Goal: Transaction & Acquisition: Purchase product/service

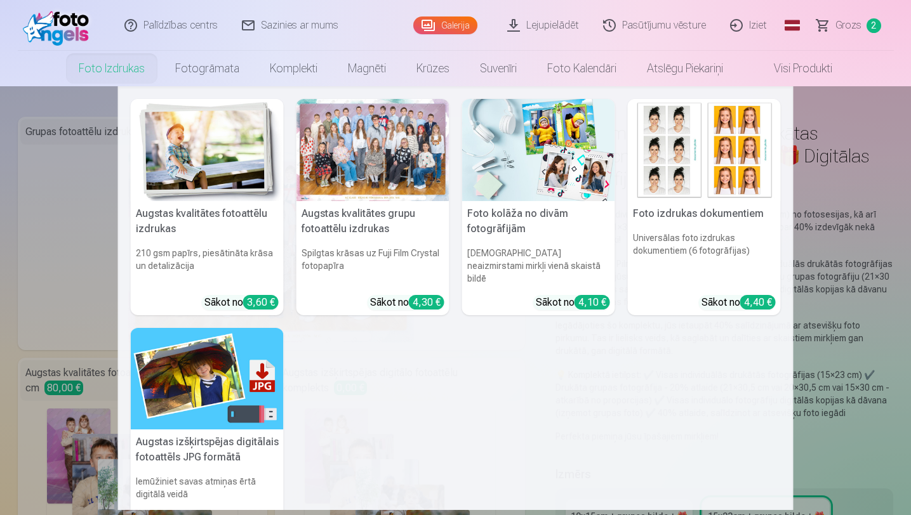
click at [516, 177] on img at bounding box center [538, 150] width 153 height 102
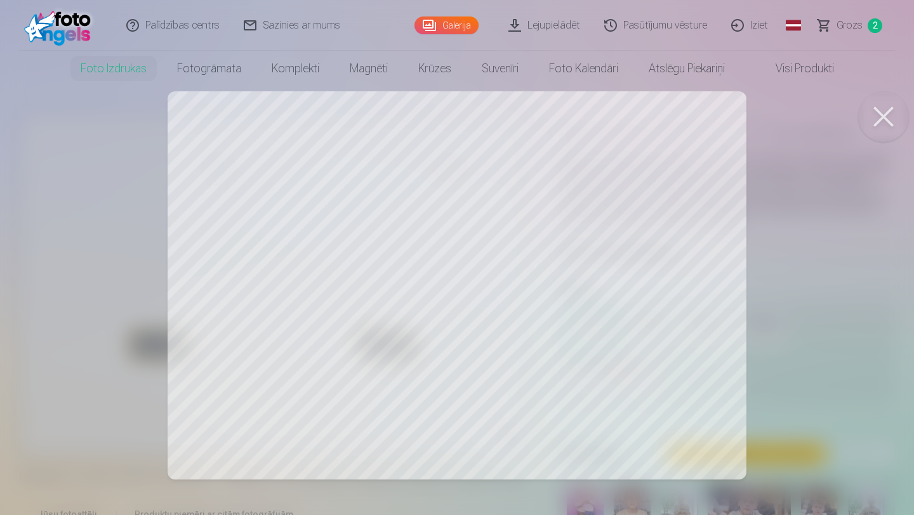
click at [888, 120] on button at bounding box center [883, 116] width 51 height 51
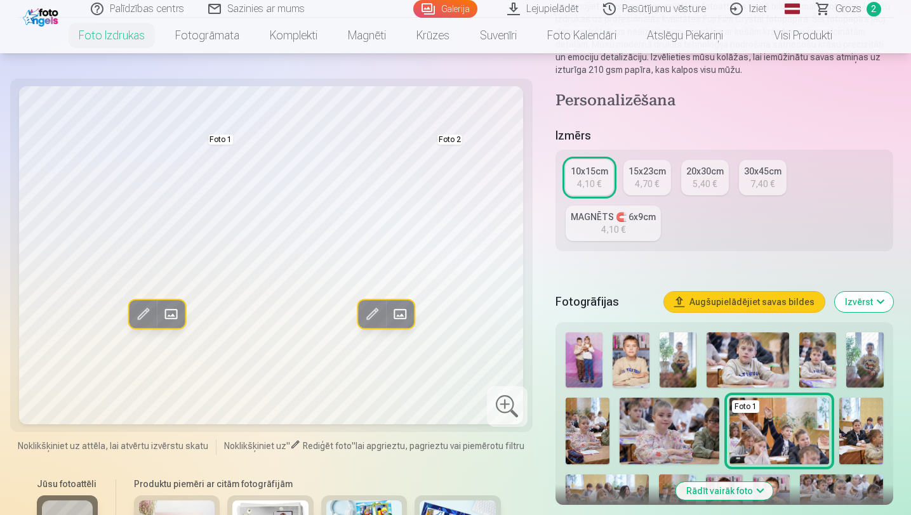
scroll to position [140, 0]
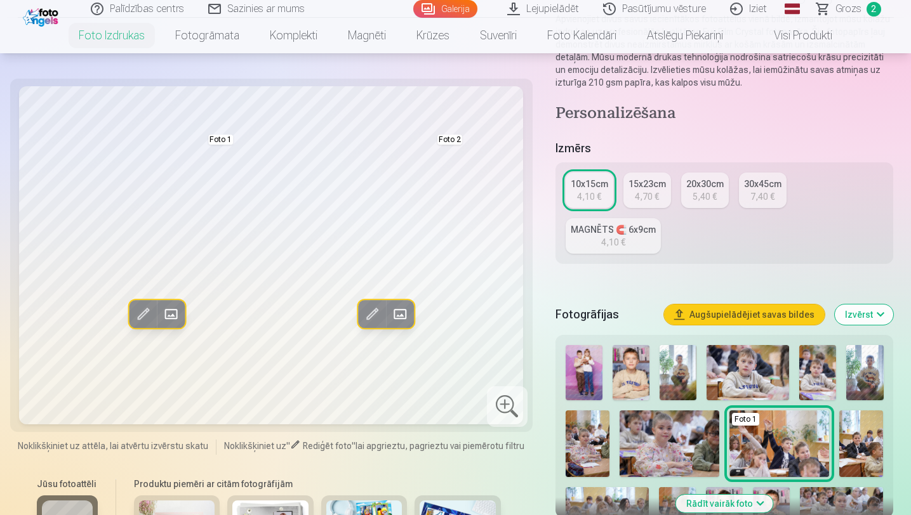
click at [612, 385] on img at bounding box center [630, 372] width 37 height 55
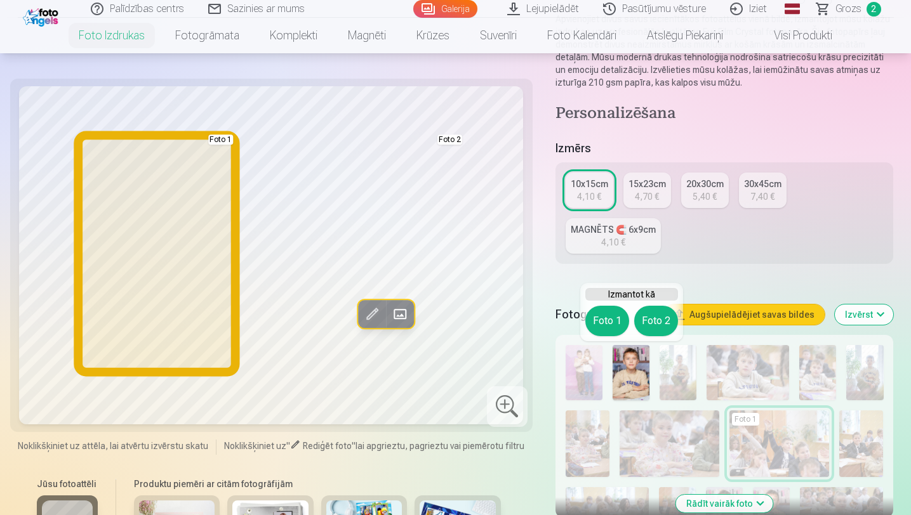
click at [601, 316] on button "Foto 1" at bounding box center [607, 321] width 44 height 30
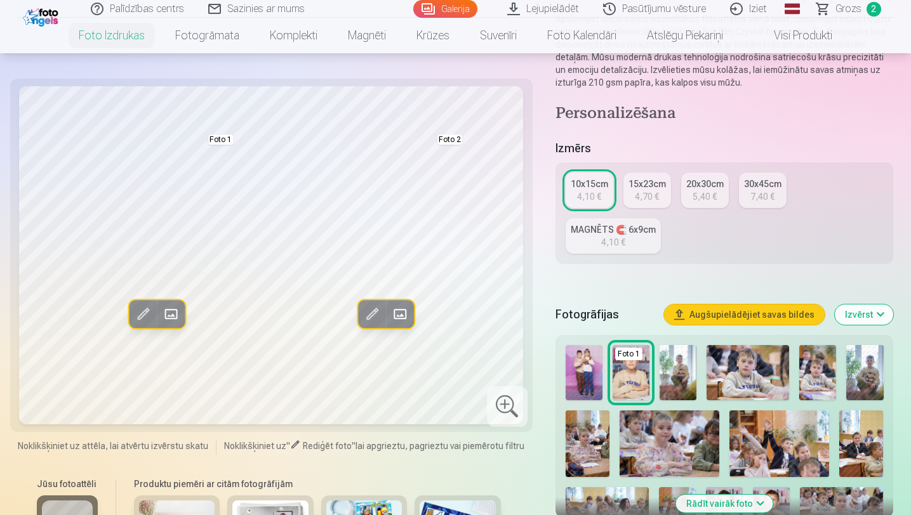
click at [671, 384] on img at bounding box center [677, 372] width 37 height 55
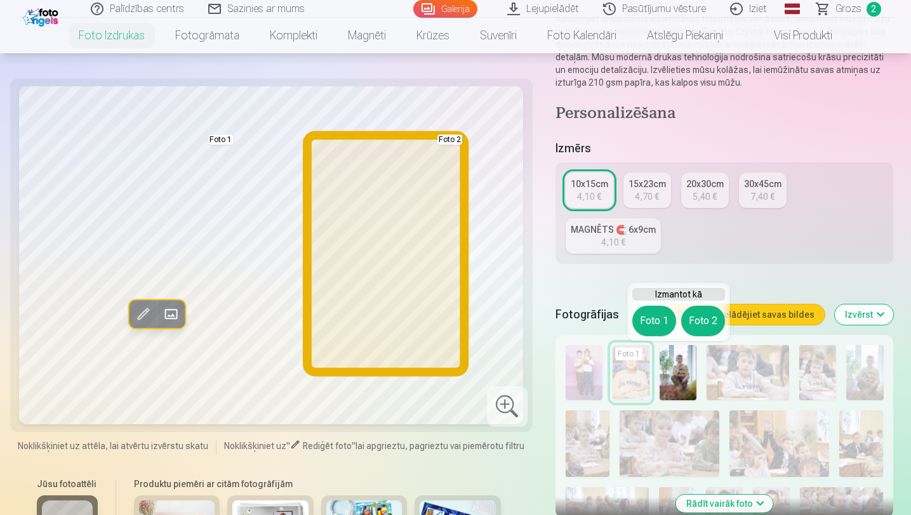
click at [704, 324] on button "Foto 2" at bounding box center [703, 321] width 44 height 30
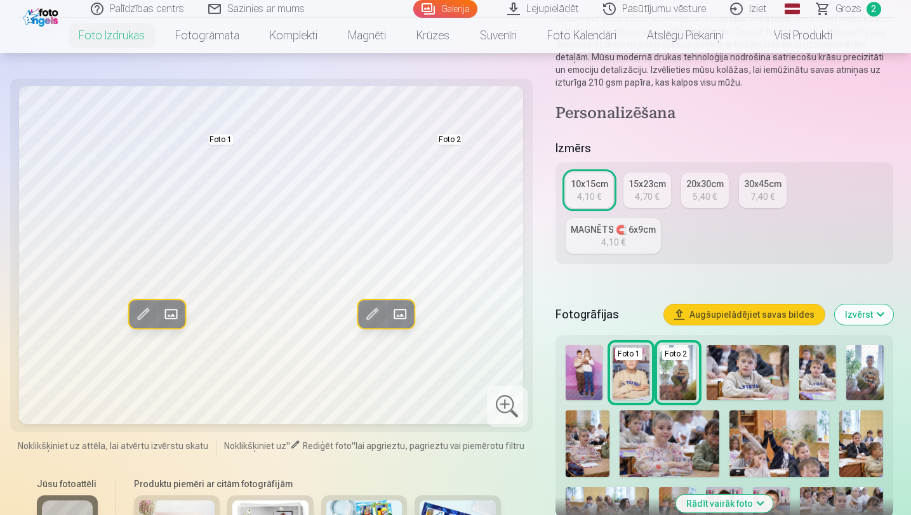
click at [876, 372] on img at bounding box center [864, 372] width 37 height 55
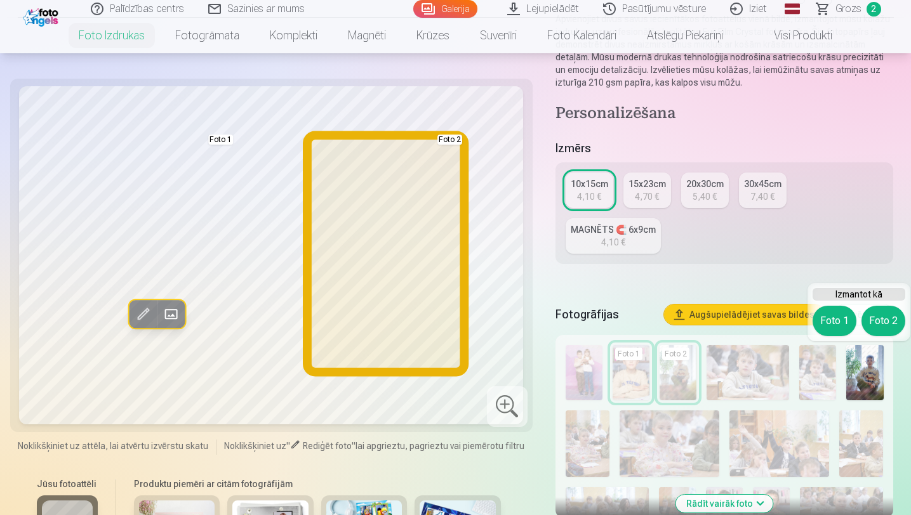
click at [867, 323] on button "Foto 2" at bounding box center [883, 321] width 44 height 30
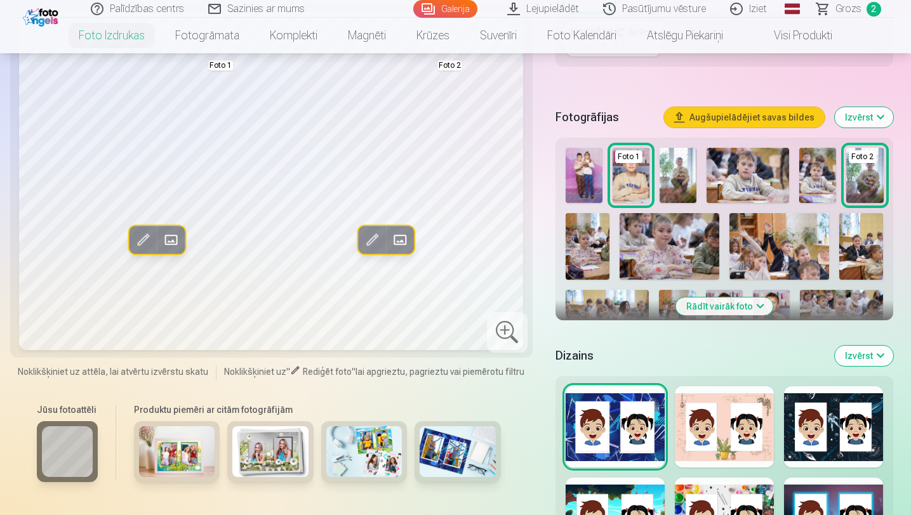
scroll to position [339, 0]
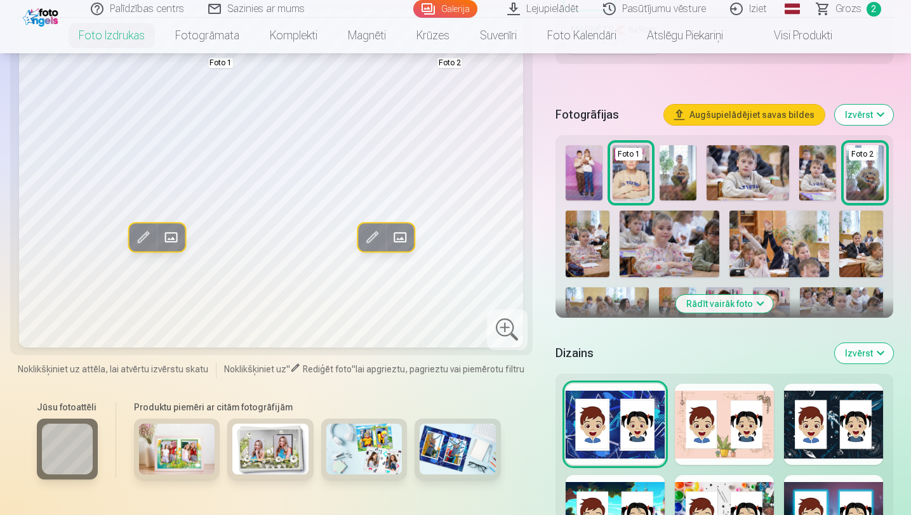
click at [771, 282] on div "Foto 1 Foto 2" at bounding box center [724, 378] width 328 height 477
click at [742, 303] on button "Rādīt vairāk foto" at bounding box center [724, 304] width 97 height 18
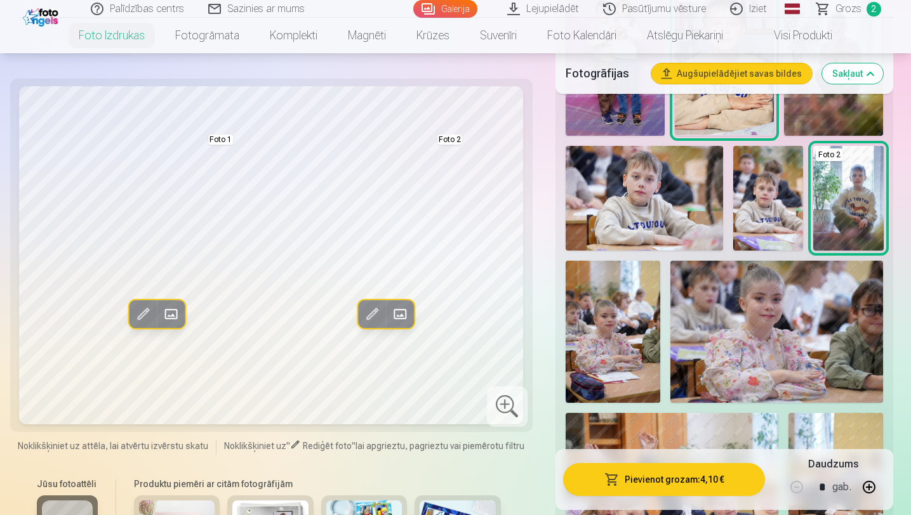
scroll to position [499, 0]
click at [636, 326] on img at bounding box center [612, 331] width 95 height 142
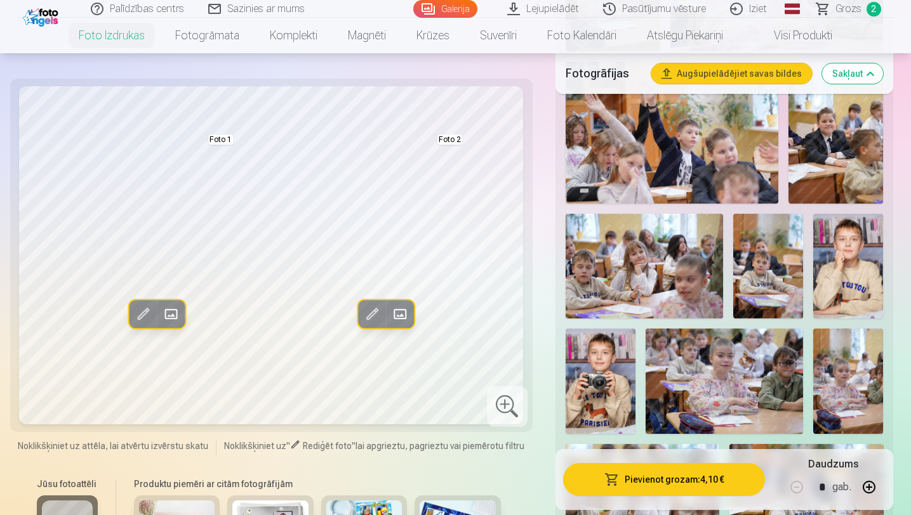
scroll to position [856, 0]
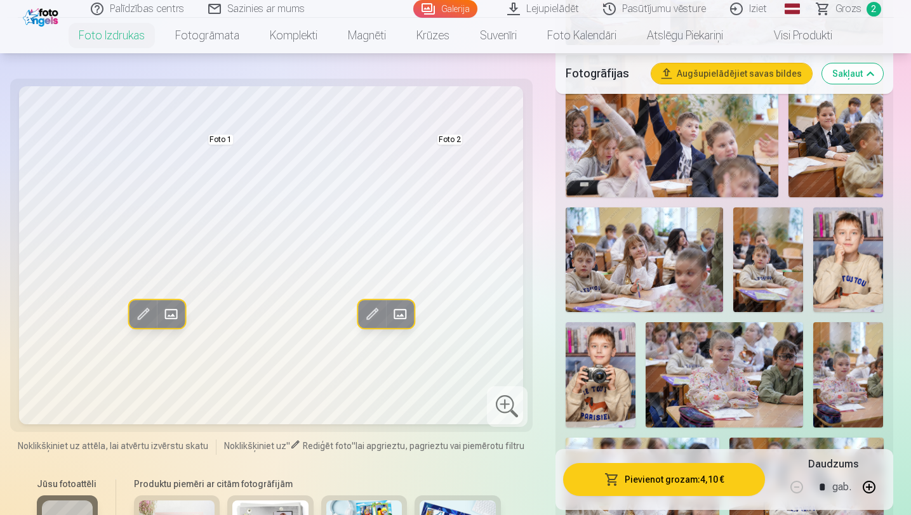
click at [840, 270] on img at bounding box center [848, 260] width 70 height 105
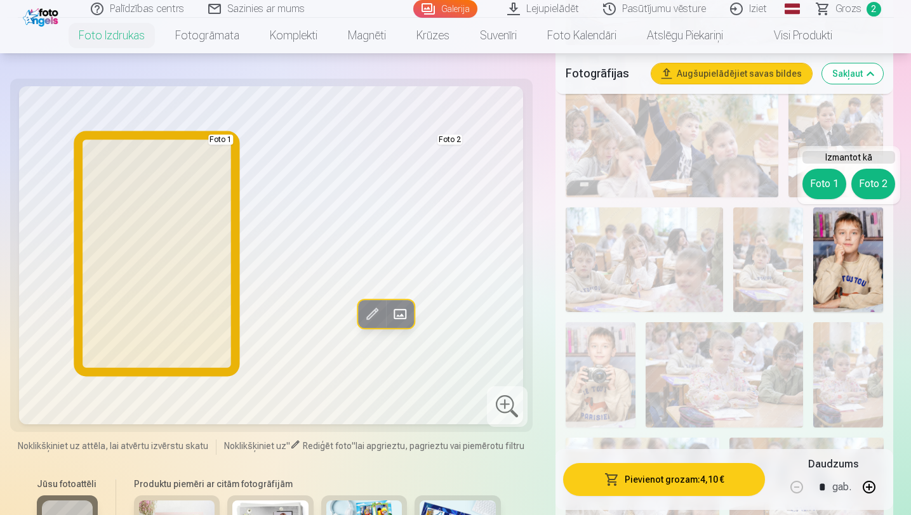
click at [811, 182] on button "Foto 1" at bounding box center [824, 184] width 44 height 30
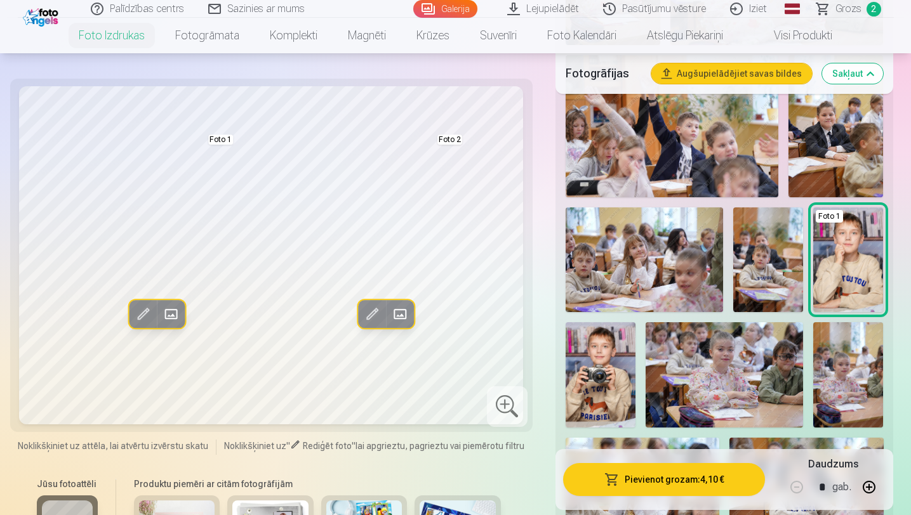
click at [608, 367] on img at bounding box center [600, 374] width 70 height 105
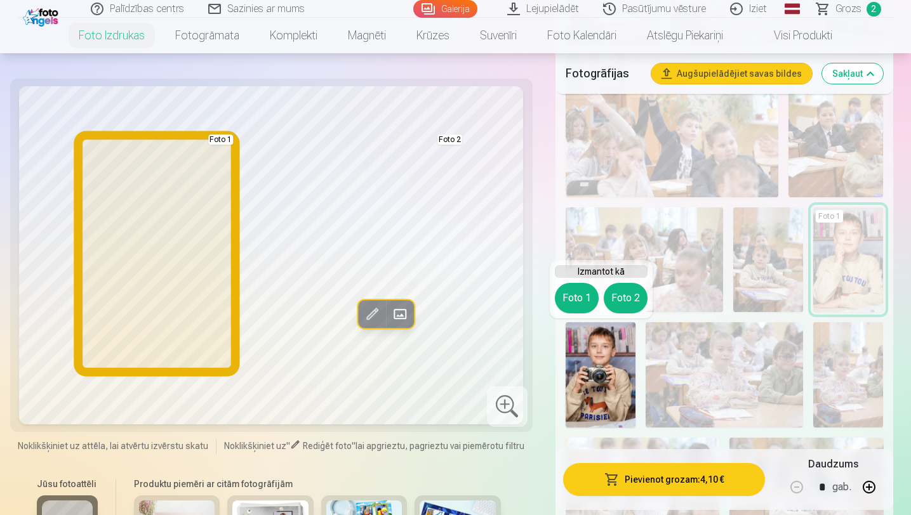
click at [577, 294] on button "Foto 1" at bounding box center [577, 298] width 44 height 30
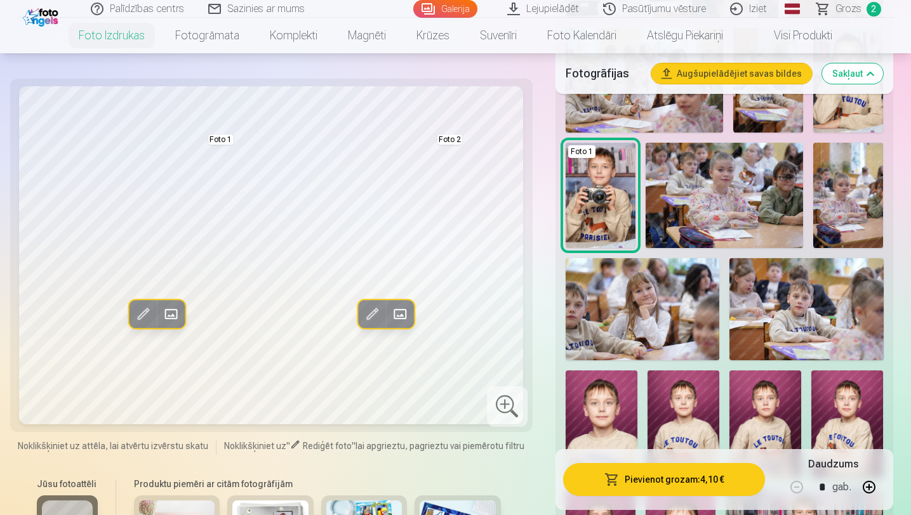
scroll to position [1045, 0]
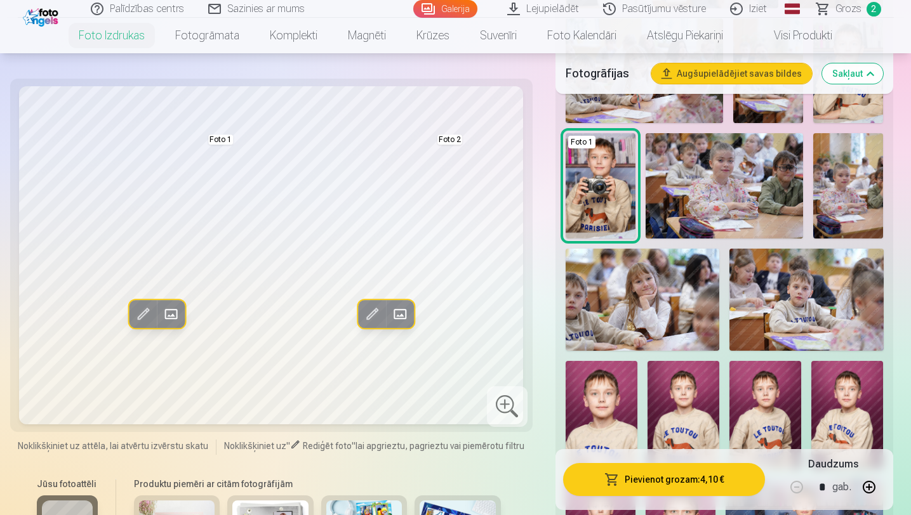
click at [838, 315] on img at bounding box center [806, 300] width 154 height 103
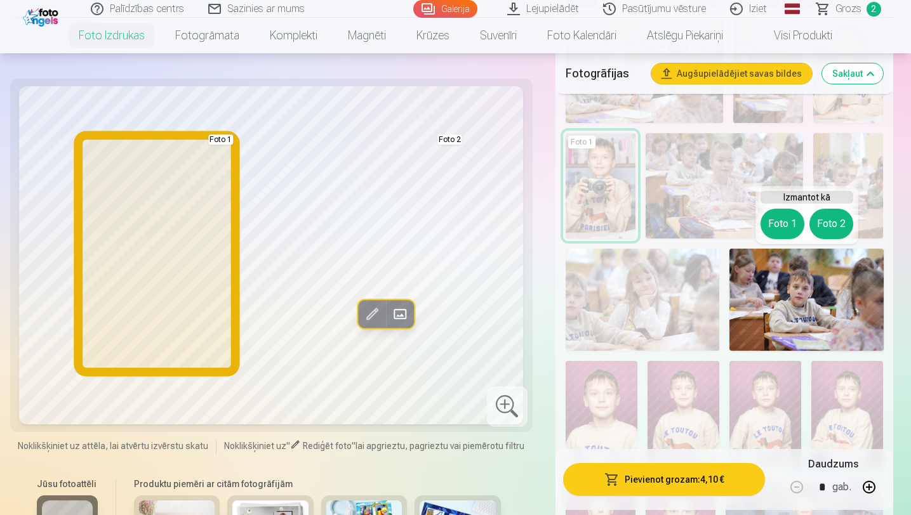
click at [780, 223] on button "Foto 1" at bounding box center [782, 224] width 44 height 30
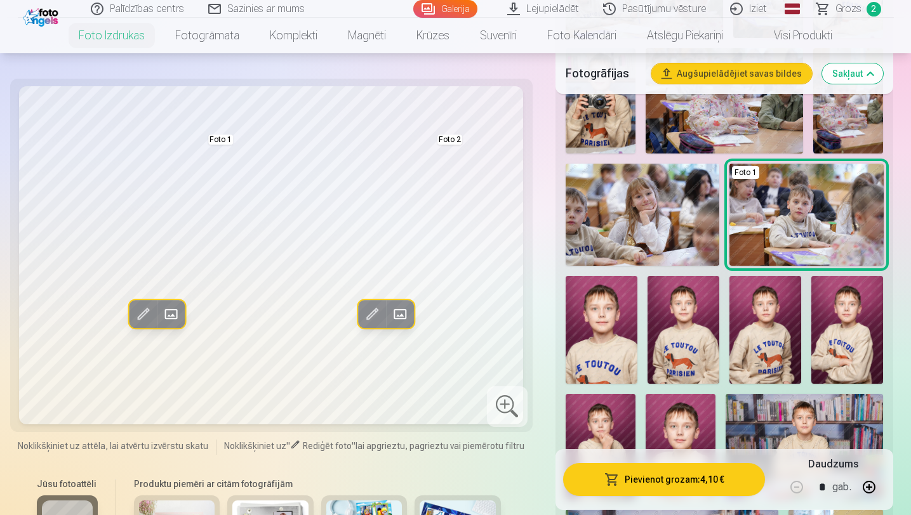
scroll to position [1138, 0]
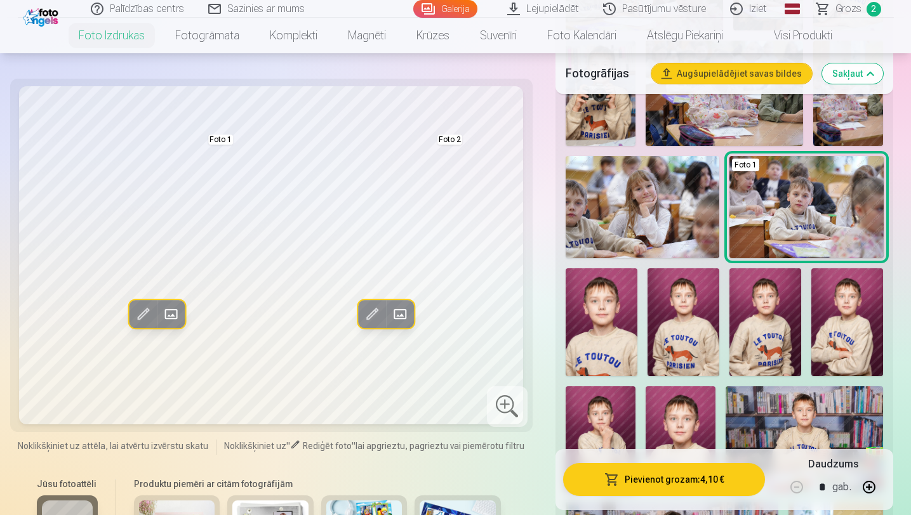
click at [586, 329] on img at bounding box center [601, 322] width 72 height 108
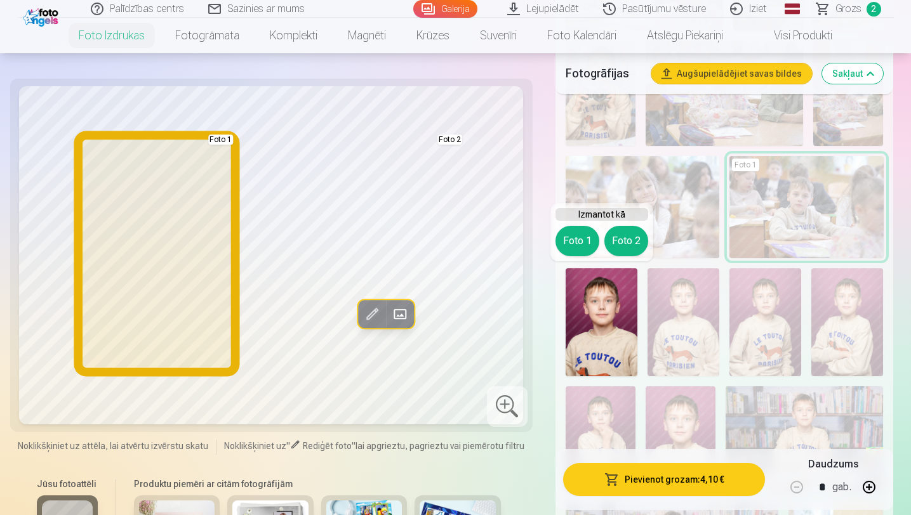
click at [578, 240] on button "Foto 1" at bounding box center [577, 241] width 44 height 30
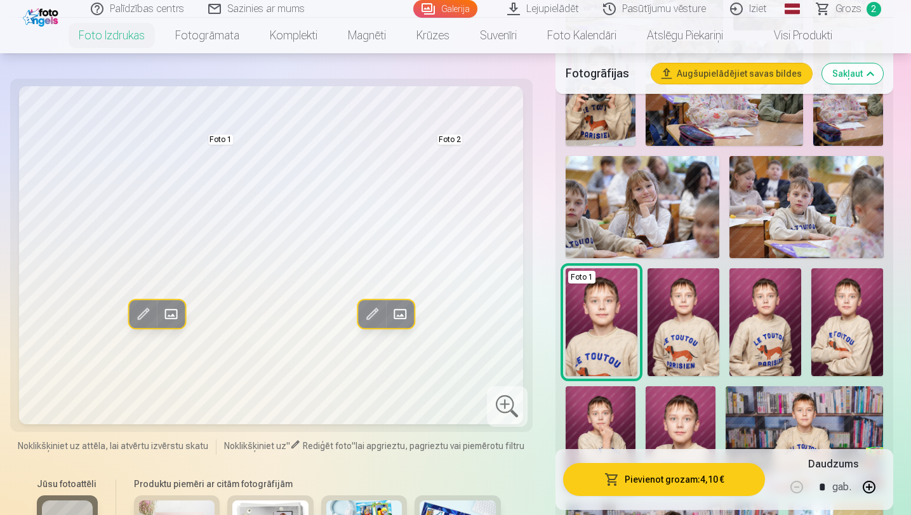
click at [694, 322] on img at bounding box center [683, 322] width 72 height 108
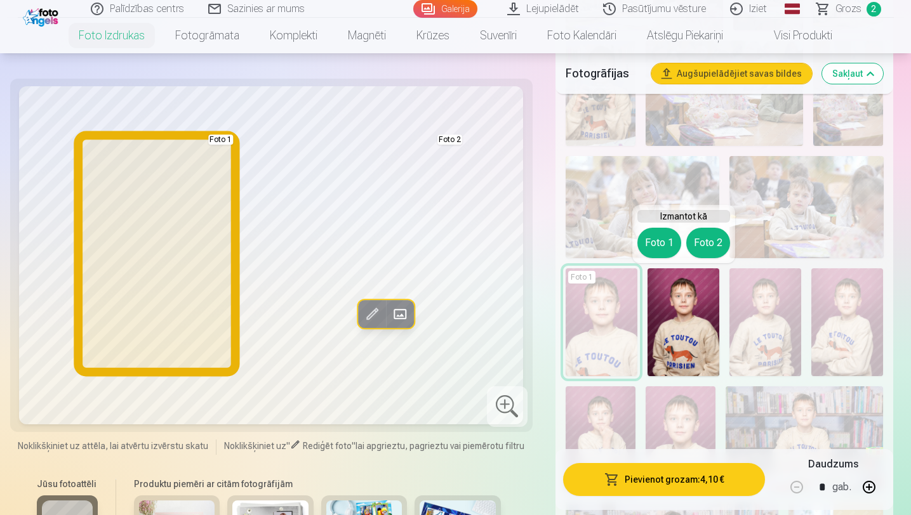
click at [657, 242] on button "Foto 1" at bounding box center [659, 243] width 44 height 30
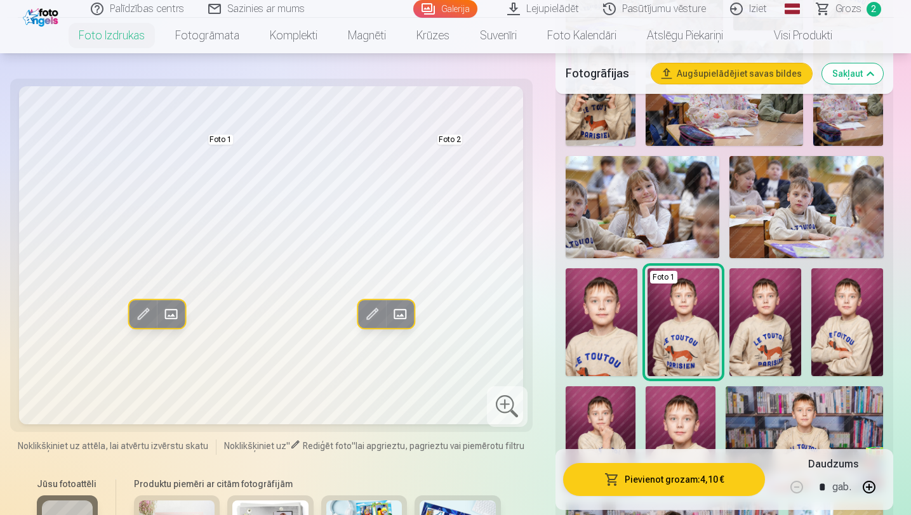
click at [768, 308] on img at bounding box center [765, 322] width 72 height 108
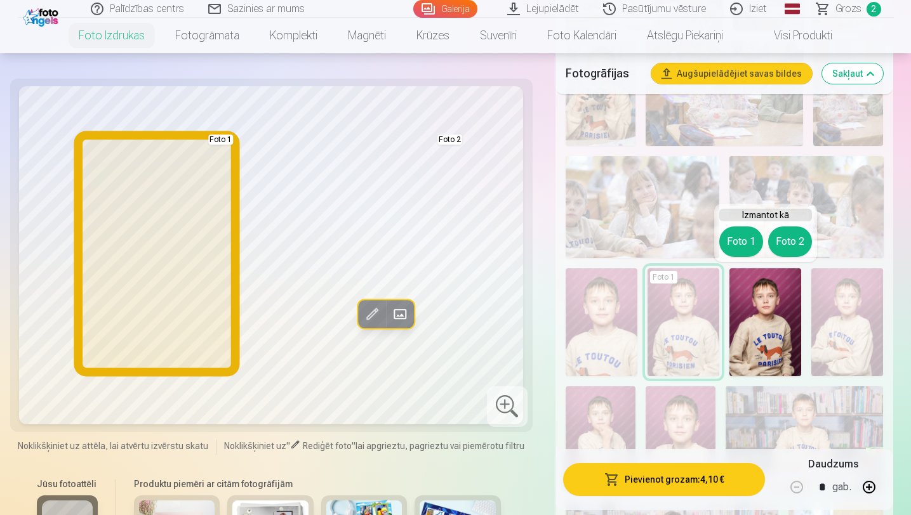
click at [741, 246] on button "Foto 1" at bounding box center [741, 242] width 44 height 30
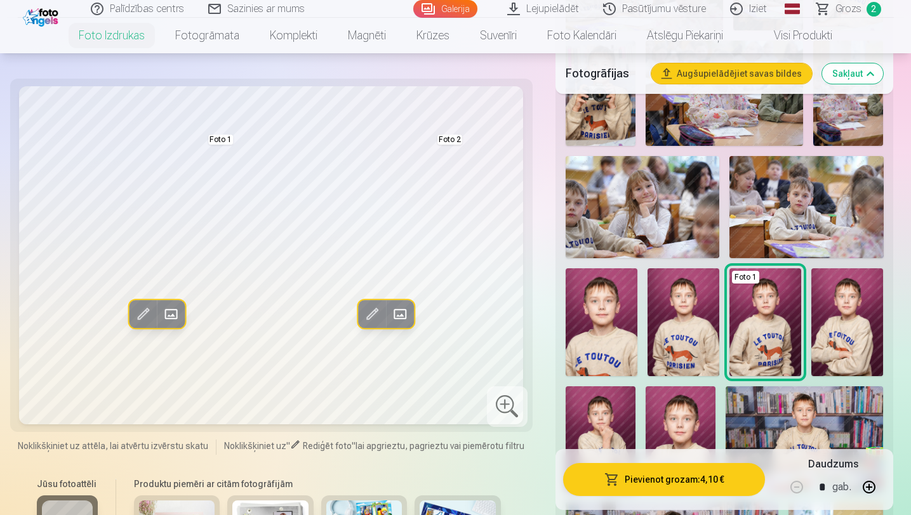
click at [862, 331] on img at bounding box center [847, 322] width 72 height 108
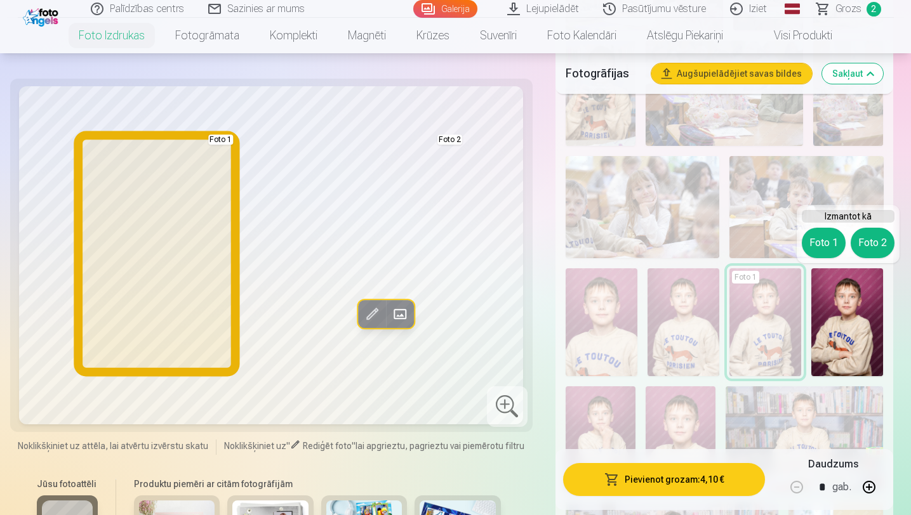
click at [814, 246] on button "Foto 1" at bounding box center [823, 243] width 44 height 30
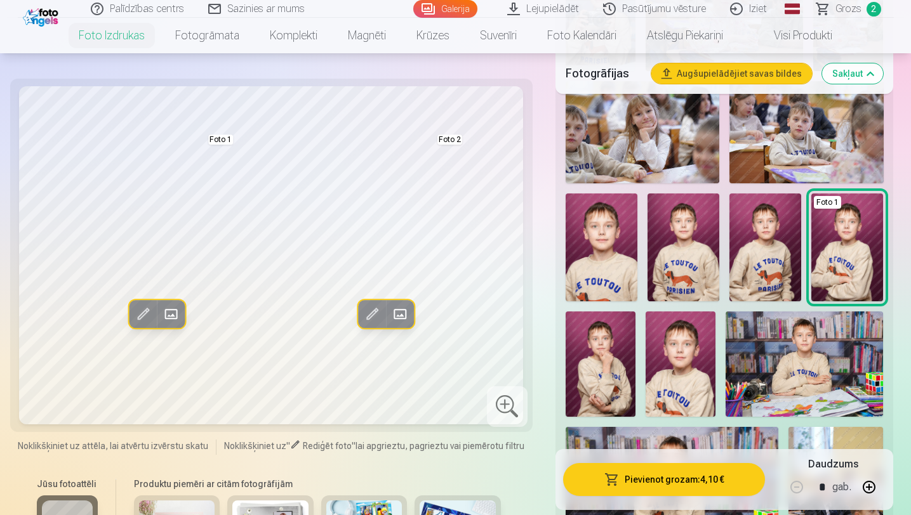
scroll to position [1218, 0]
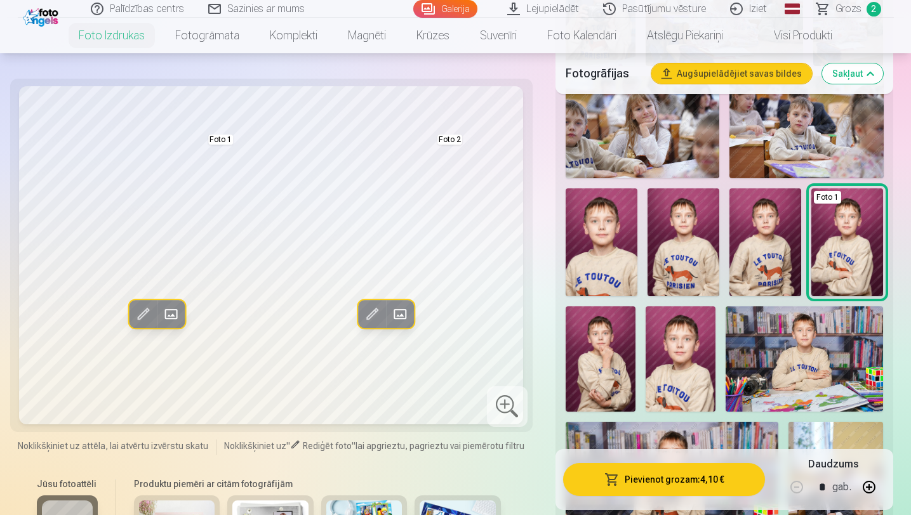
click at [619, 343] on img at bounding box center [600, 358] width 70 height 105
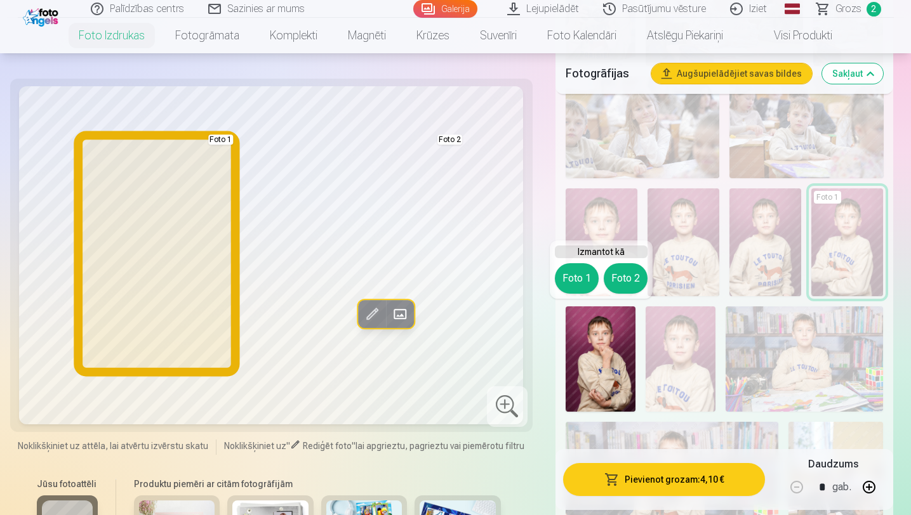
click at [583, 275] on button "Foto 1" at bounding box center [577, 278] width 44 height 30
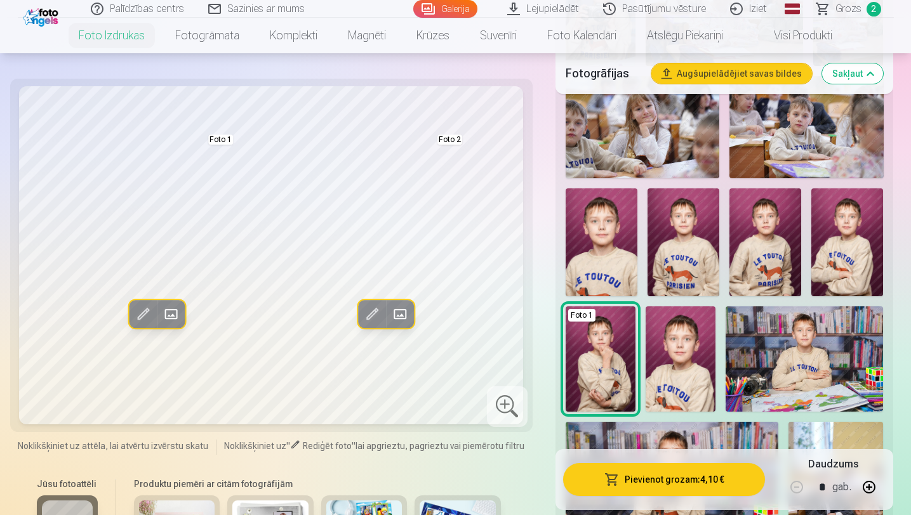
click at [670, 338] on img at bounding box center [680, 358] width 70 height 105
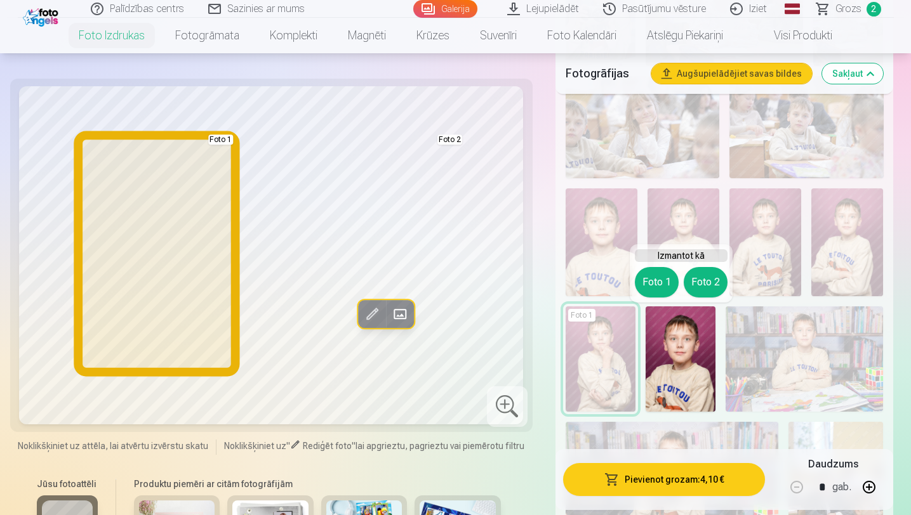
click at [648, 286] on button "Foto 1" at bounding box center [657, 282] width 44 height 30
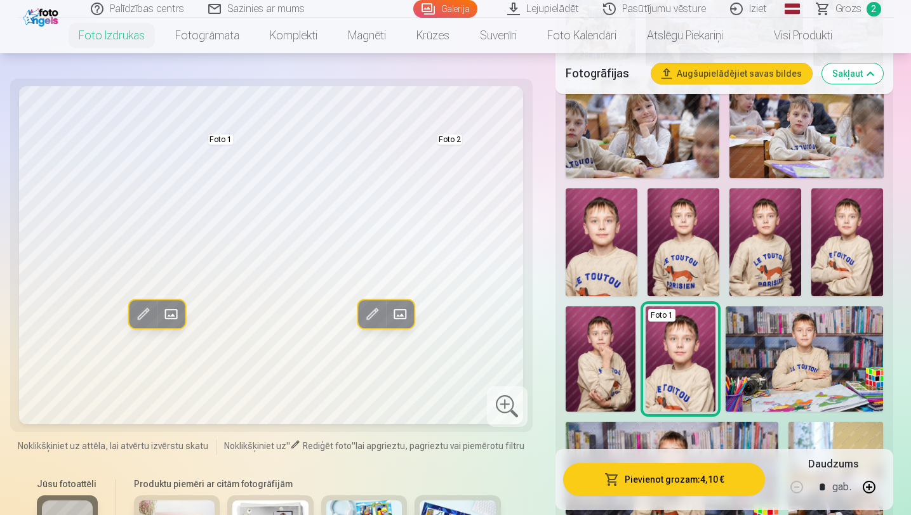
click at [761, 364] on img at bounding box center [803, 358] width 157 height 105
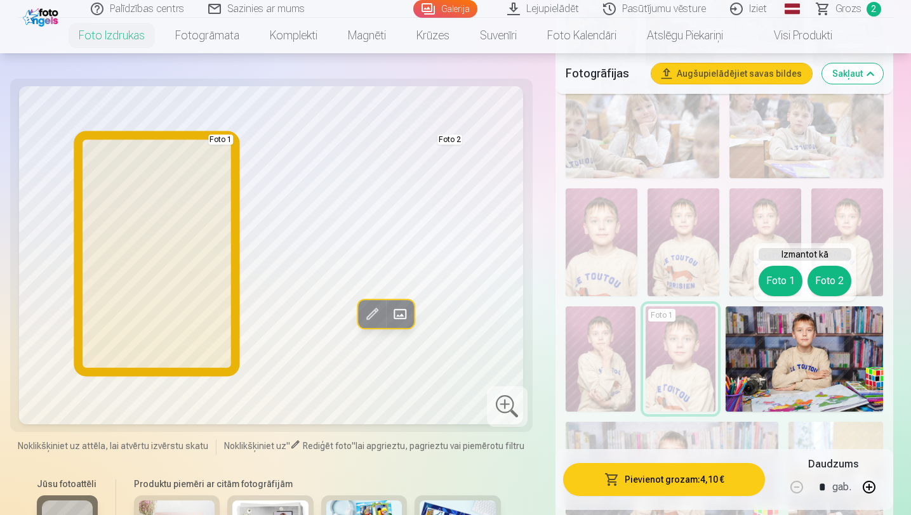
click at [766, 284] on button "Foto 1" at bounding box center [780, 281] width 44 height 30
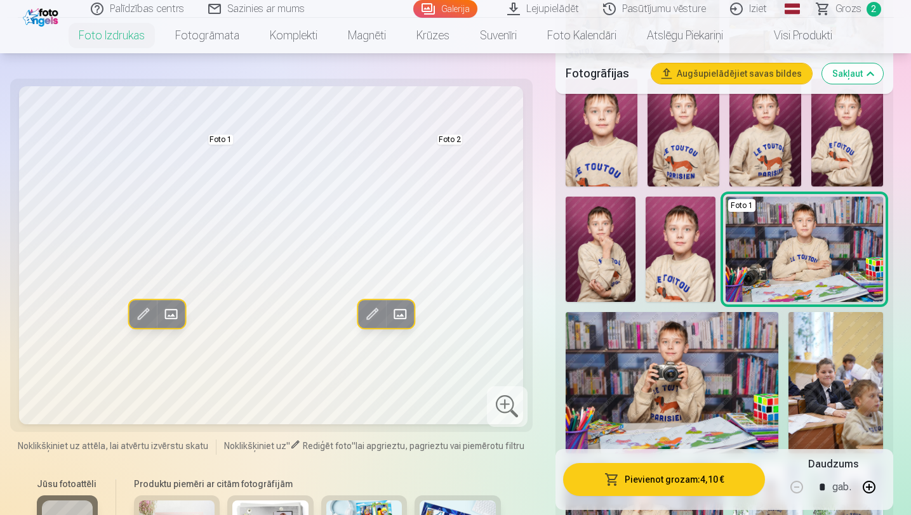
scroll to position [1333, 0]
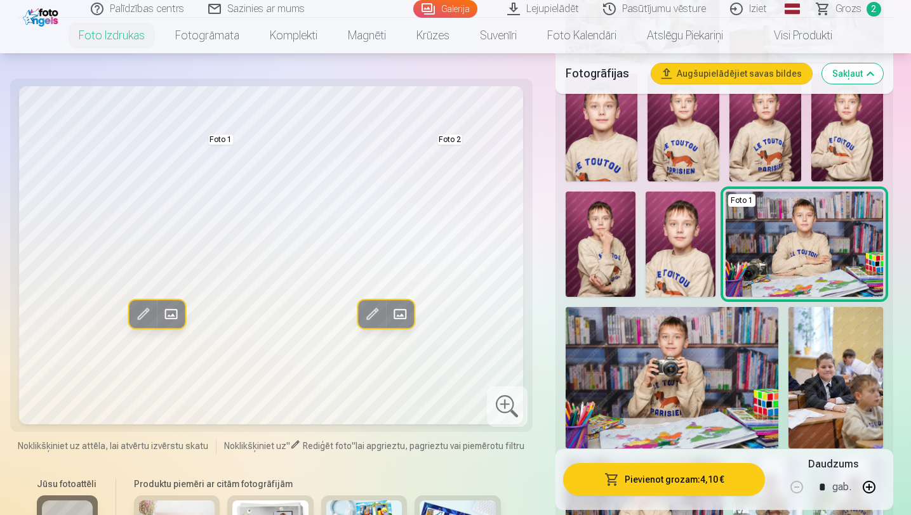
click at [676, 376] on img at bounding box center [671, 378] width 213 height 142
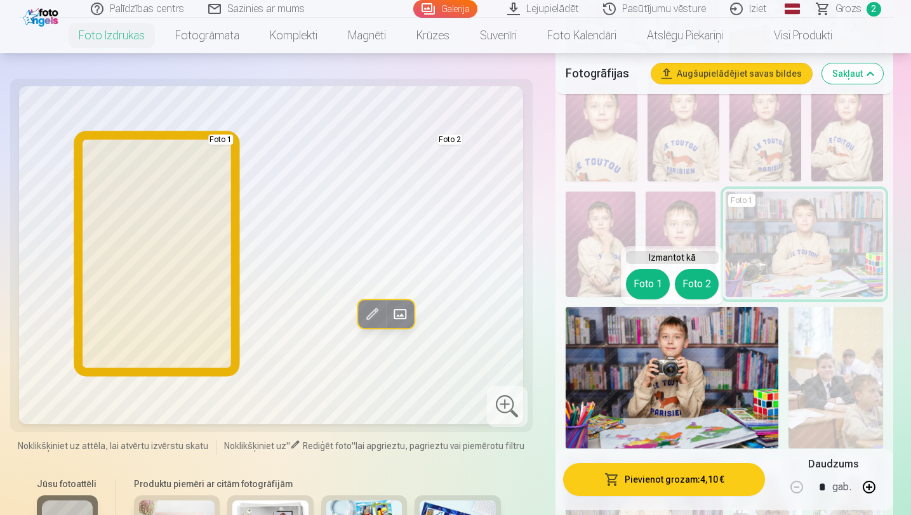
click at [649, 279] on button "Foto 1" at bounding box center [648, 284] width 44 height 30
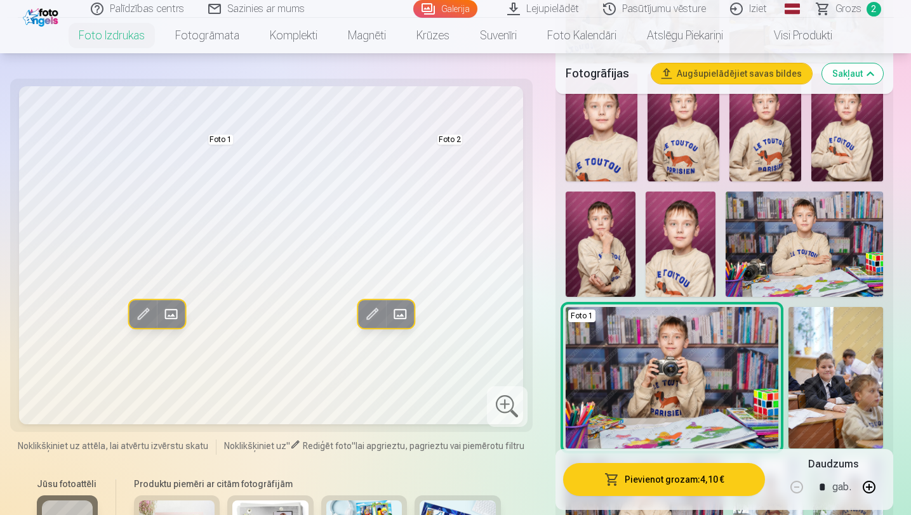
click at [805, 397] on img at bounding box center [835, 378] width 95 height 142
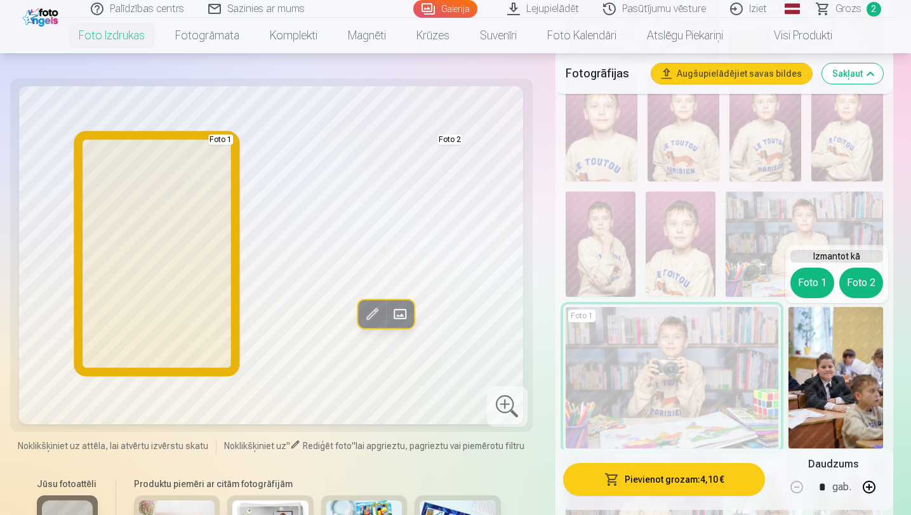
click at [814, 286] on button "Foto 1" at bounding box center [812, 283] width 44 height 30
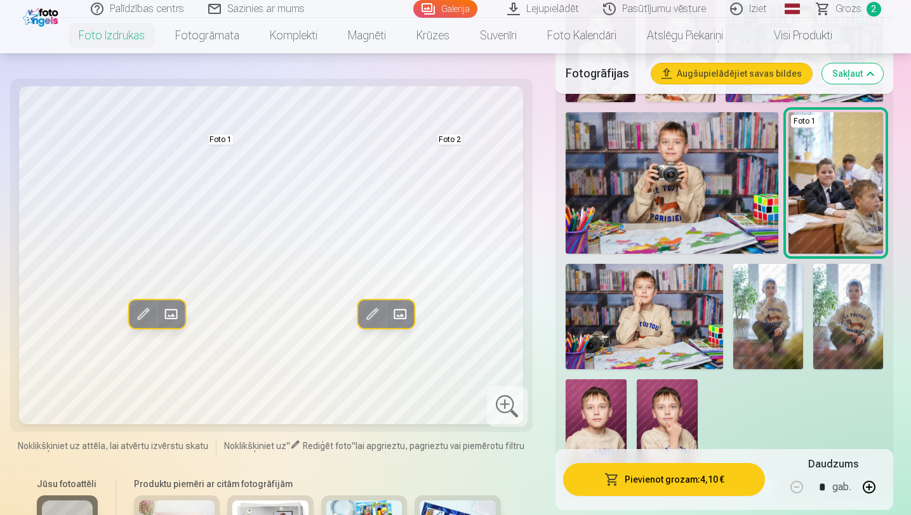
scroll to position [1573, 0]
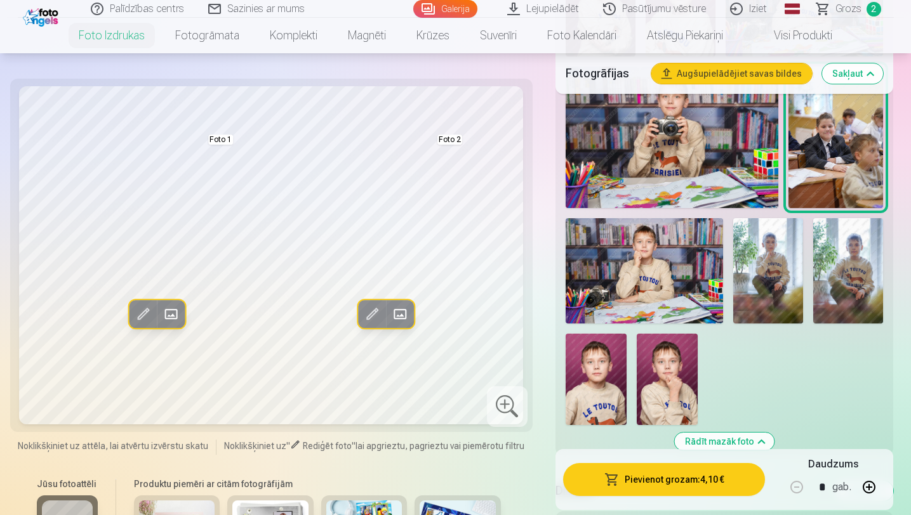
click at [650, 263] on img at bounding box center [643, 270] width 157 height 105
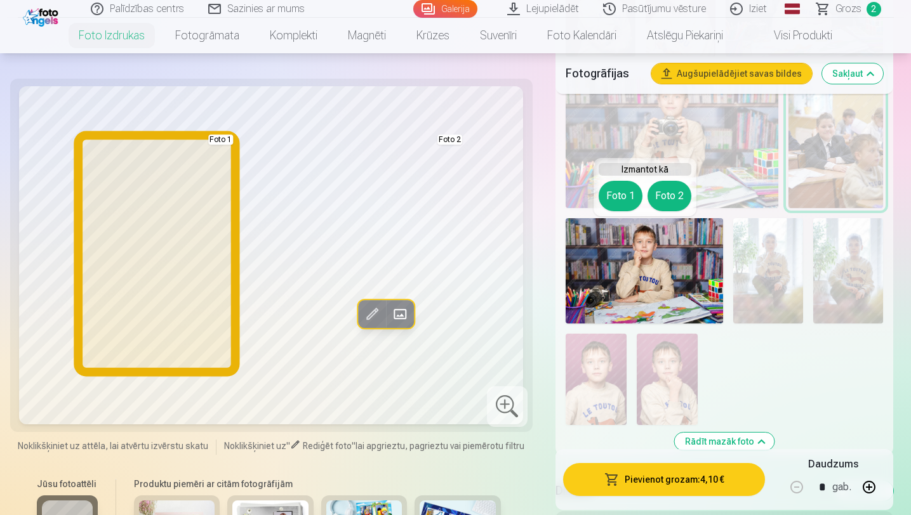
click at [627, 193] on button "Foto 1" at bounding box center [620, 196] width 44 height 30
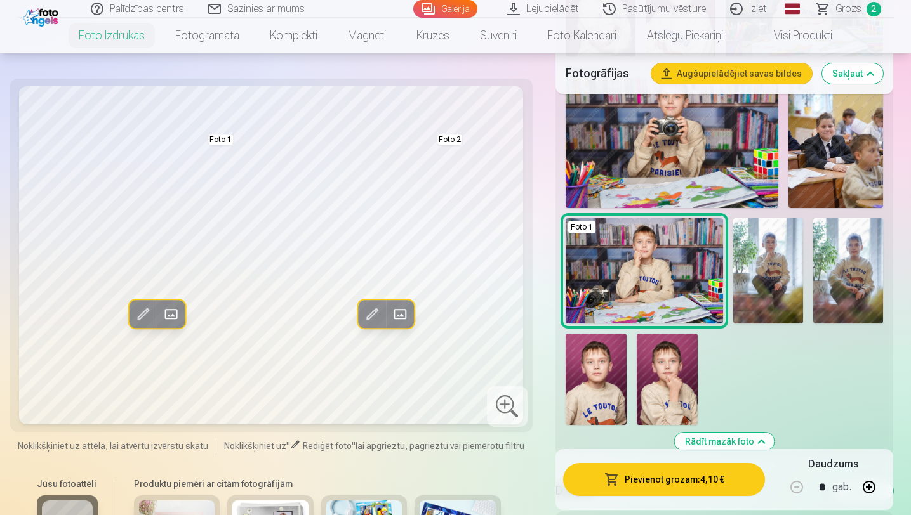
click at [780, 270] on img at bounding box center [768, 270] width 70 height 105
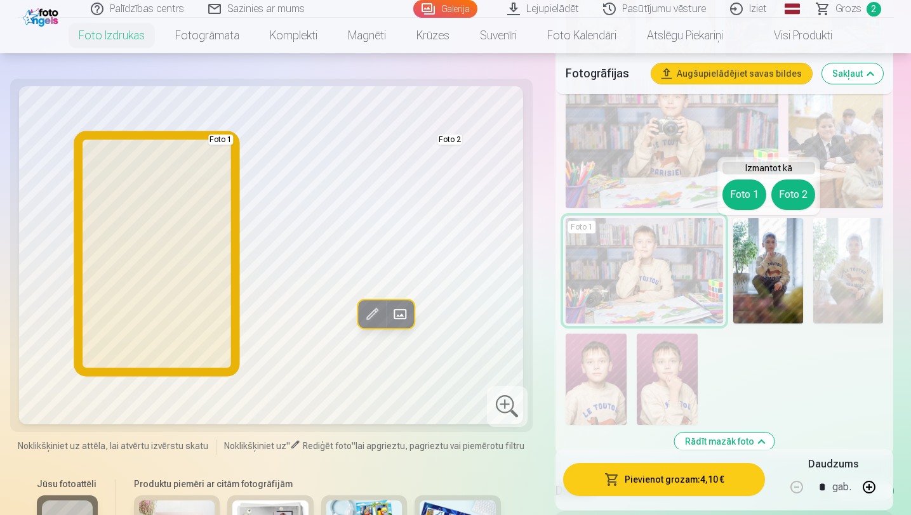
click at [744, 188] on button "Foto 1" at bounding box center [744, 195] width 44 height 30
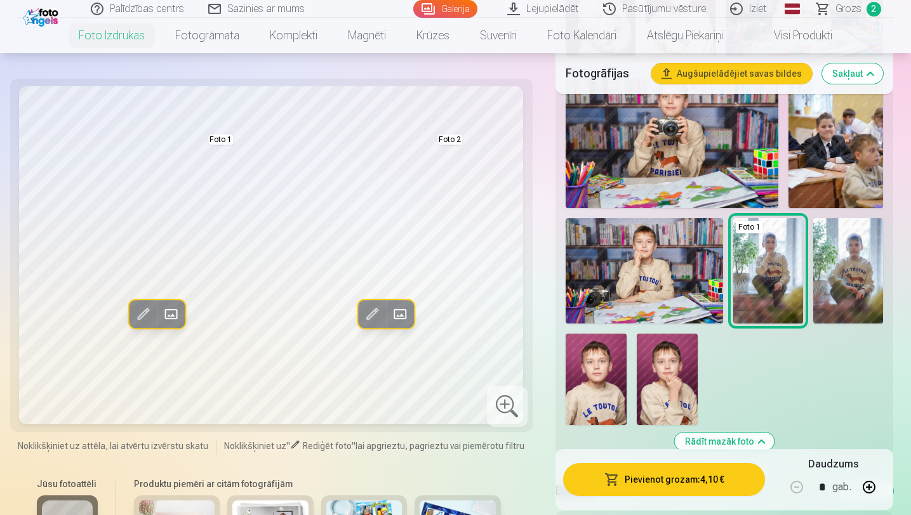
click at [818, 280] on img at bounding box center [848, 270] width 70 height 105
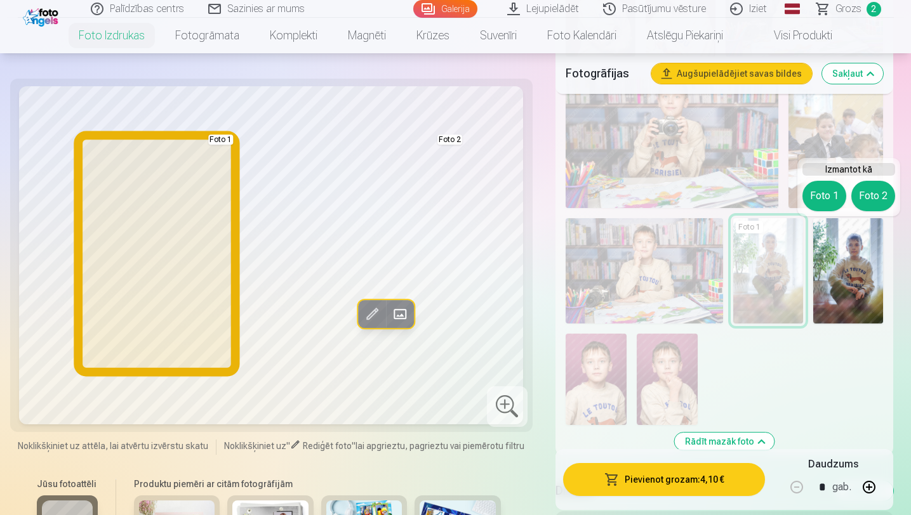
click at [816, 199] on button "Foto 1" at bounding box center [824, 196] width 44 height 30
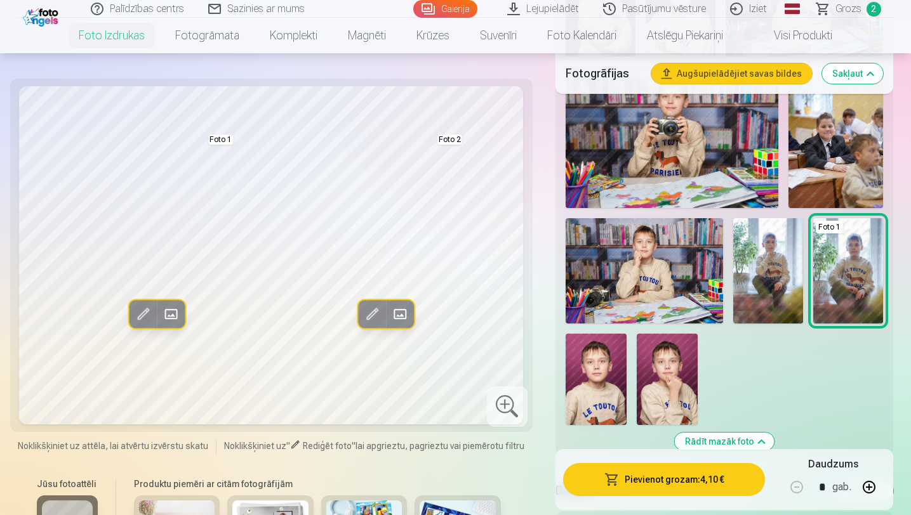
click at [569, 386] on img at bounding box center [595, 379] width 61 height 91
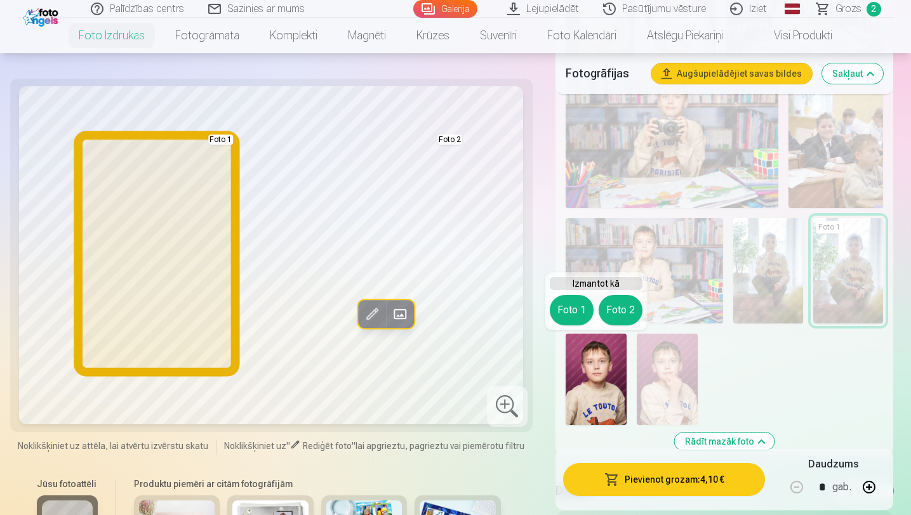
click at [582, 306] on button "Foto 1" at bounding box center [572, 310] width 44 height 30
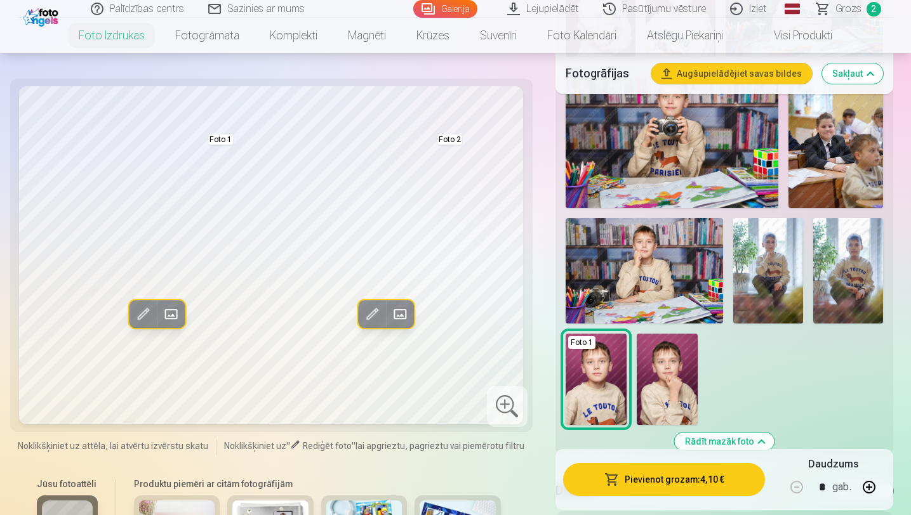
click at [642, 364] on img at bounding box center [666, 379] width 61 height 91
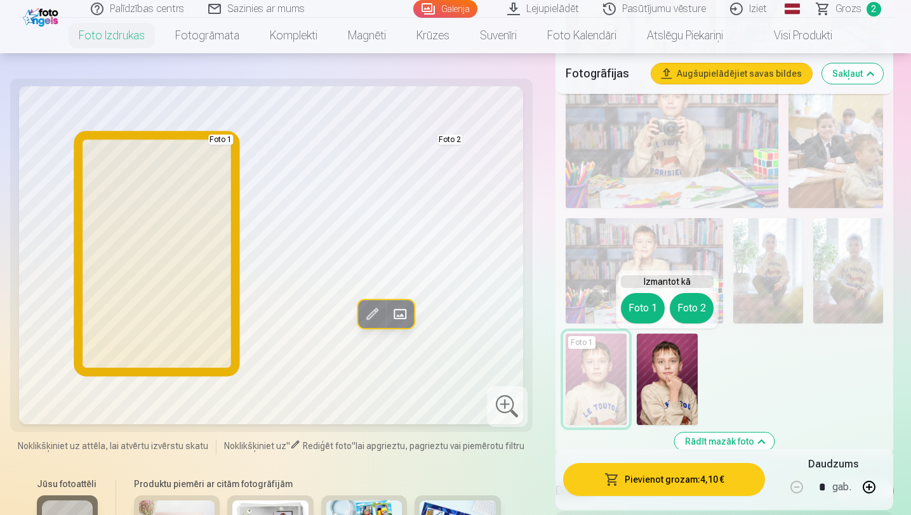
click at [627, 306] on button "Foto 1" at bounding box center [643, 308] width 44 height 30
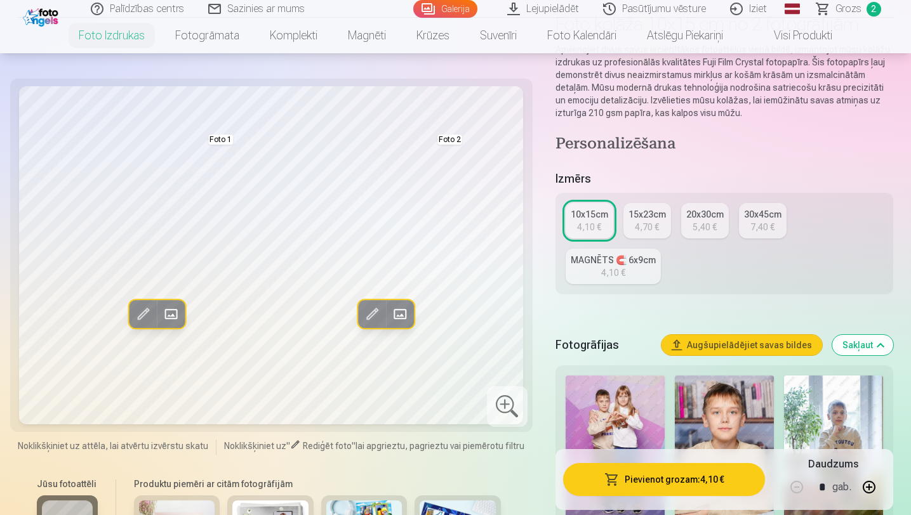
scroll to position [0, 0]
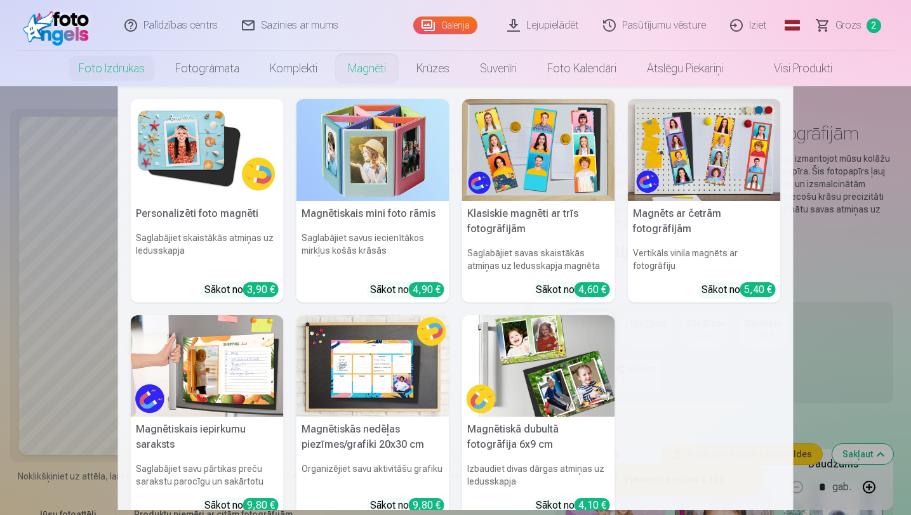
click at [375, 65] on link "Magnēti" at bounding box center [367, 69] width 69 height 36
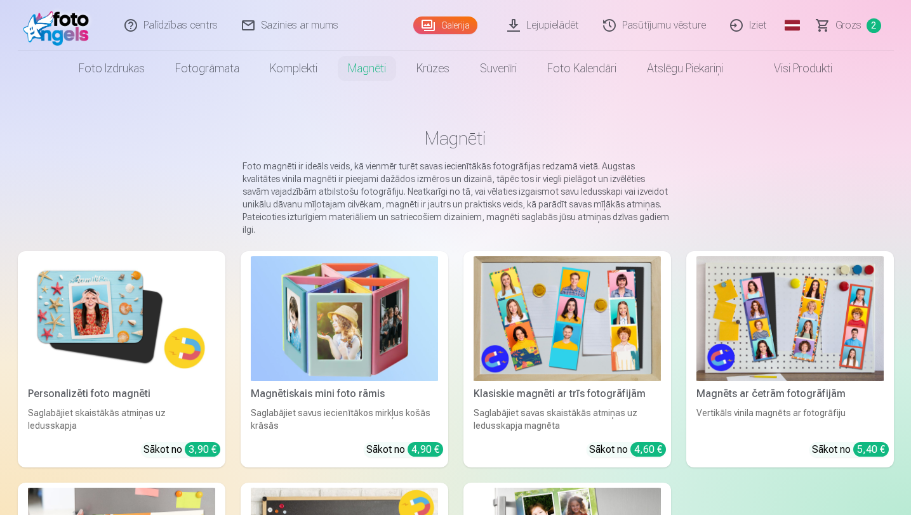
click at [89, 320] on img at bounding box center [121, 318] width 187 height 125
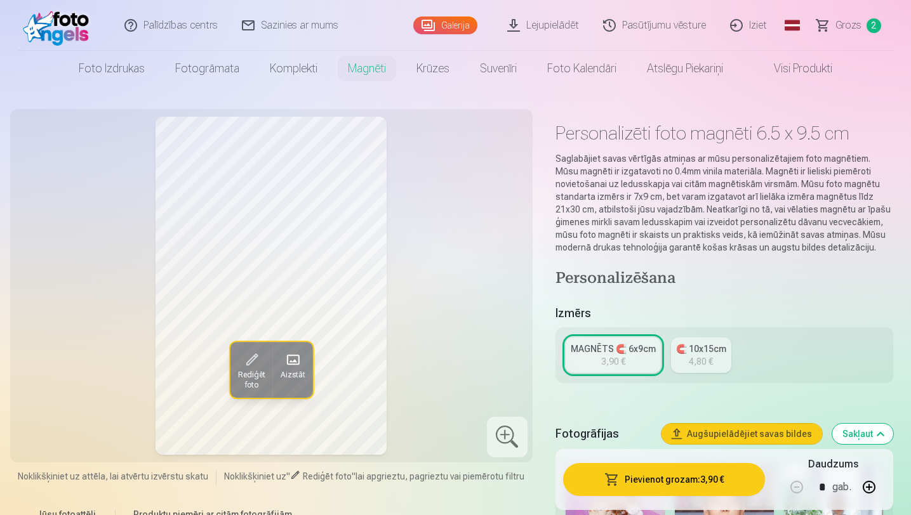
click at [698, 359] on div "4,80 €" at bounding box center [701, 361] width 24 height 13
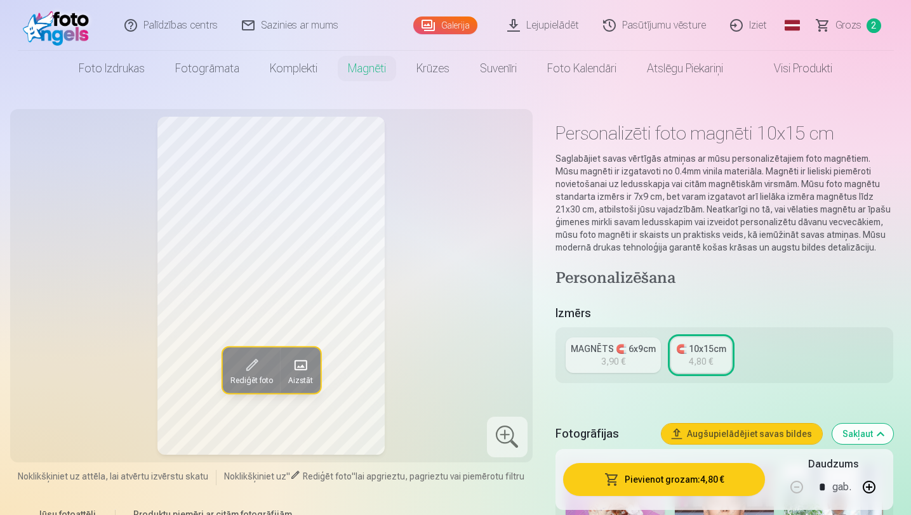
click at [635, 359] on link "MAGNĒTS 🧲 6x9cm 3,90 €" at bounding box center [612, 356] width 95 height 36
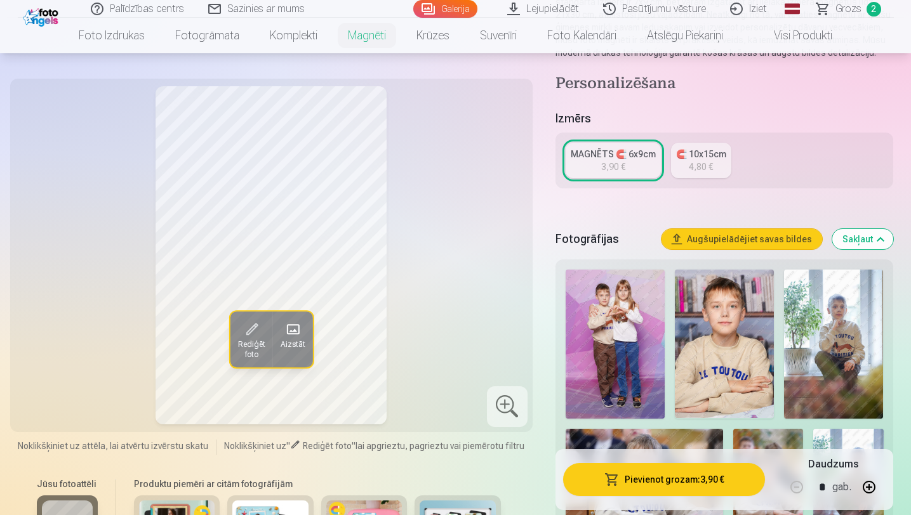
scroll to position [204, 0]
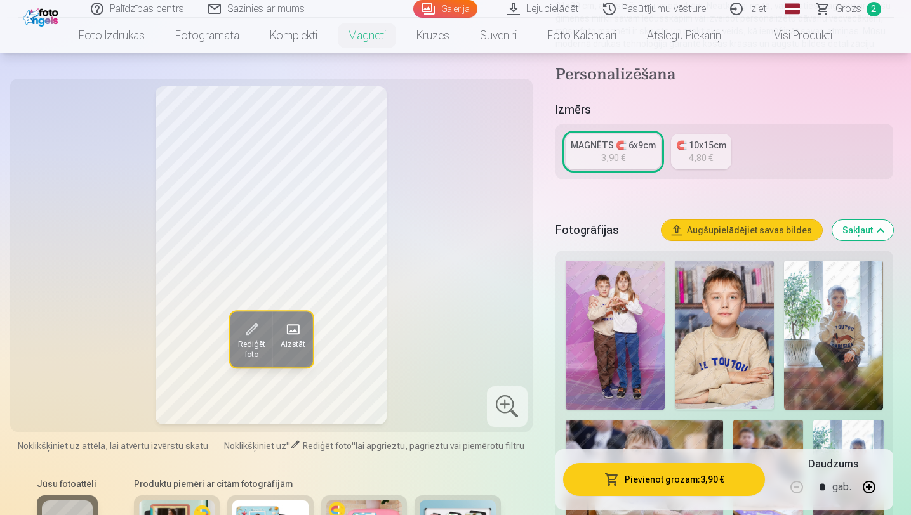
click at [635, 359] on img at bounding box center [614, 335] width 99 height 149
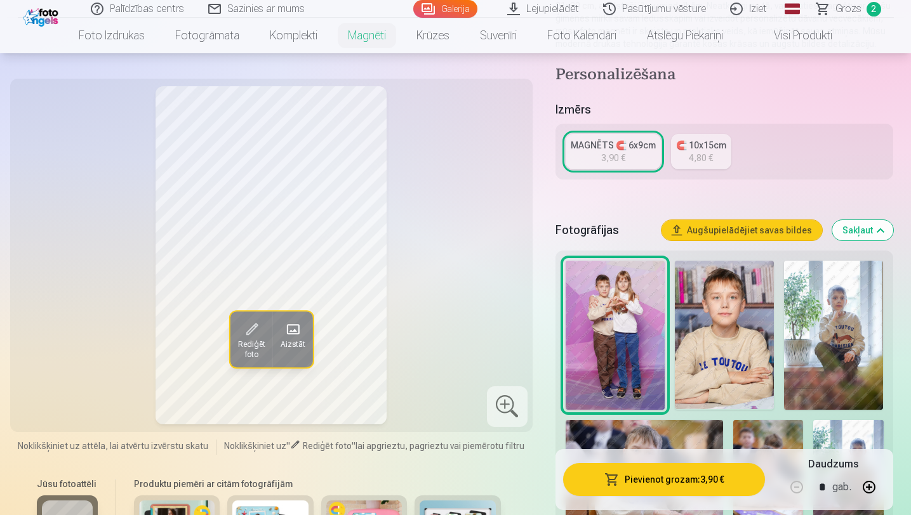
click at [727, 348] on img at bounding box center [724, 335] width 99 height 148
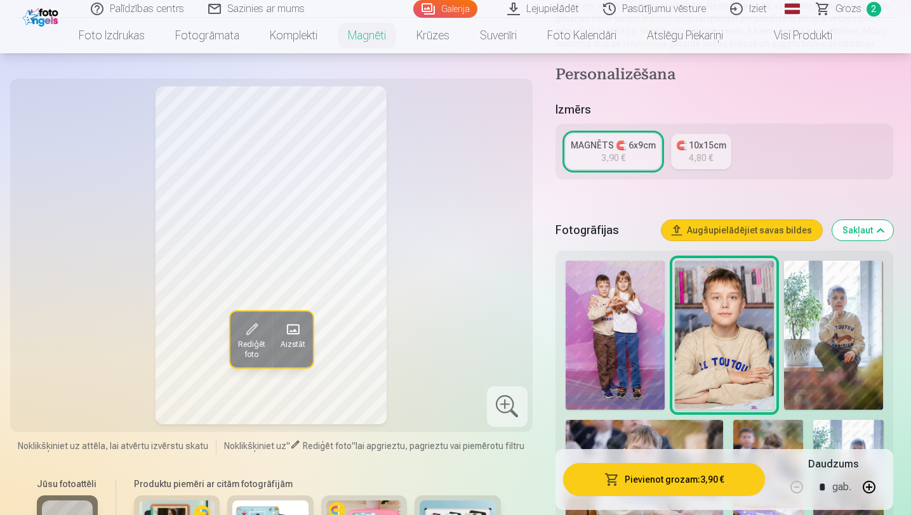
click at [829, 348] on img at bounding box center [833, 335] width 99 height 149
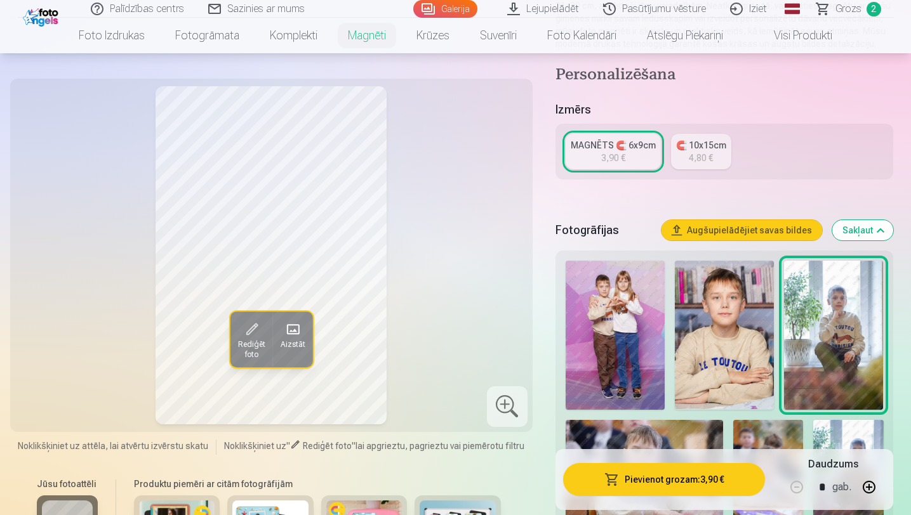
click at [730, 355] on img at bounding box center [724, 335] width 99 height 148
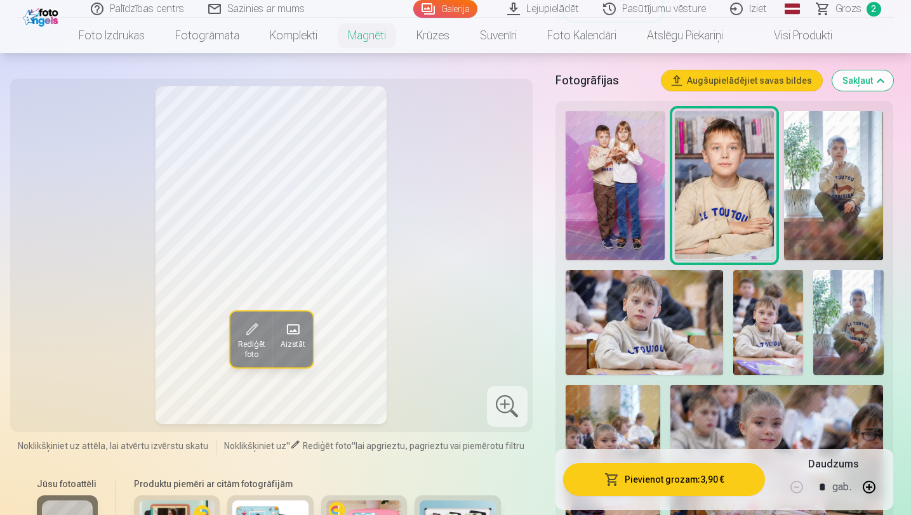
scroll to position [355, 0]
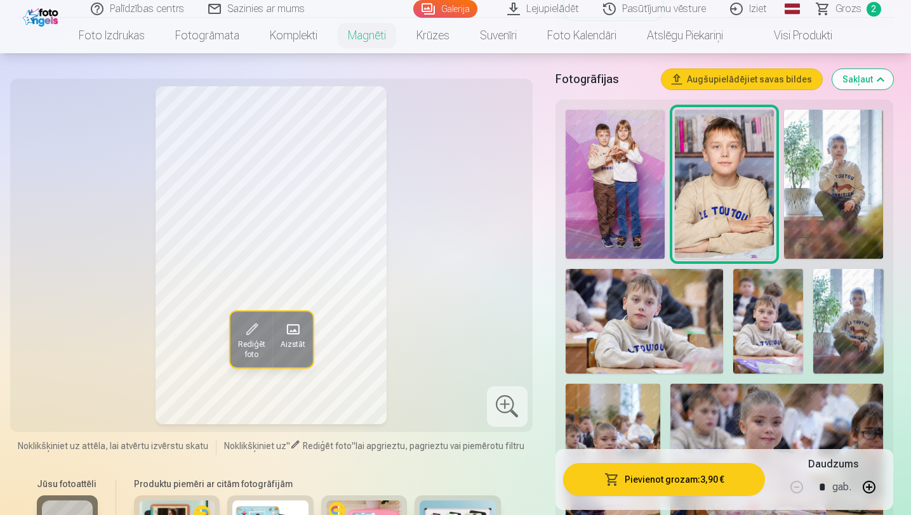
click at [631, 220] on img at bounding box center [614, 184] width 99 height 149
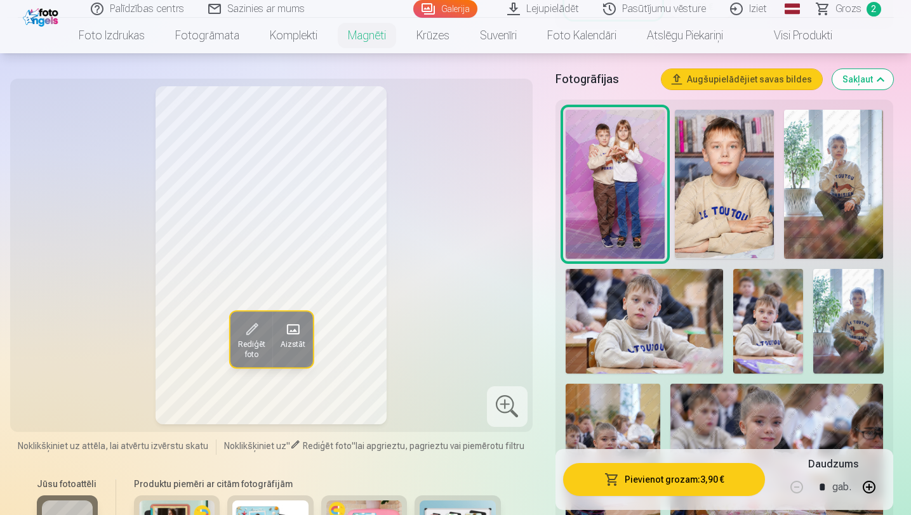
click at [766, 348] on img at bounding box center [768, 321] width 70 height 105
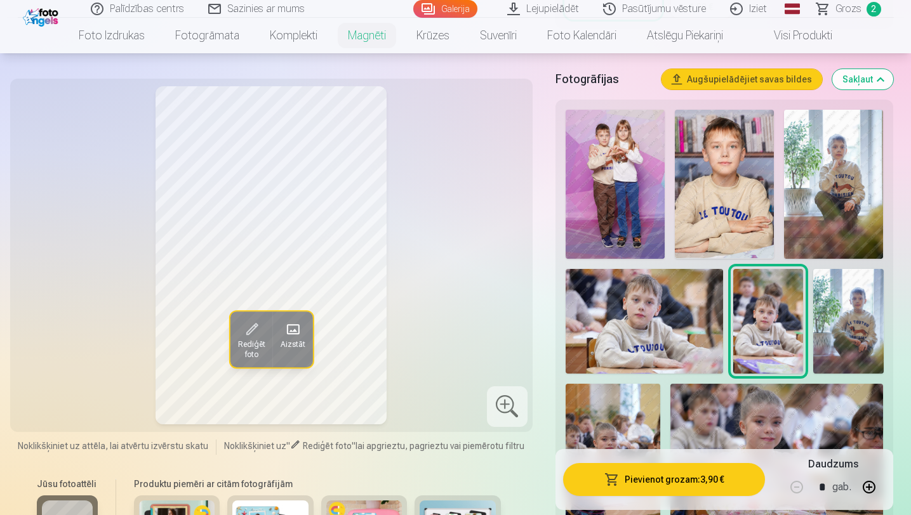
click at [855, 344] on img at bounding box center [848, 321] width 70 height 105
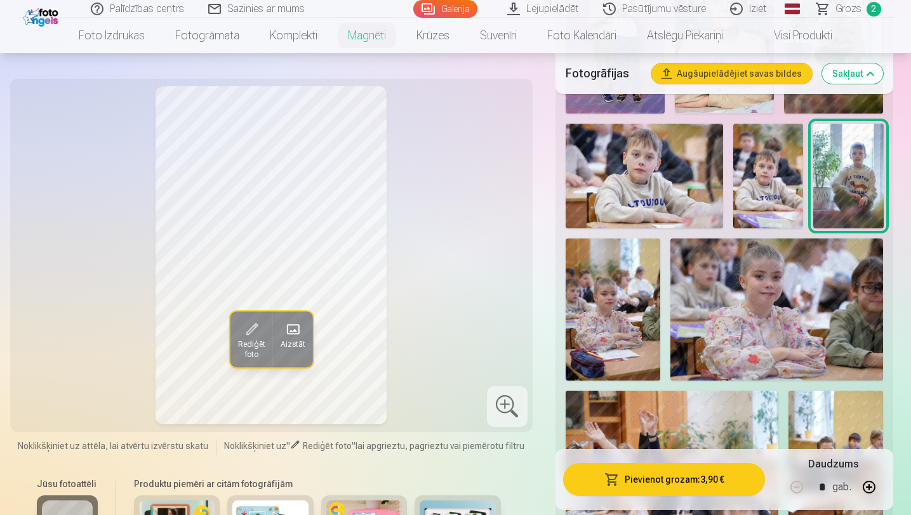
scroll to position [569, 0]
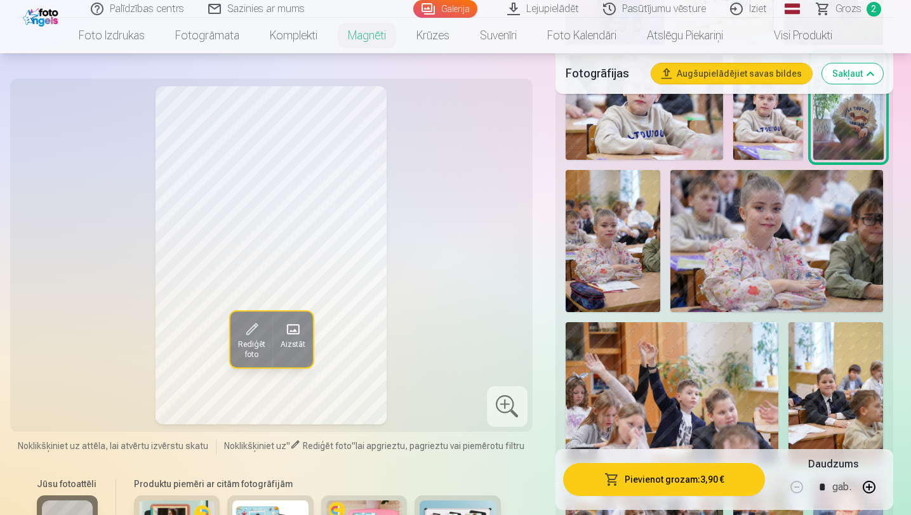
click at [606, 263] on img at bounding box center [612, 241] width 95 height 142
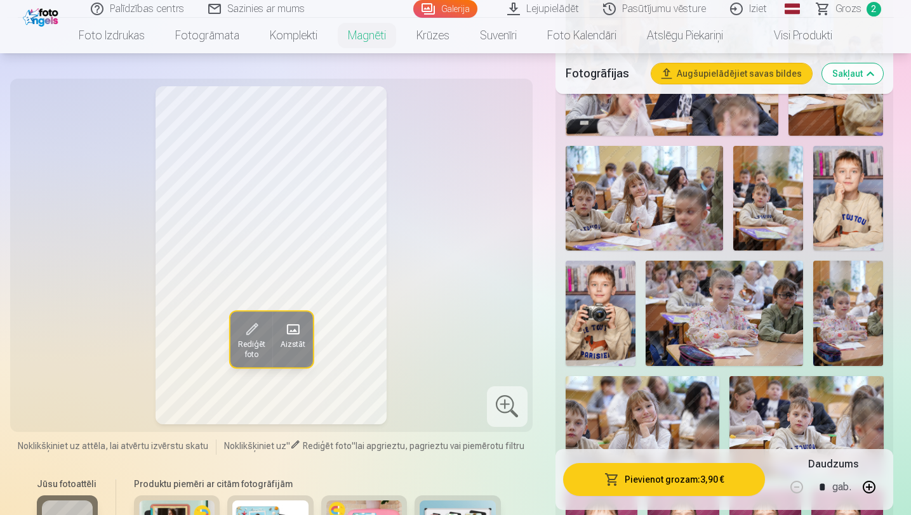
scroll to position [966, 0]
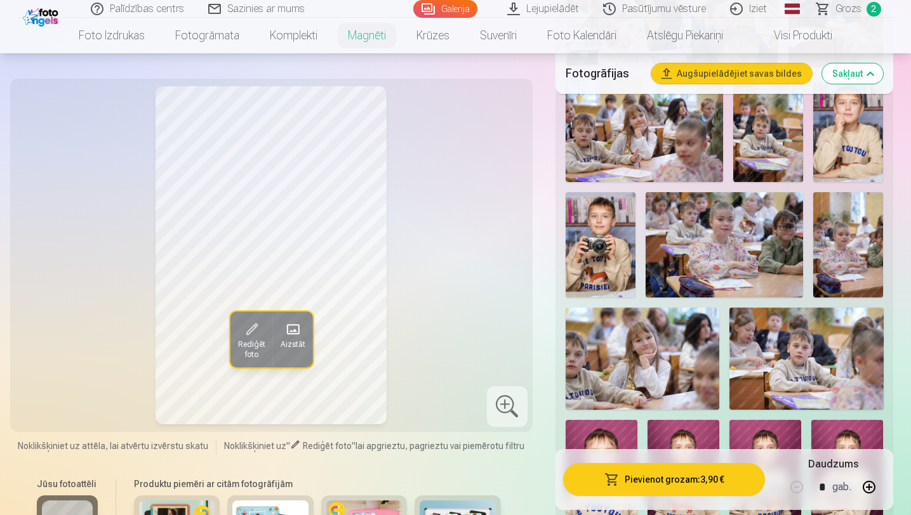
click at [845, 130] on img at bounding box center [848, 129] width 70 height 105
click at [623, 254] on img at bounding box center [600, 244] width 70 height 105
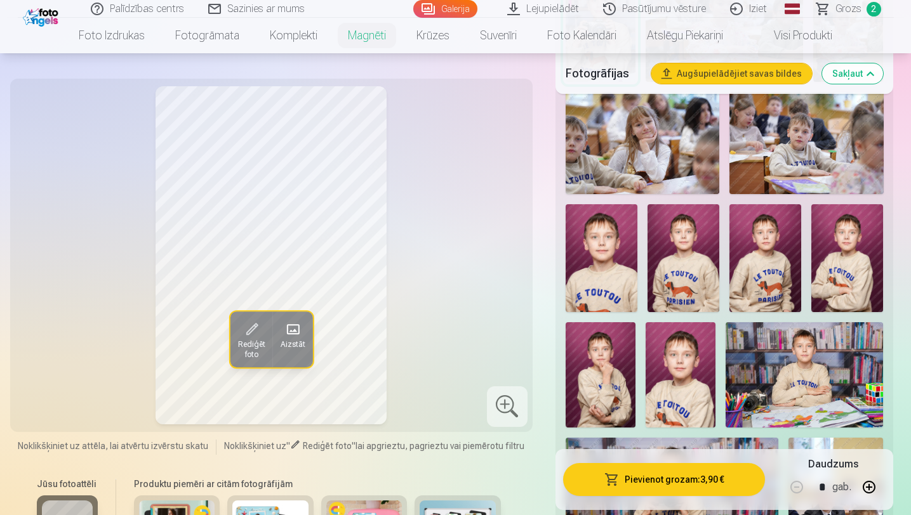
scroll to position [1267, 0]
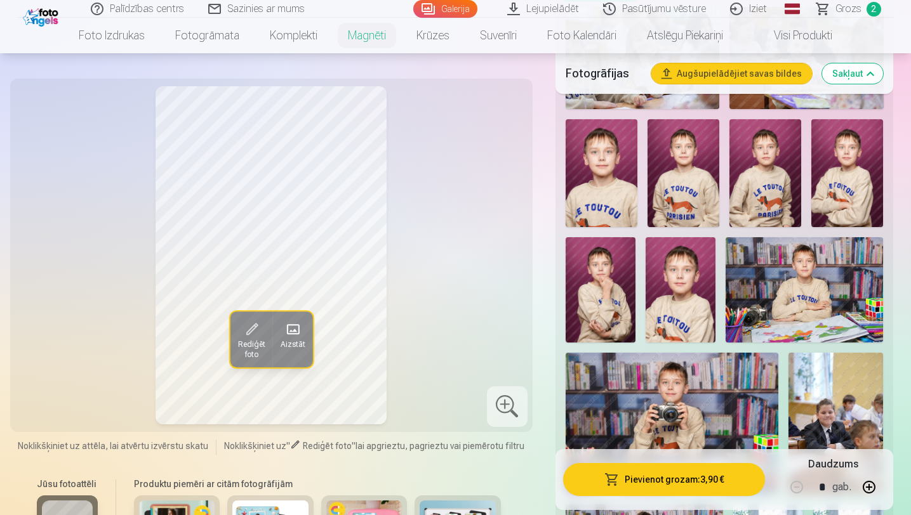
click at [632, 304] on img at bounding box center [600, 289] width 70 height 105
click at [689, 309] on img at bounding box center [680, 289] width 70 height 105
click at [571, 166] on img at bounding box center [601, 173] width 72 height 108
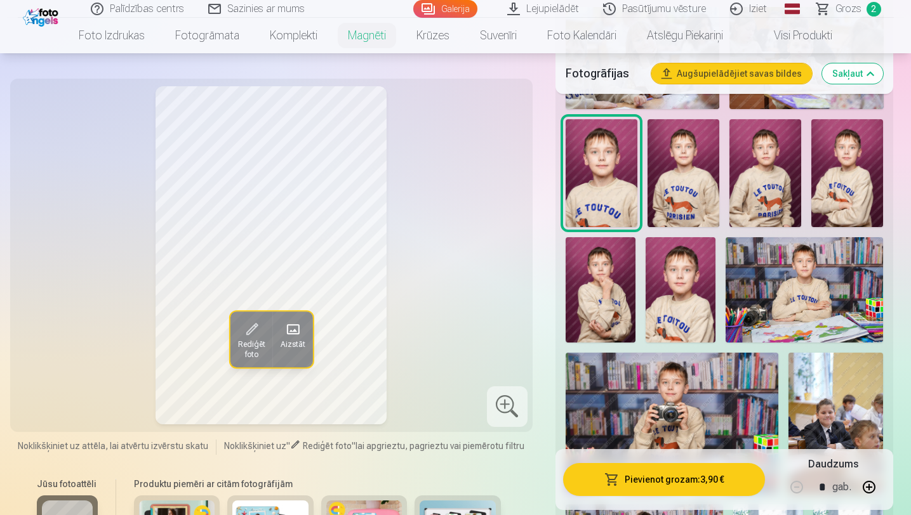
click at [854, 169] on img at bounding box center [847, 173] width 72 height 108
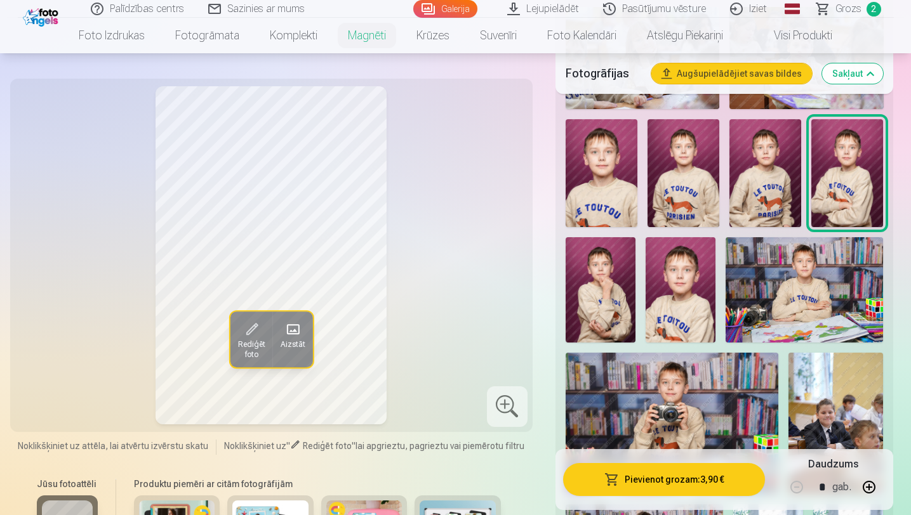
click at [762, 166] on img at bounding box center [765, 173] width 72 height 108
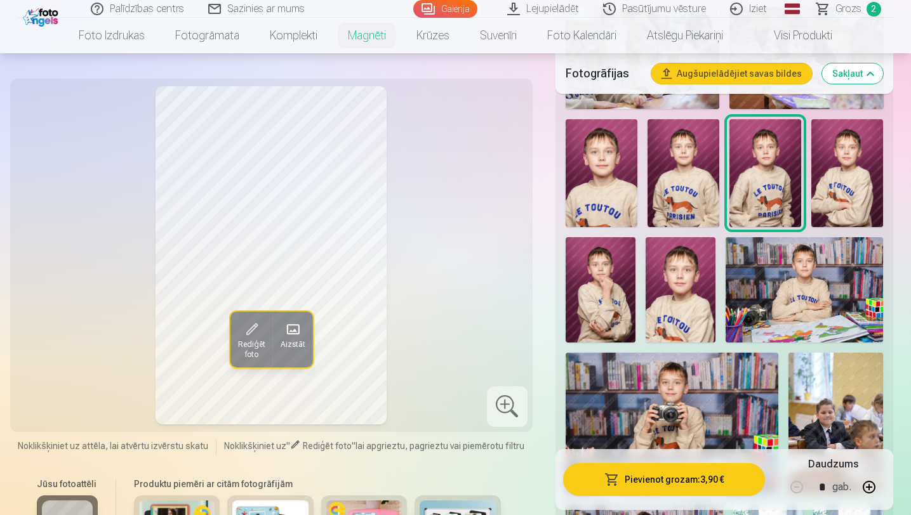
click at [664, 265] on img at bounding box center [680, 289] width 70 height 105
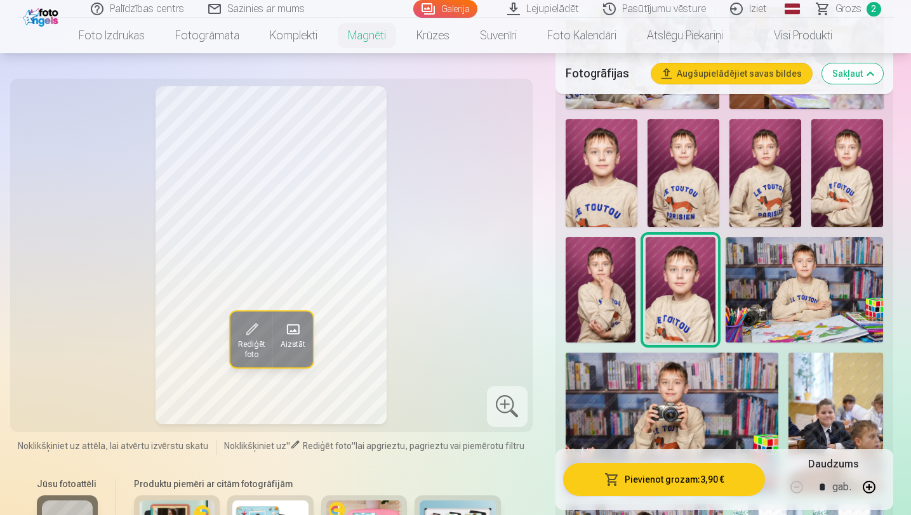
click at [602, 273] on img at bounding box center [600, 289] width 70 height 105
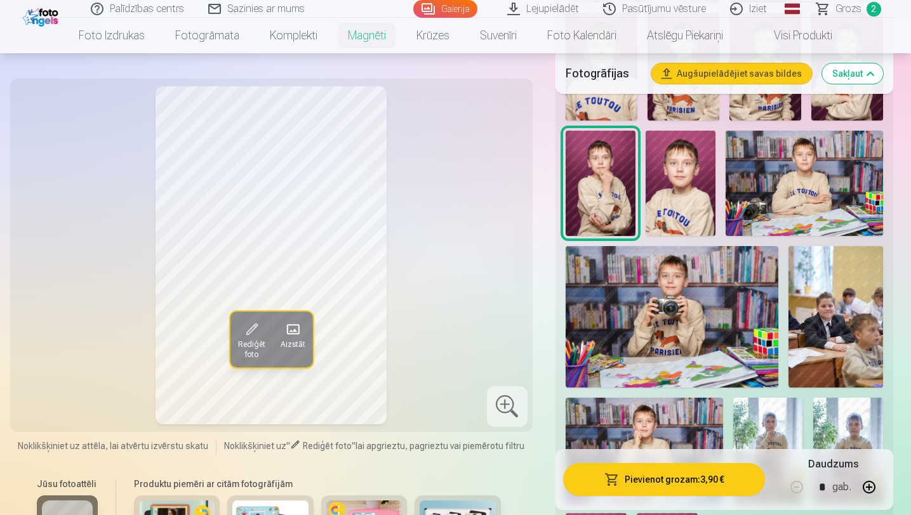
scroll to position [1396, 0]
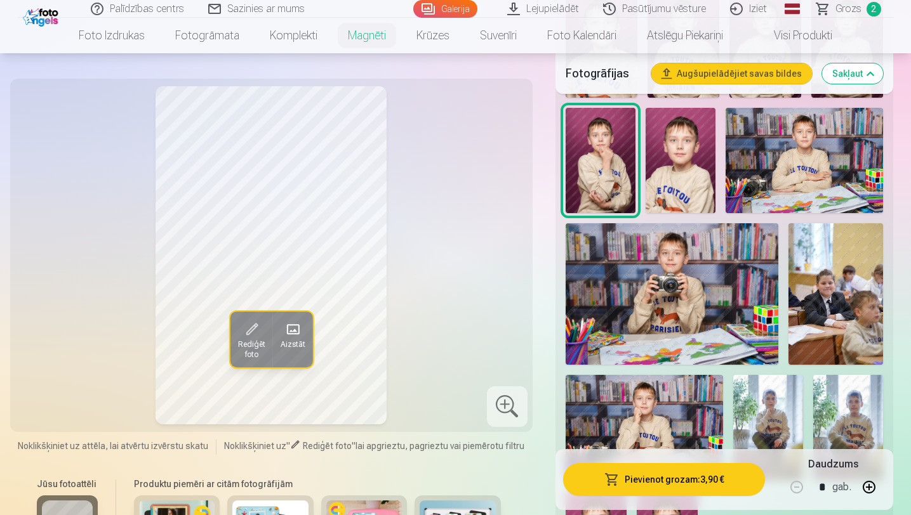
click at [667, 185] on img at bounding box center [680, 160] width 70 height 105
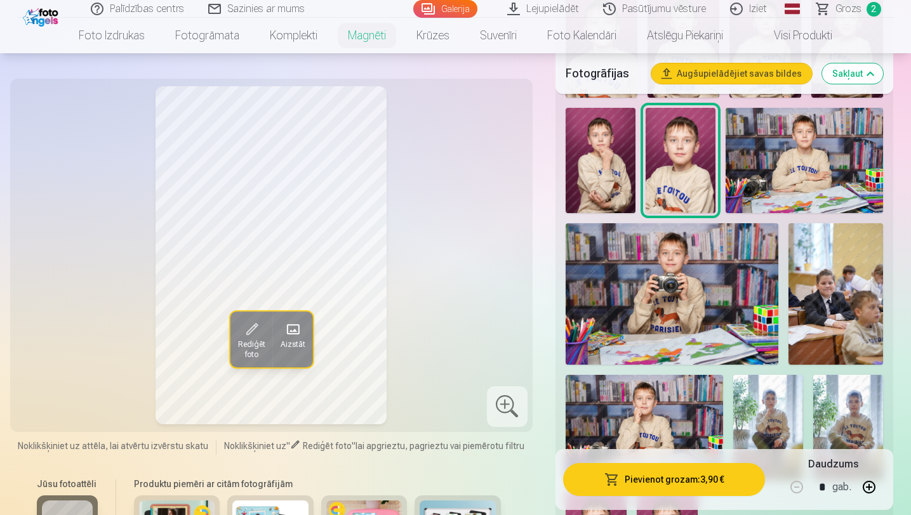
click at [753, 398] on img at bounding box center [768, 427] width 70 height 105
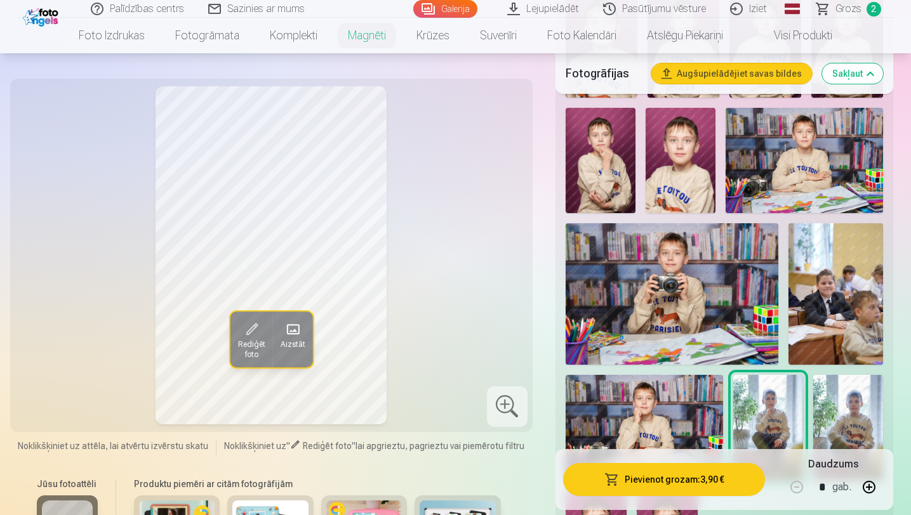
click at [853, 400] on img at bounding box center [848, 427] width 70 height 105
click at [672, 186] on img at bounding box center [680, 160] width 70 height 105
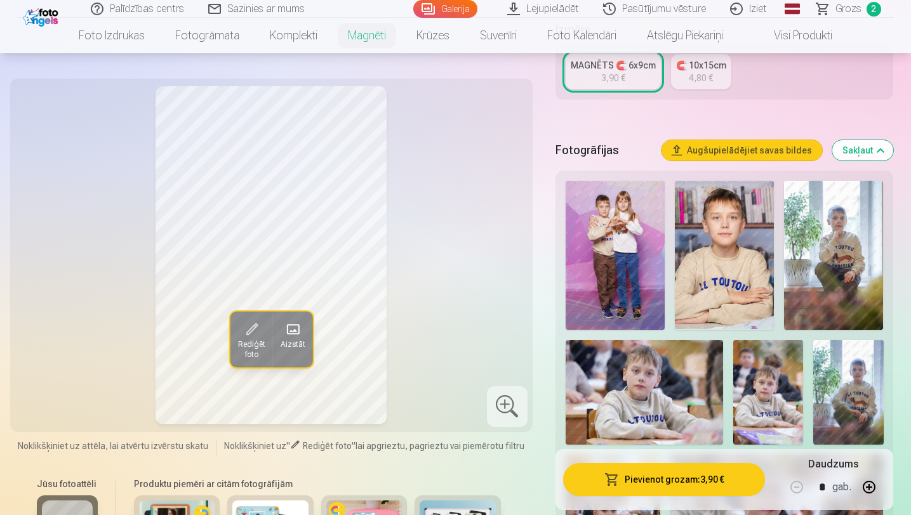
scroll to position [310, 0]
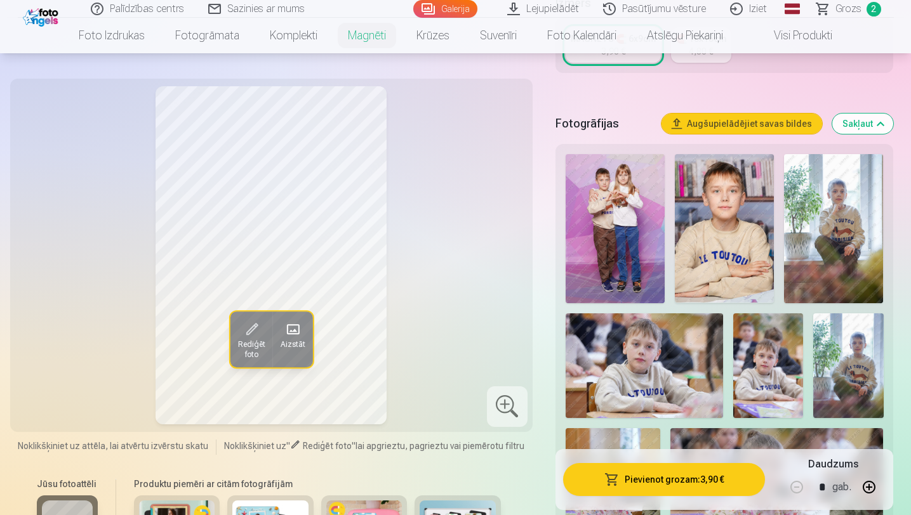
click at [712, 250] on img at bounding box center [724, 228] width 99 height 148
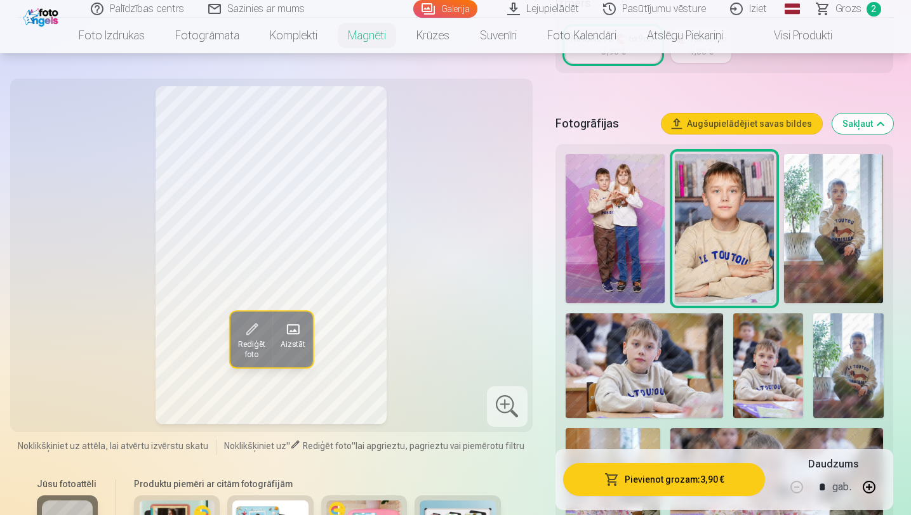
click at [821, 222] on img at bounding box center [833, 228] width 99 height 149
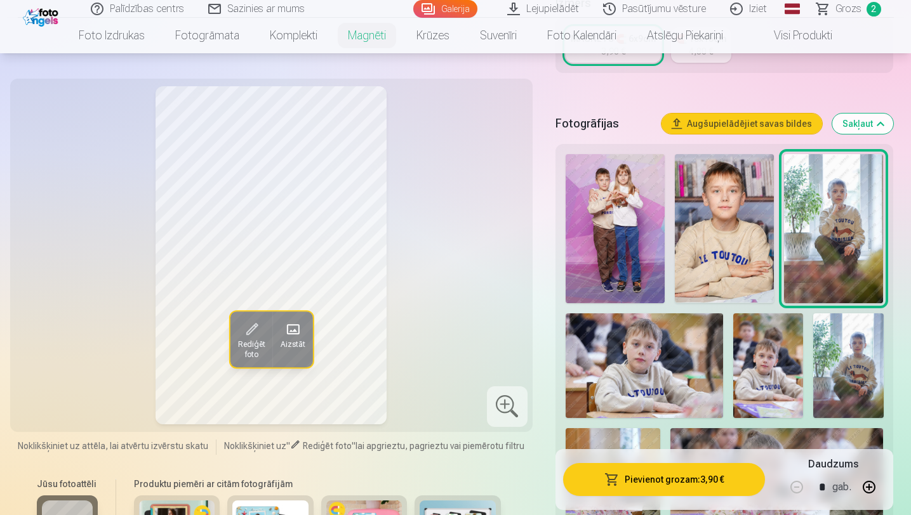
click at [699, 349] on img at bounding box center [643, 365] width 157 height 105
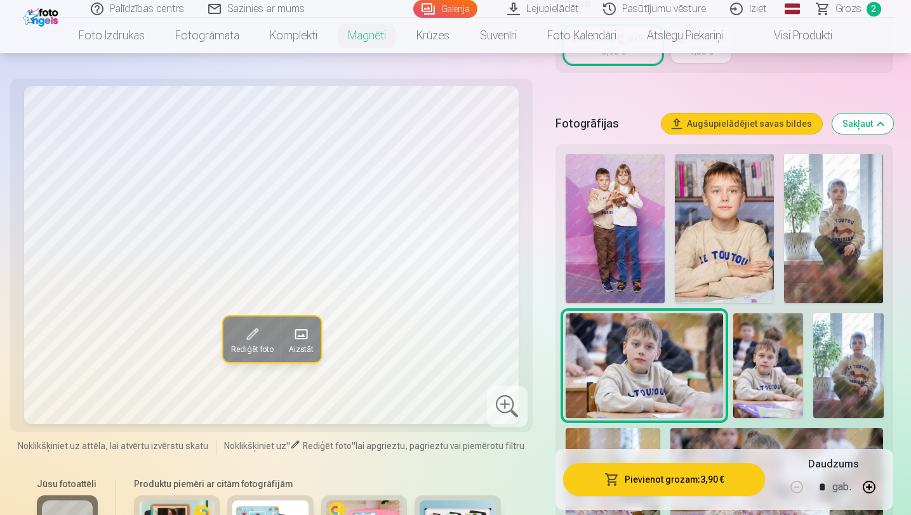
click at [786, 339] on img at bounding box center [768, 365] width 70 height 105
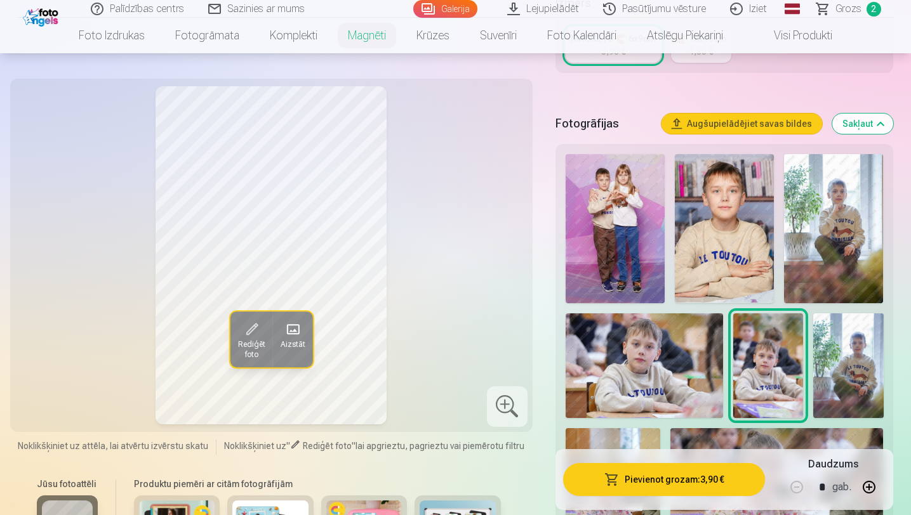
click at [855, 341] on img at bounding box center [848, 365] width 70 height 105
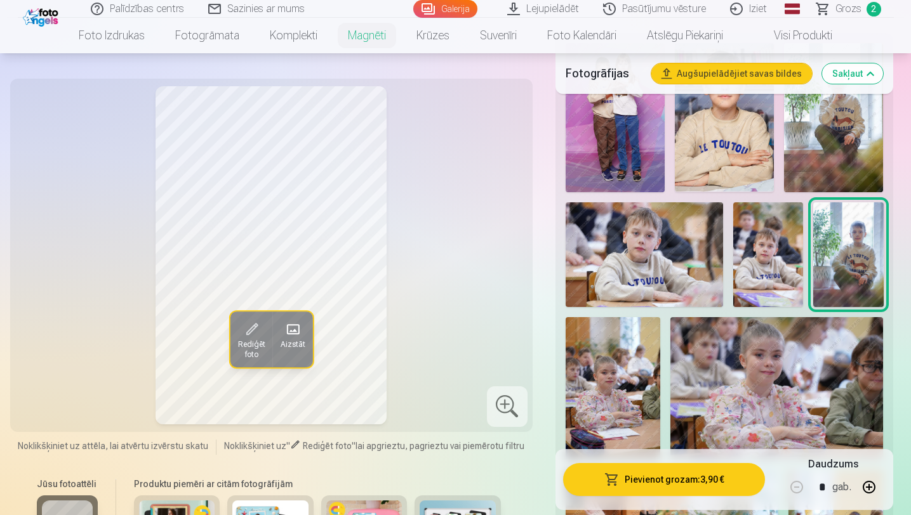
scroll to position [444, 0]
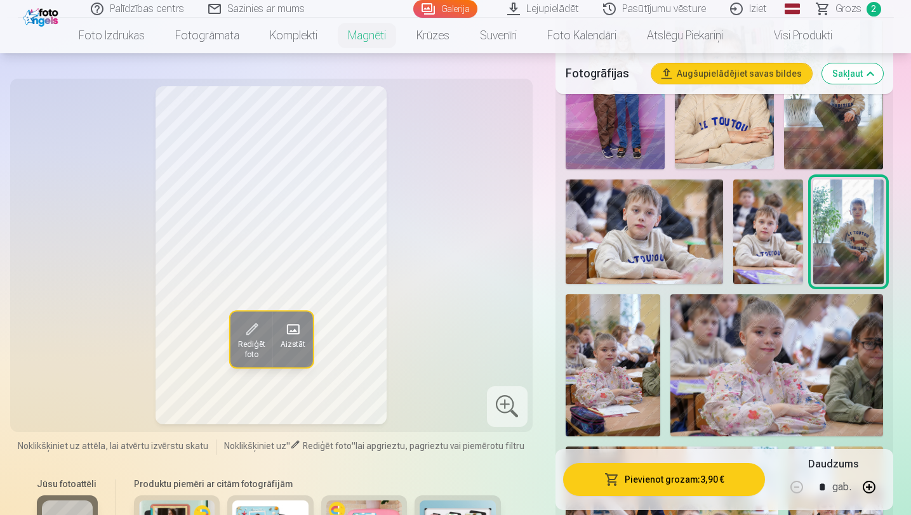
click at [618, 341] on img at bounding box center [612, 365] width 95 height 142
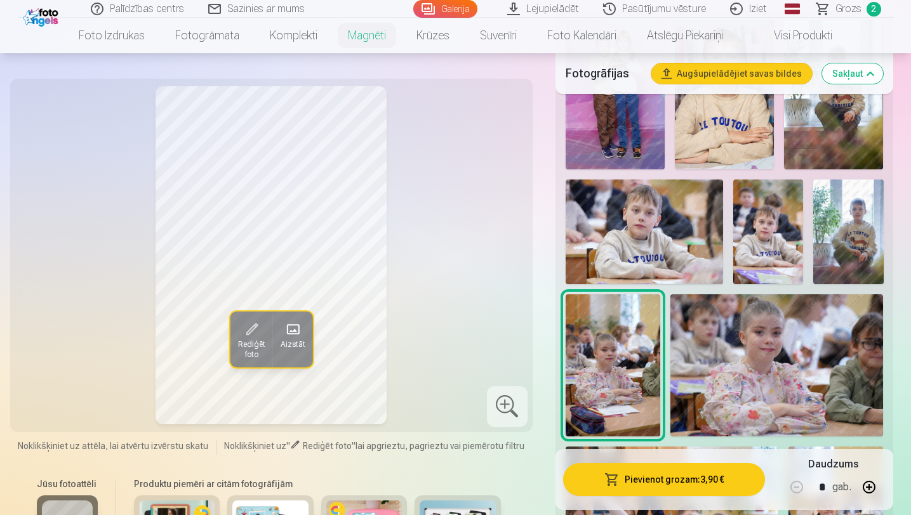
click at [772, 359] on img at bounding box center [776, 365] width 213 height 142
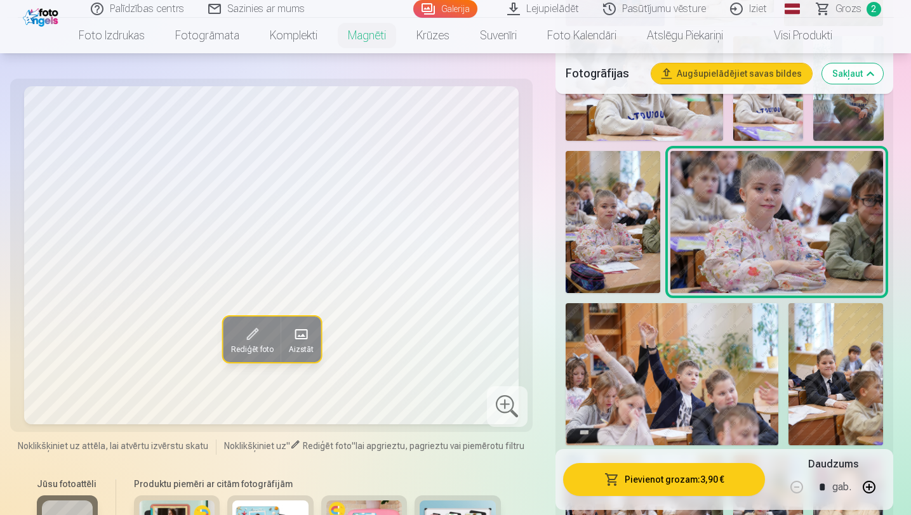
scroll to position [608, 0]
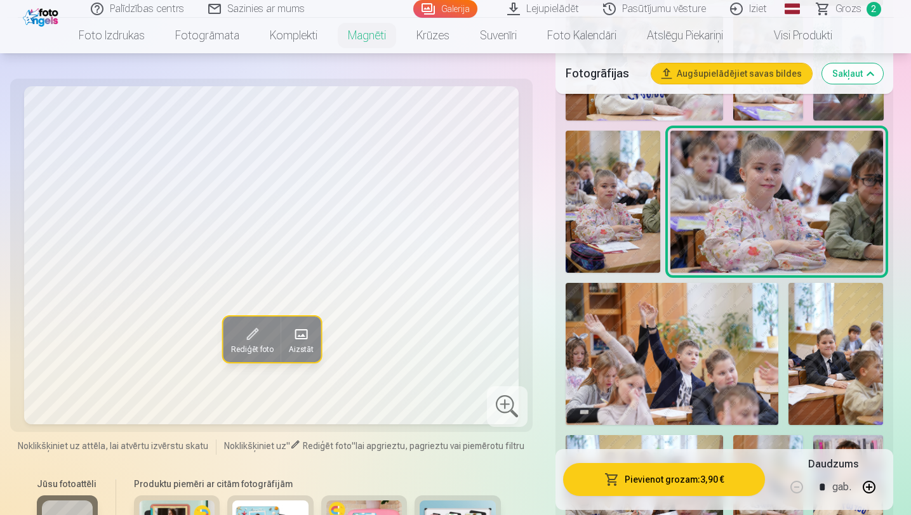
click at [656, 369] on img at bounding box center [671, 354] width 213 height 142
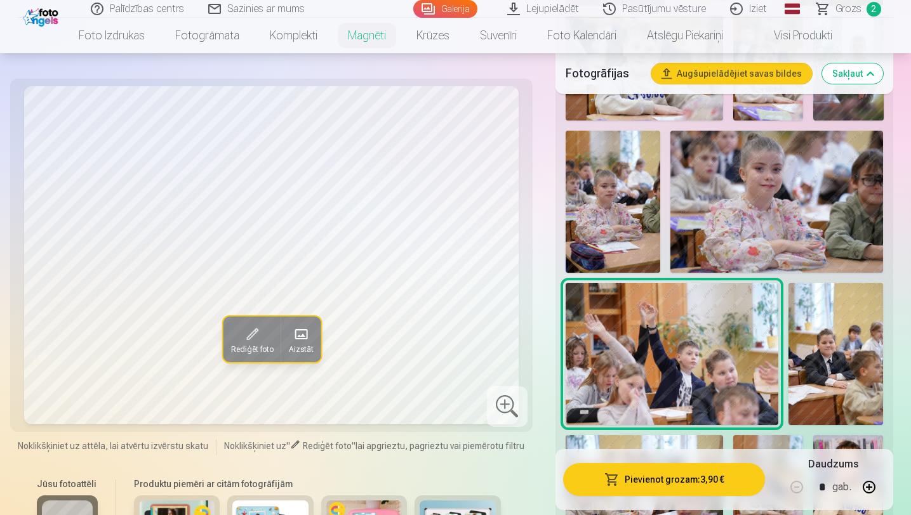
click at [798, 359] on img at bounding box center [835, 354] width 95 height 142
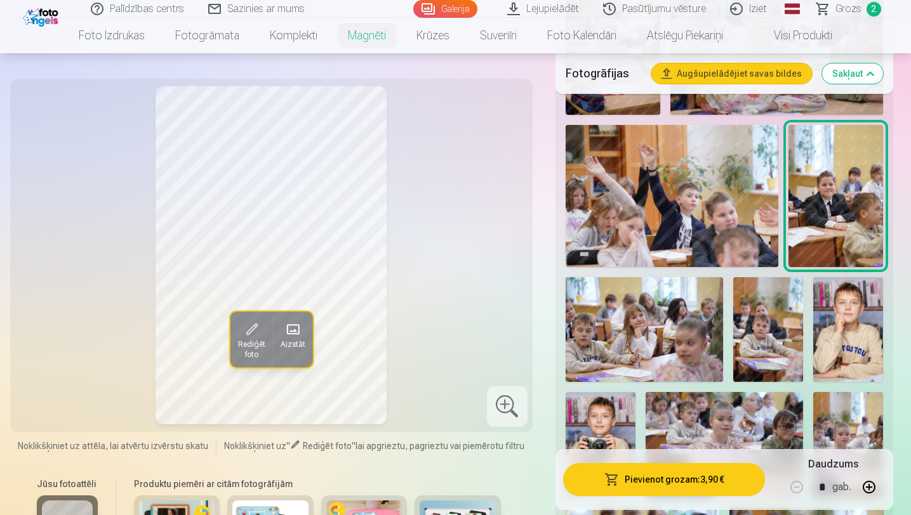
scroll to position [794, 0]
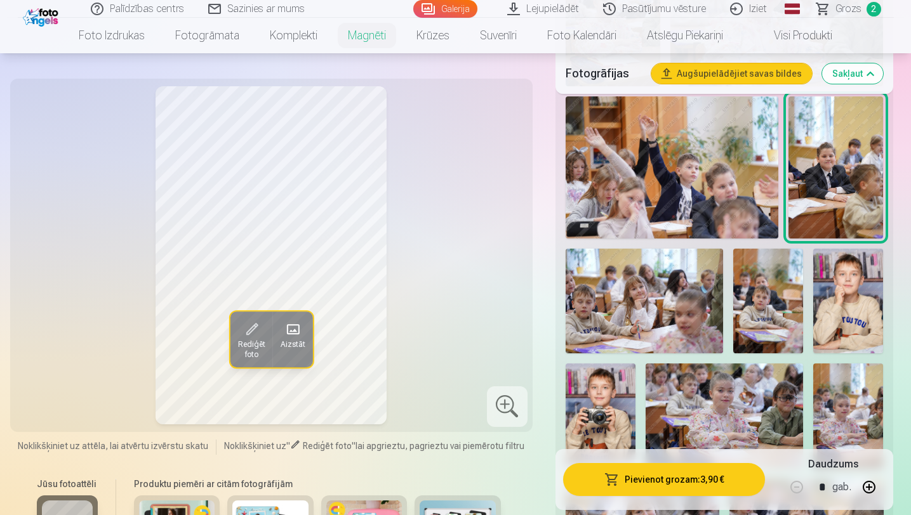
click at [632, 298] on img at bounding box center [643, 301] width 157 height 105
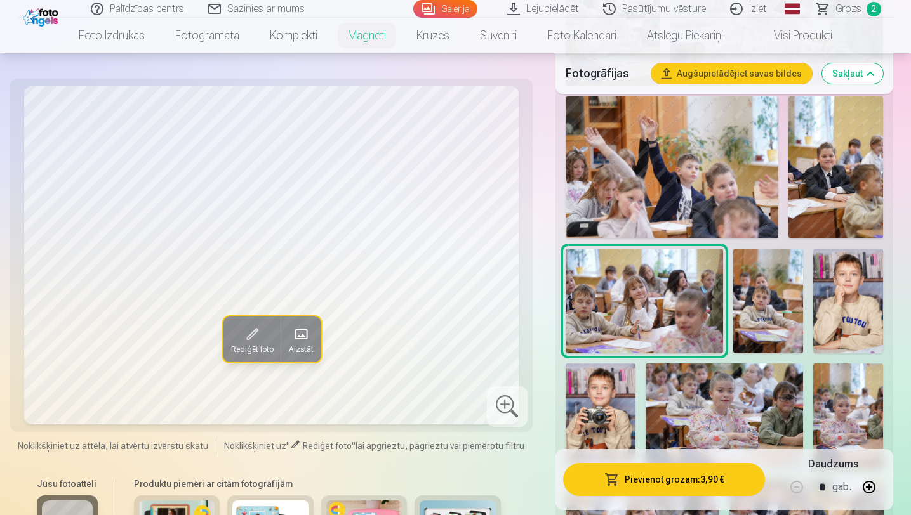
click at [768, 296] on img at bounding box center [768, 301] width 70 height 105
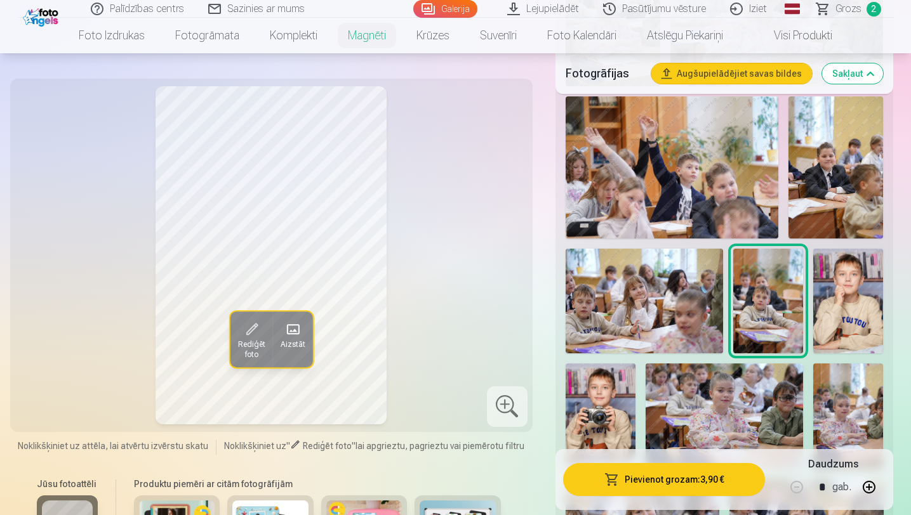
click at [850, 305] on img at bounding box center [848, 301] width 70 height 105
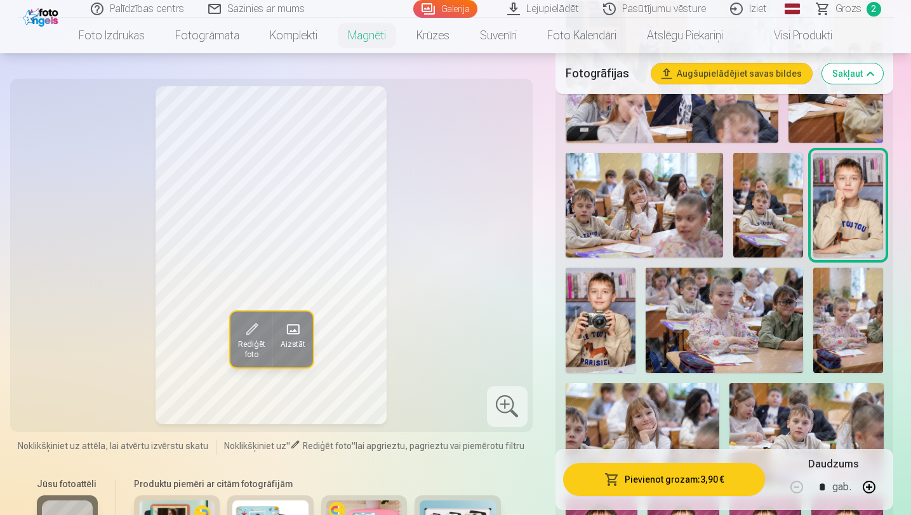
scroll to position [914, 0]
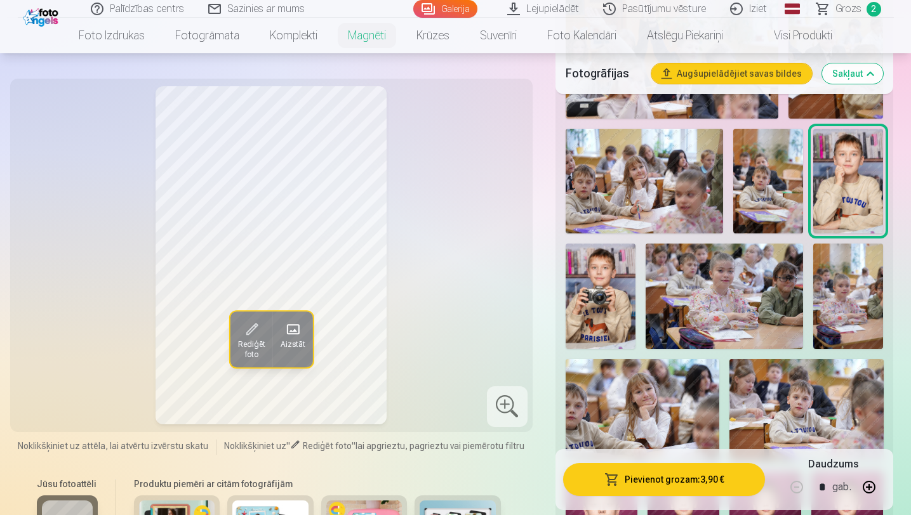
click at [607, 326] on img at bounding box center [600, 296] width 70 height 105
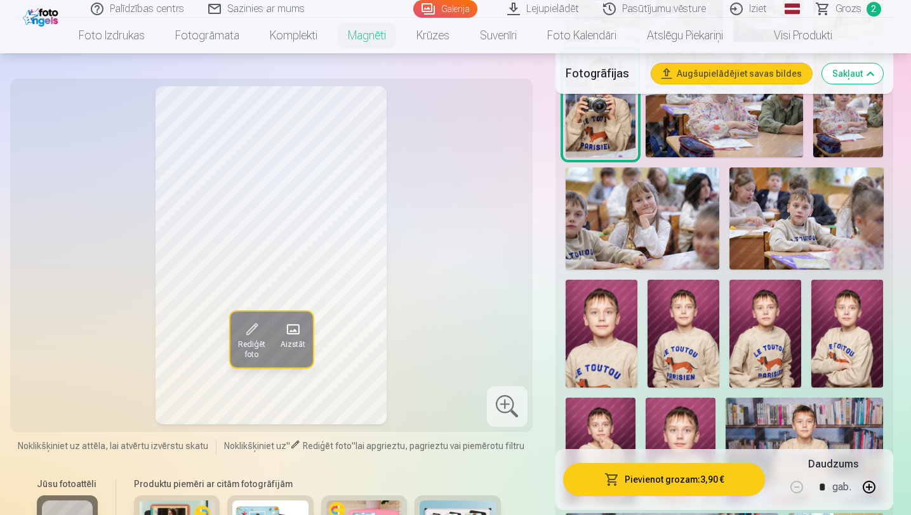
scroll to position [1164, 0]
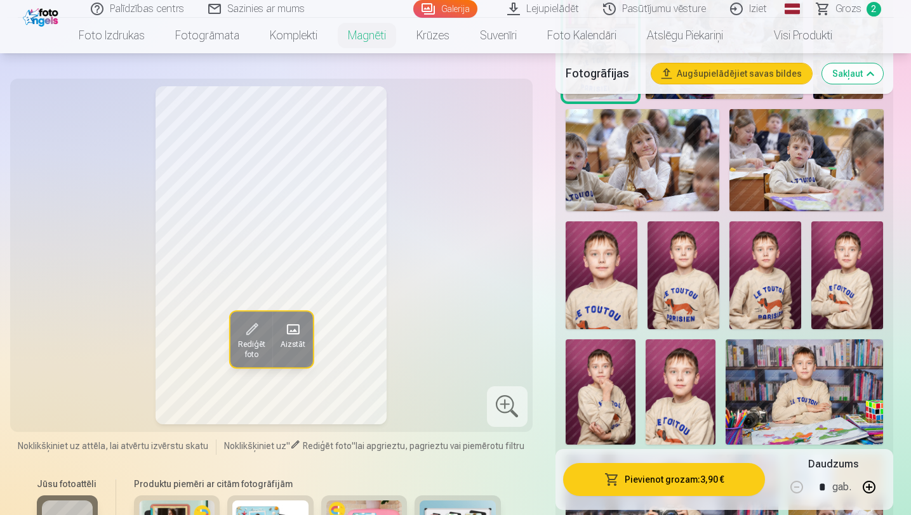
click at [616, 268] on img at bounding box center [601, 275] width 72 height 108
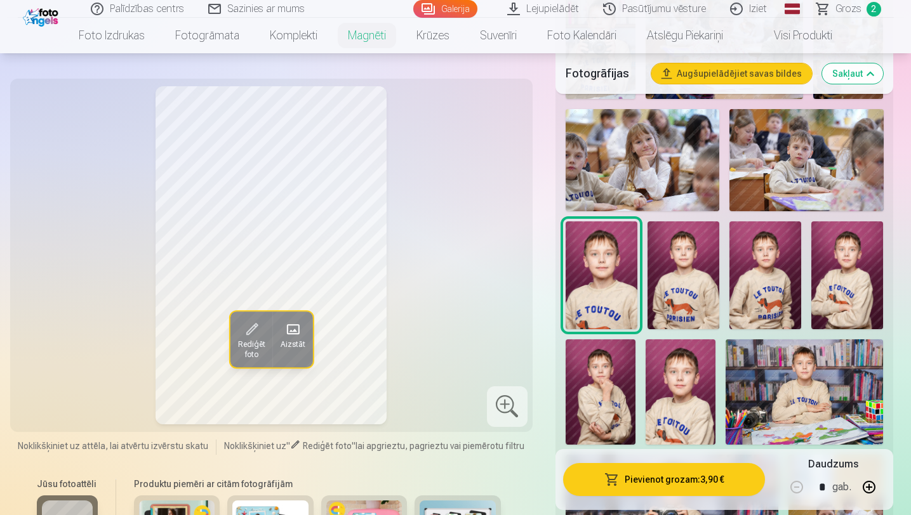
click at [676, 276] on img at bounding box center [683, 275] width 72 height 108
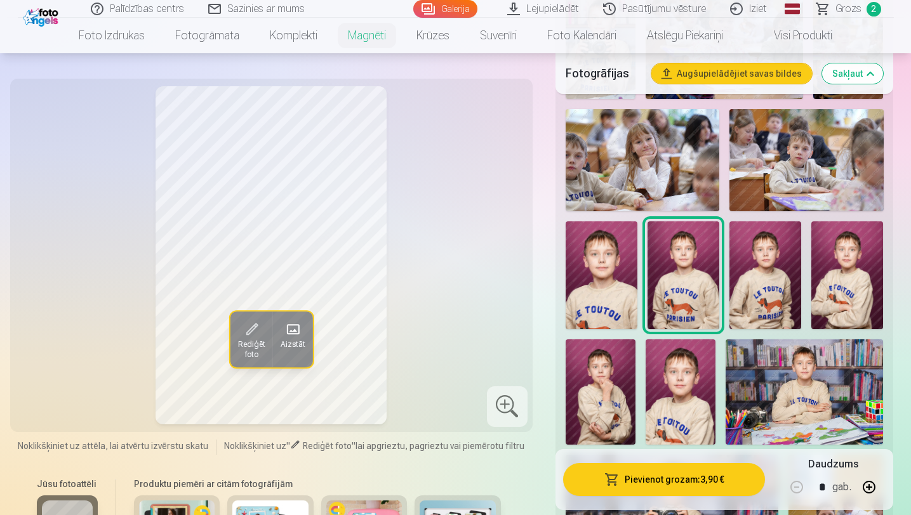
click at [602, 276] on img at bounding box center [601, 275] width 72 height 108
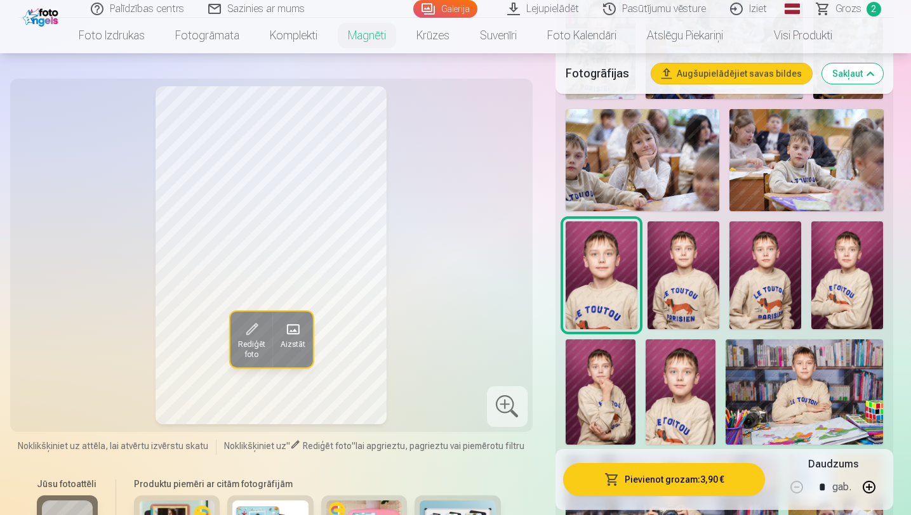
click at [764, 294] on img at bounding box center [765, 275] width 72 height 108
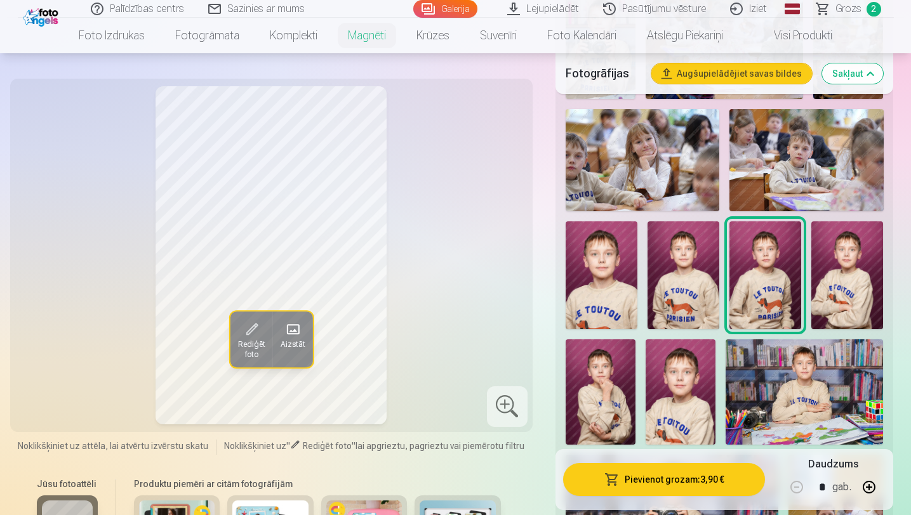
click at [849, 281] on img at bounding box center [847, 275] width 72 height 108
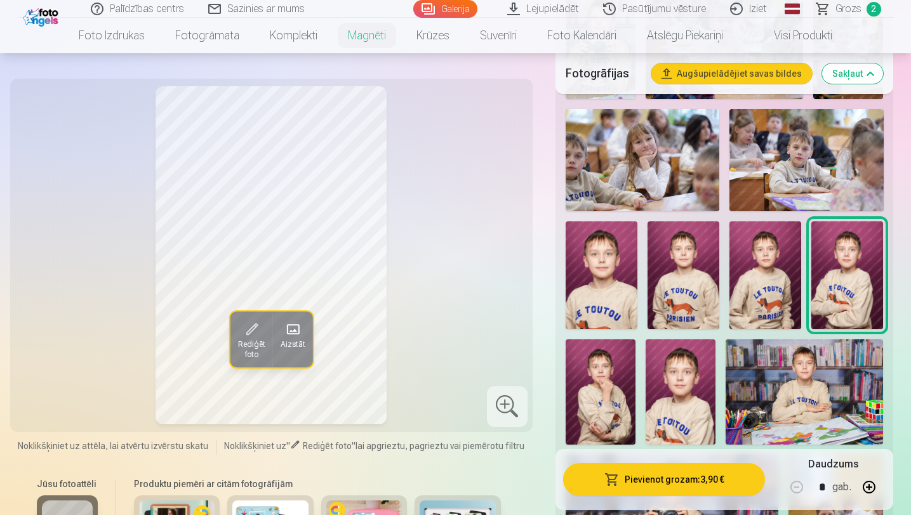
click at [603, 387] on img at bounding box center [600, 391] width 70 height 105
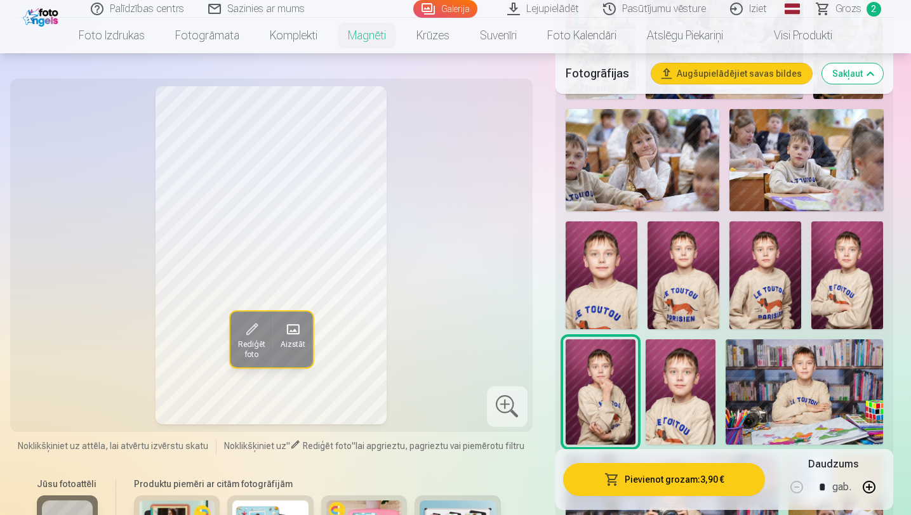
click at [672, 385] on img at bounding box center [680, 391] width 70 height 105
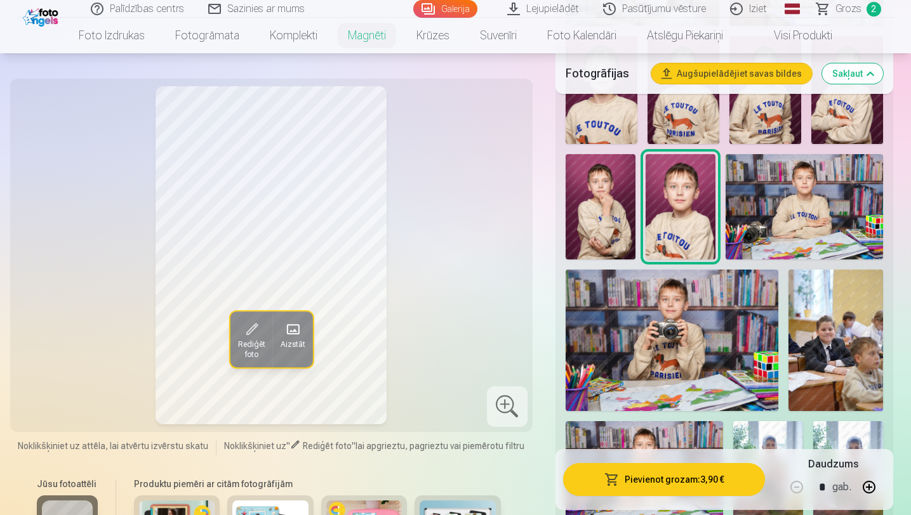
scroll to position [1395, 0]
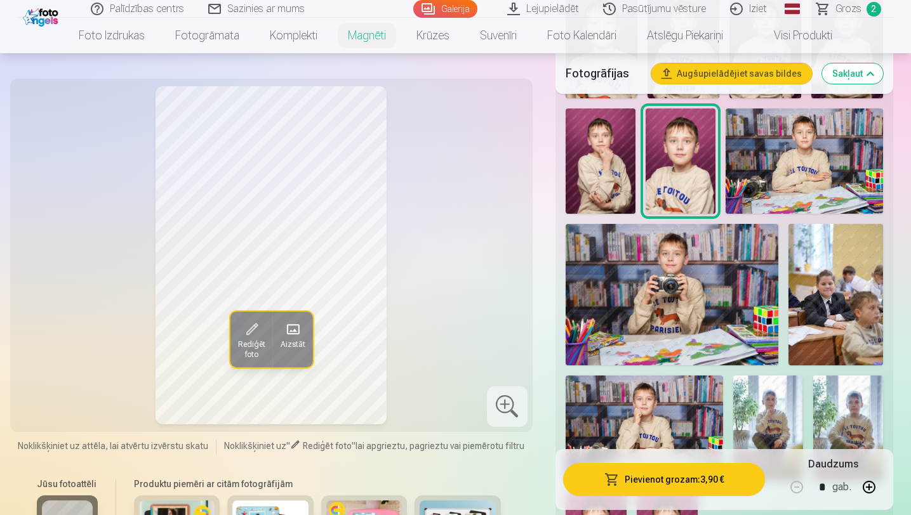
click at [646, 343] on img at bounding box center [671, 295] width 213 height 142
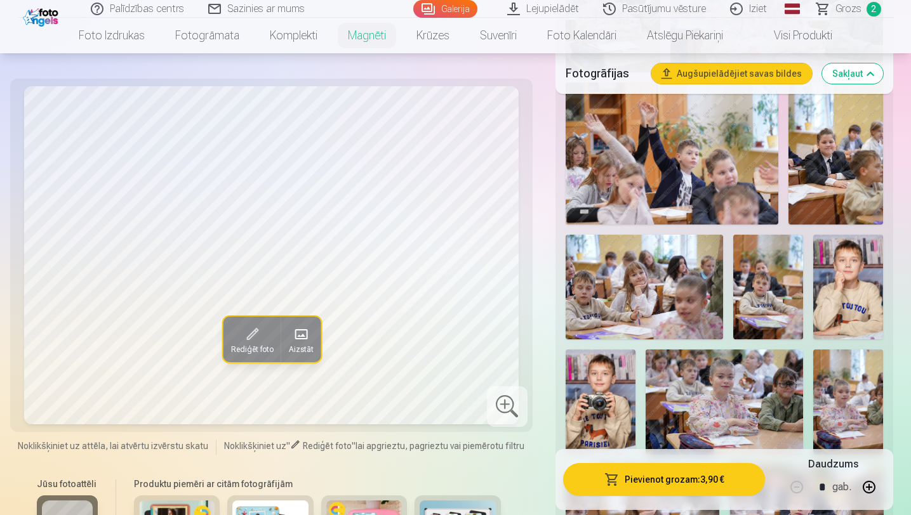
scroll to position [808, 0]
click at [610, 379] on img at bounding box center [600, 402] width 70 height 105
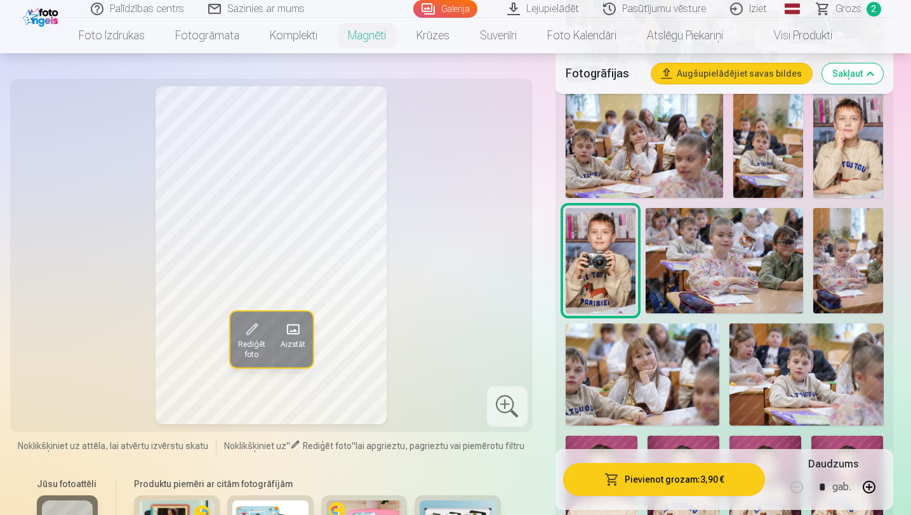
scroll to position [957, 0]
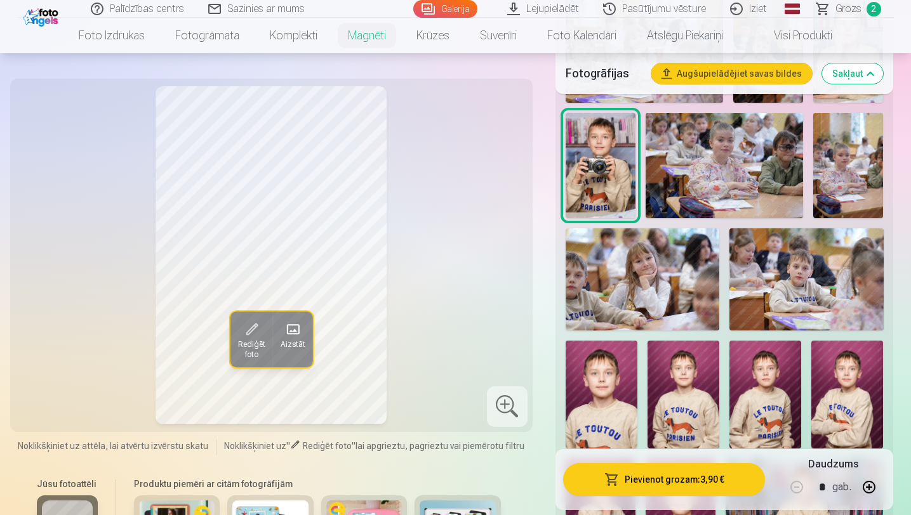
click at [168, 469] on div "Rediģēt foto Aizstāt Noklikšķiniet uz attēla, lai atvērtu izvērstu skatu Noklik…" at bounding box center [271, 397] width 507 height 623
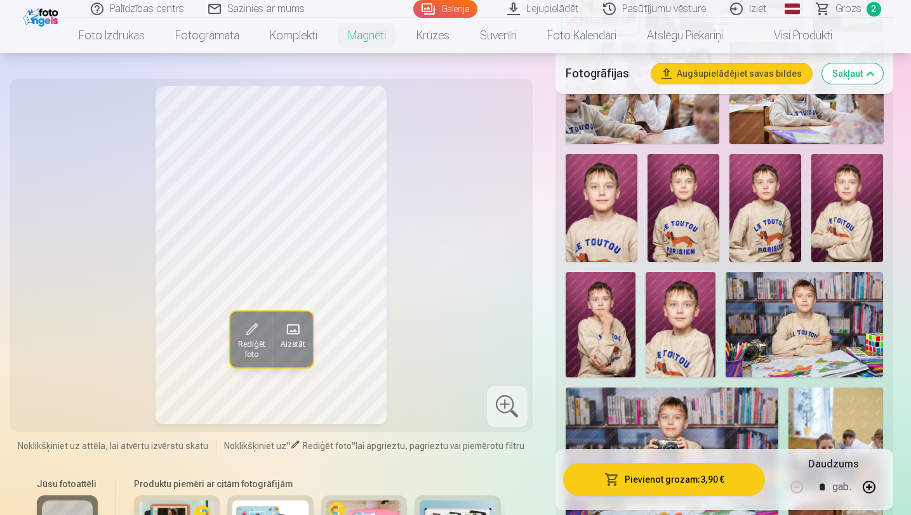
scroll to position [1248, 0]
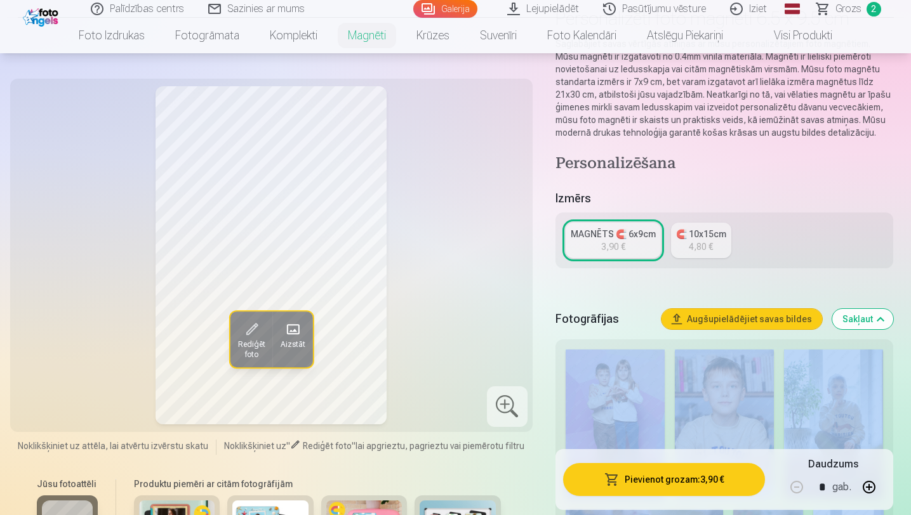
scroll to position [0, 0]
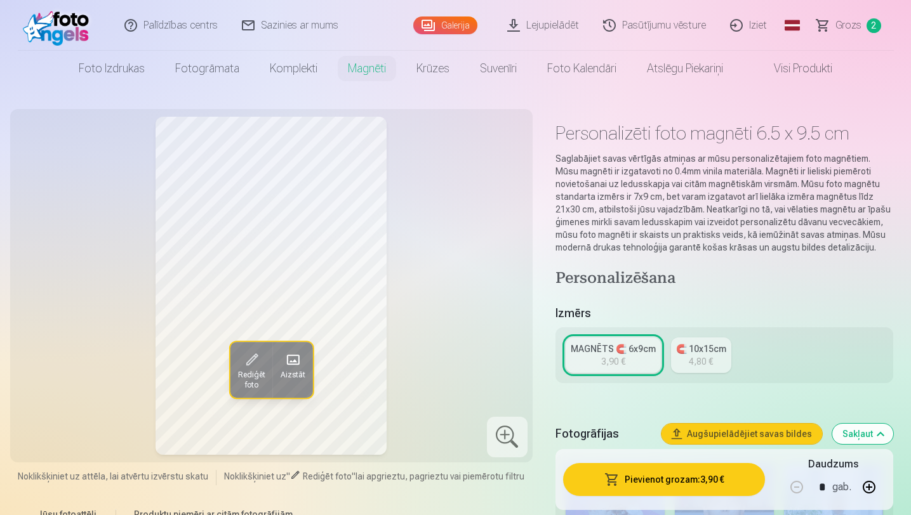
click at [676, 355] on link "🧲 10x15cm 4,80 €" at bounding box center [701, 356] width 60 height 36
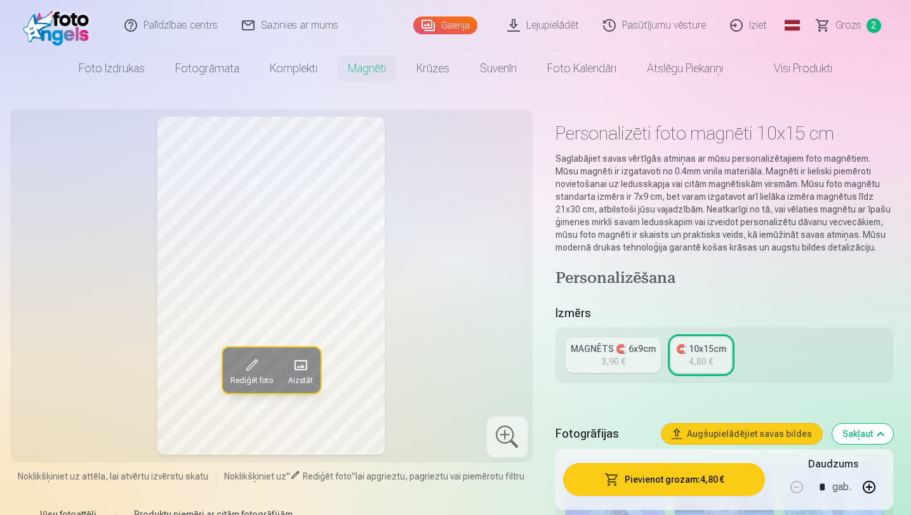
click at [645, 359] on link "MAGNĒTS 🧲 6x9cm 3,90 €" at bounding box center [612, 356] width 95 height 36
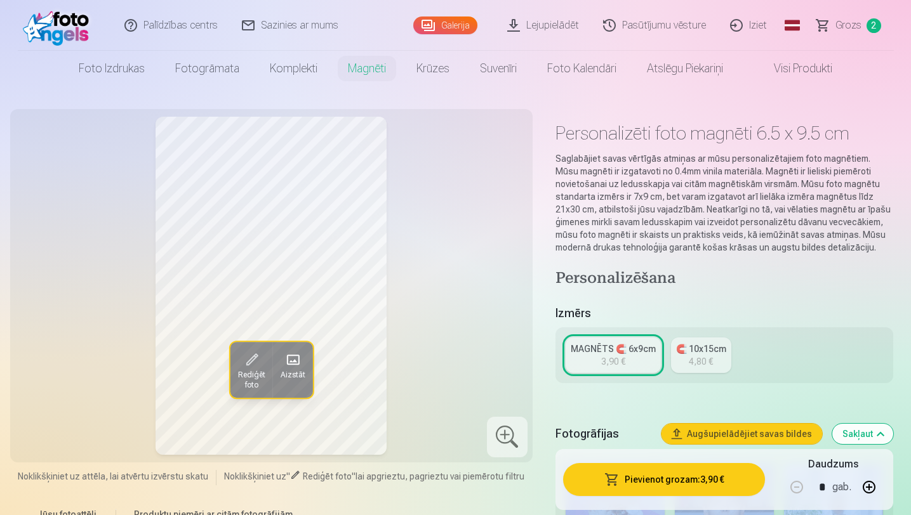
click at [694, 359] on div "4,80 €" at bounding box center [701, 361] width 24 height 13
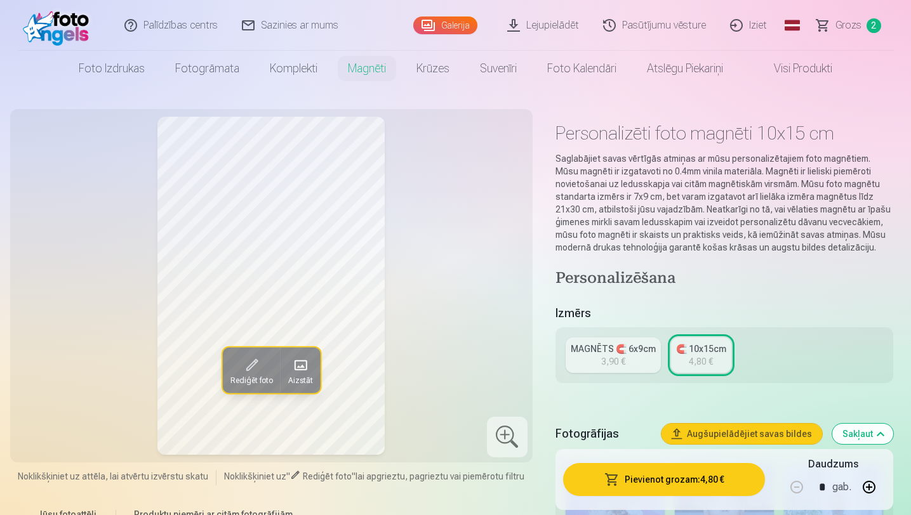
click at [612, 351] on div "MAGNĒTS 🧲 6x9cm" at bounding box center [612, 349] width 85 height 13
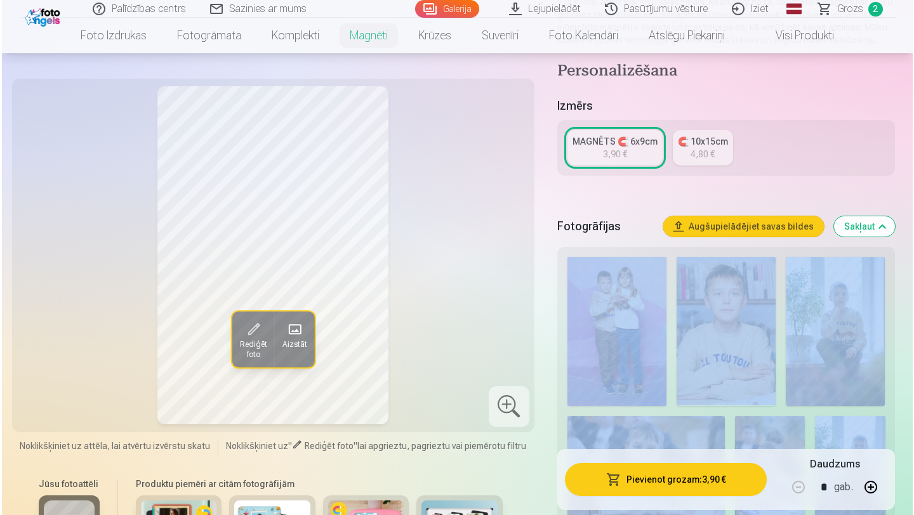
scroll to position [214, 0]
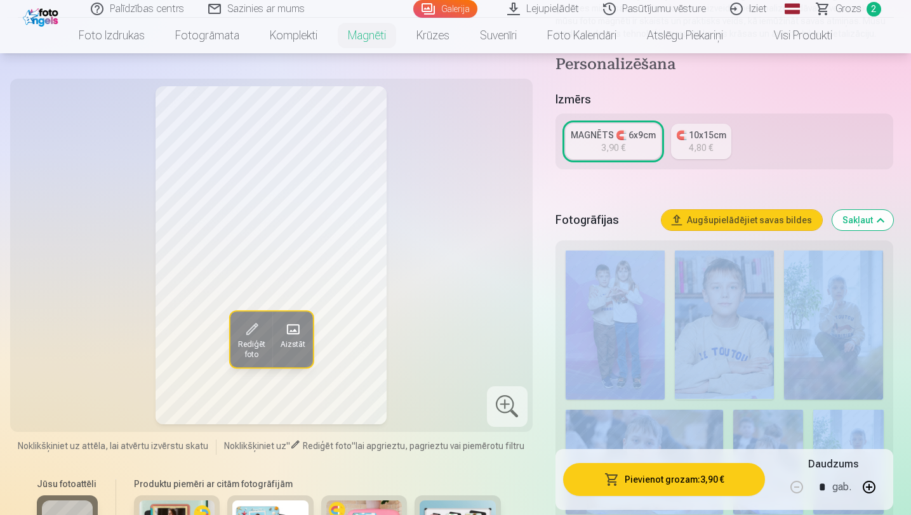
click at [260, 347] on span "Rediģēt foto" at bounding box center [250, 350] width 27 height 20
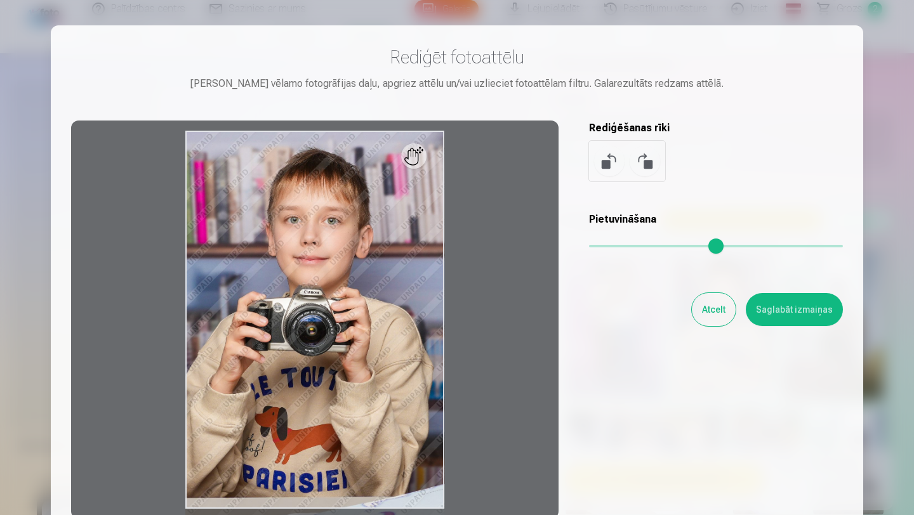
click at [606, 173] on button at bounding box center [609, 161] width 30 height 30
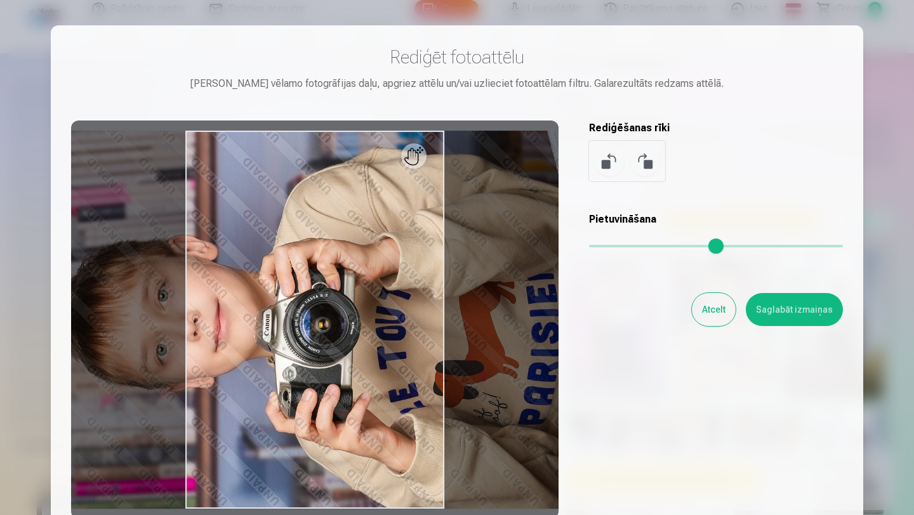
click at [607, 175] on button at bounding box center [609, 161] width 30 height 30
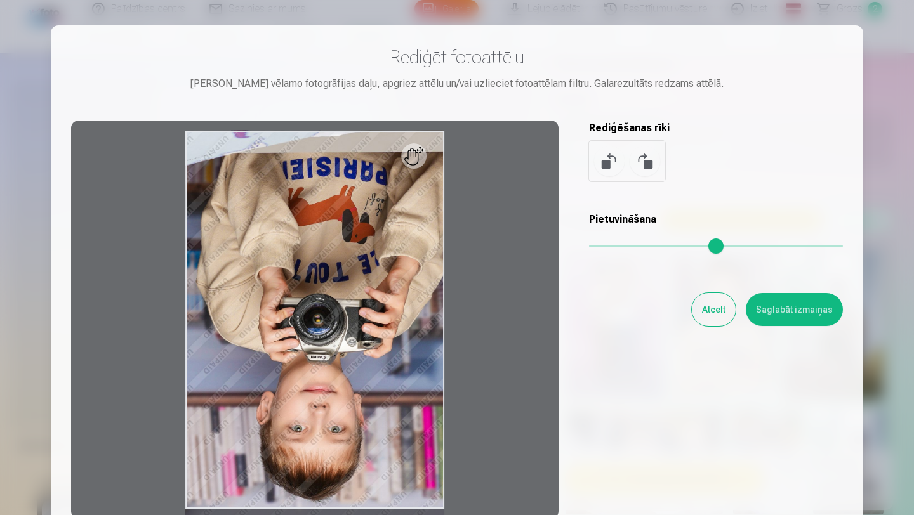
click at [607, 175] on button at bounding box center [609, 161] width 30 height 30
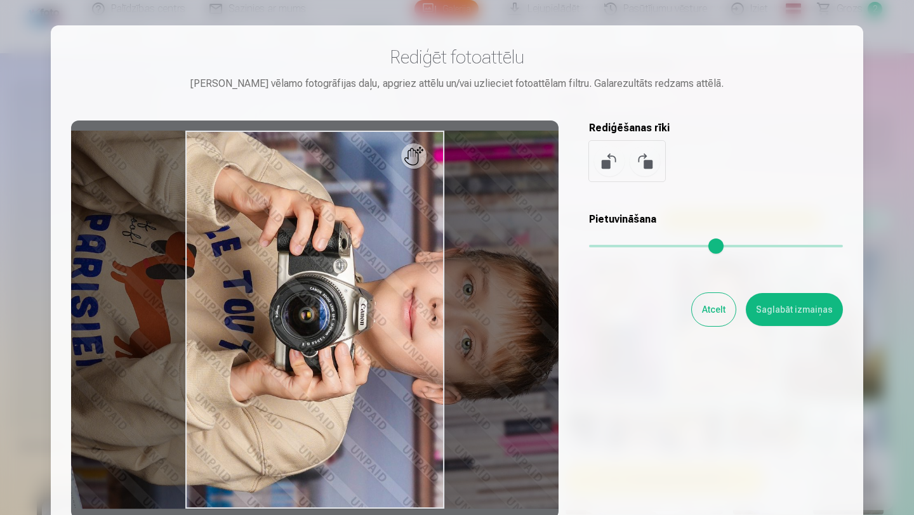
click at [607, 175] on button at bounding box center [609, 161] width 30 height 30
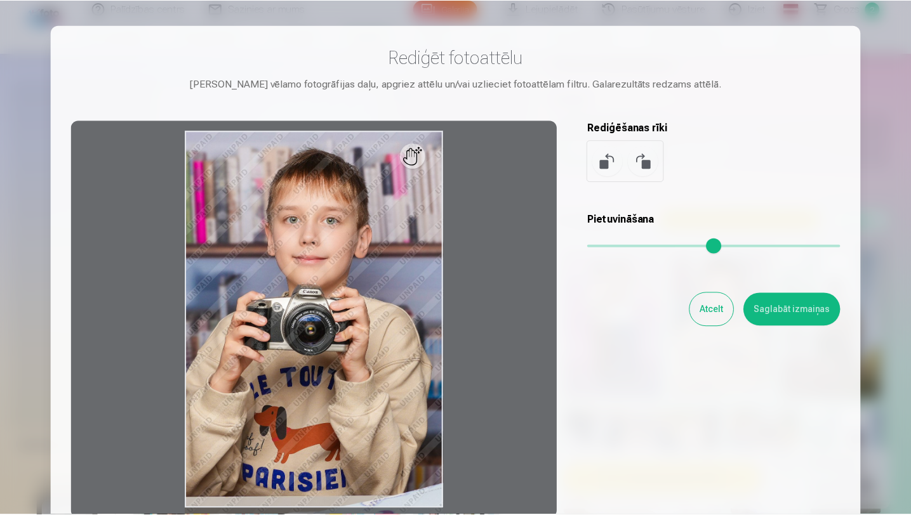
scroll to position [126, 0]
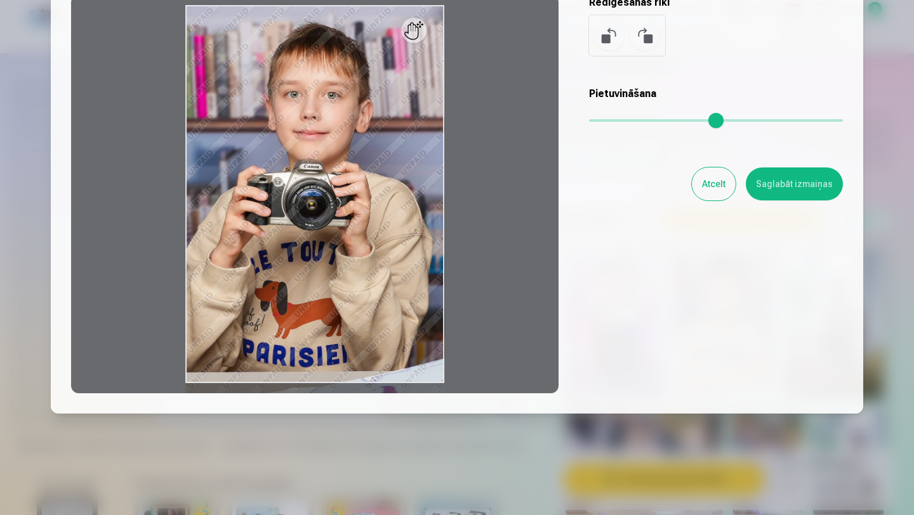
click at [715, 184] on button "Atcelt" at bounding box center [714, 184] width 44 height 33
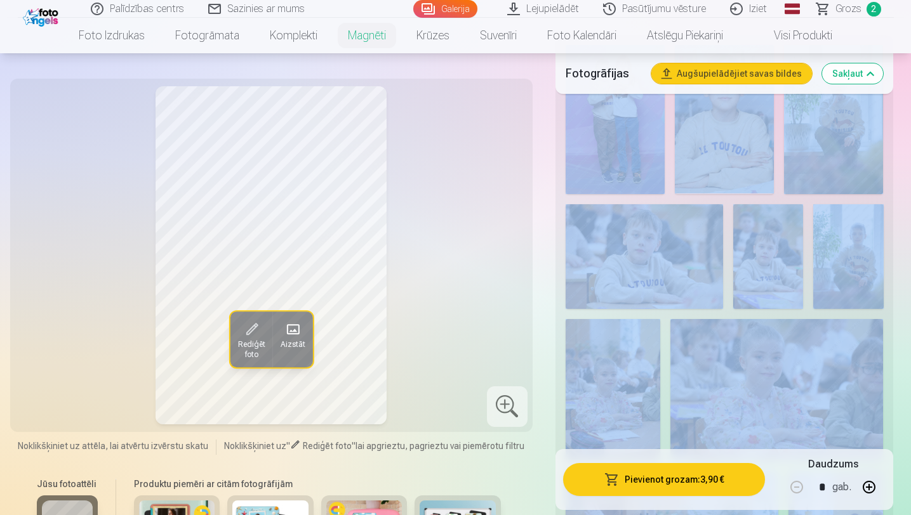
scroll to position [426, 0]
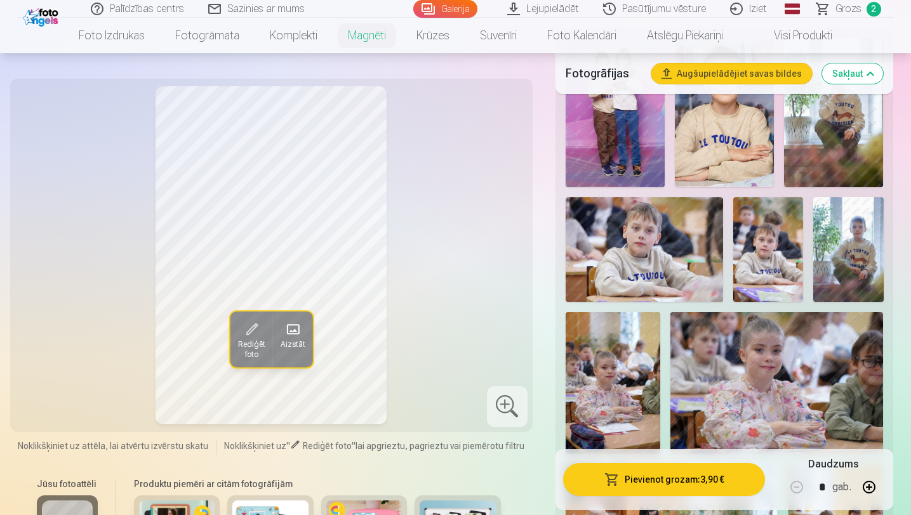
click at [382, 471] on div "Produktu piemēri ar citām fotogrāfijām" at bounding box center [317, 523] width 392 height 107
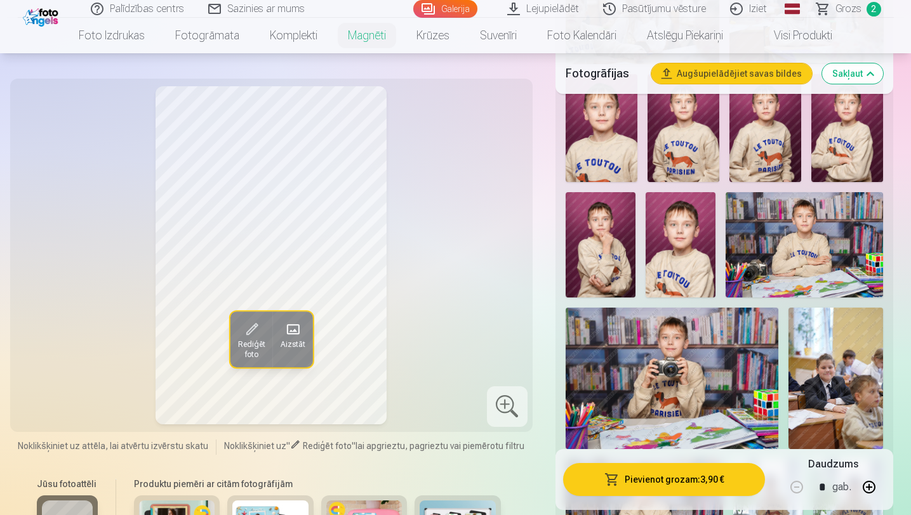
scroll to position [1341, 0]
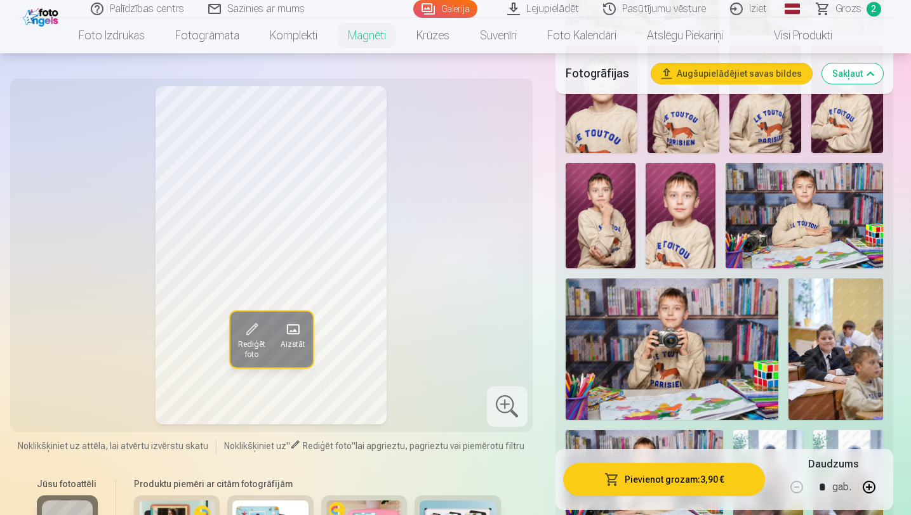
drag, startPoint x: 913, startPoint y: 134, endPoint x: 907, endPoint y: 342, distance: 208.2
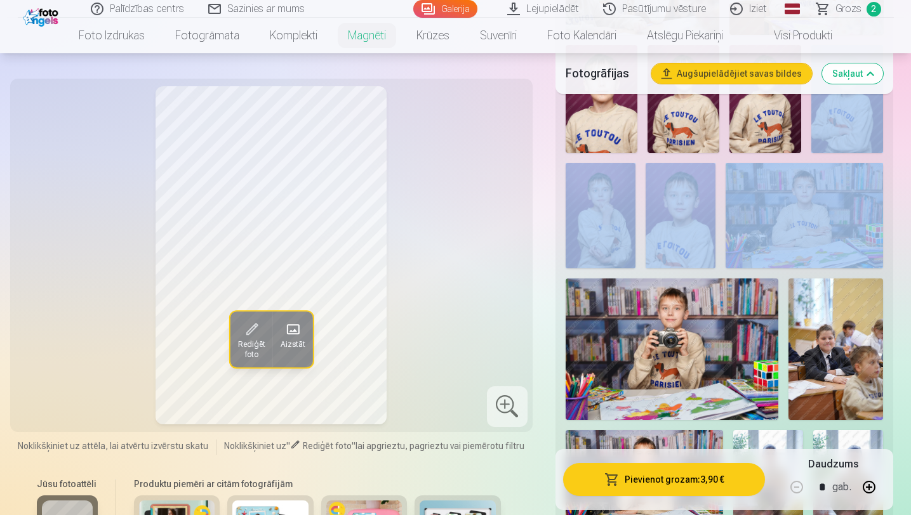
drag, startPoint x: 909, startPoint y: 133, endPoint x: 907, endPoint y: 235, distance: 101.6
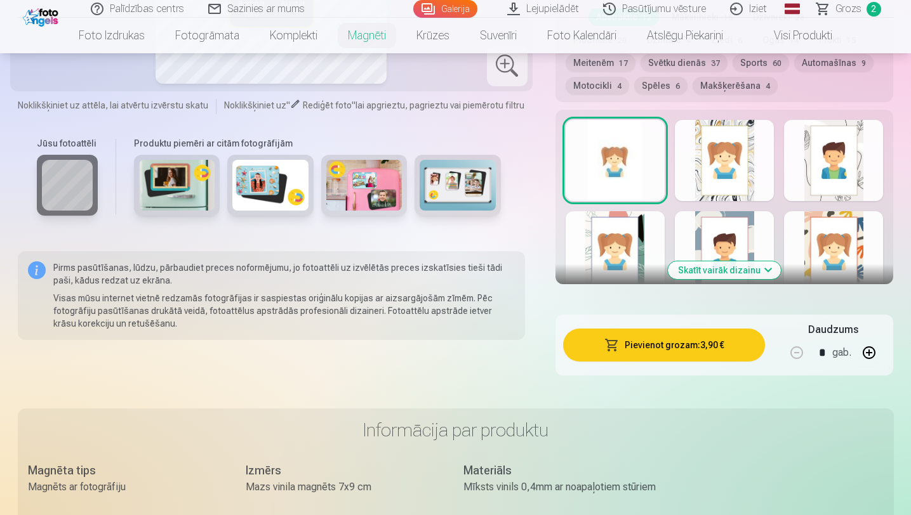
scroll to position [2034, 0]
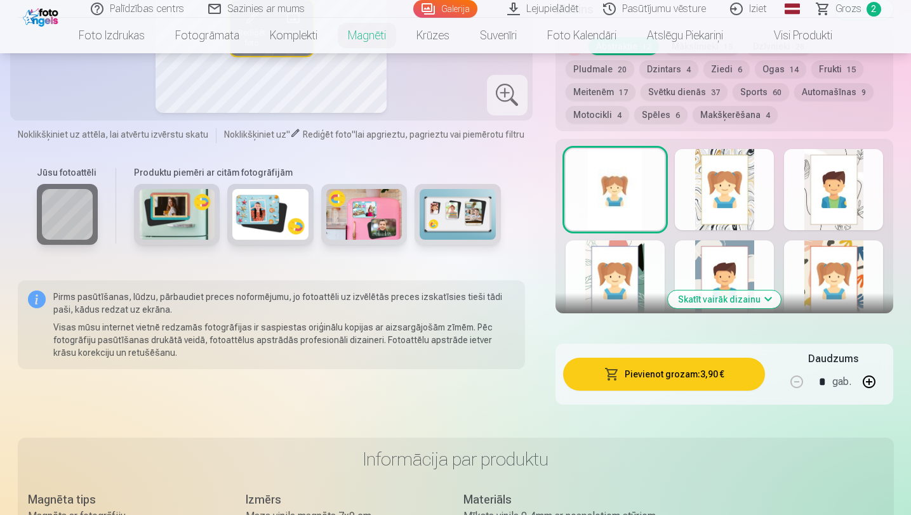
click at [725, 203] on div at bounding box center [724, 189] width 99 height 81
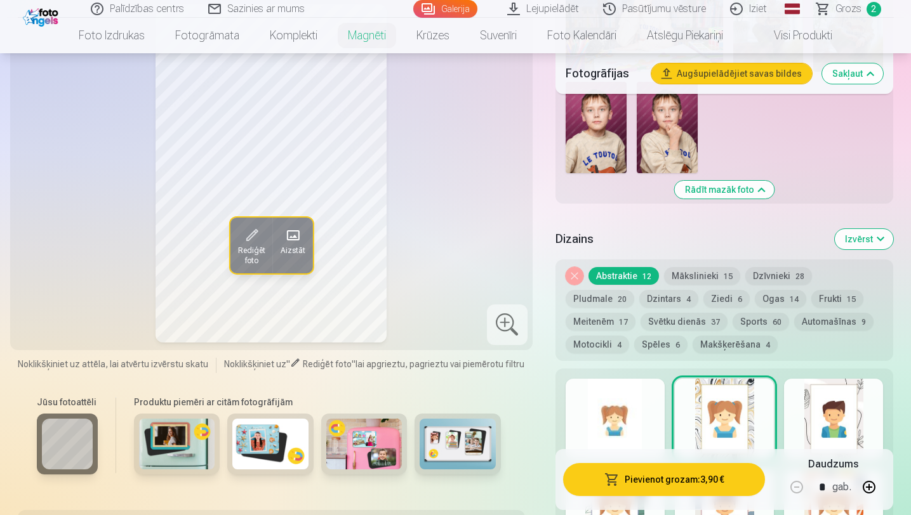
scroll to position [1937, 0]
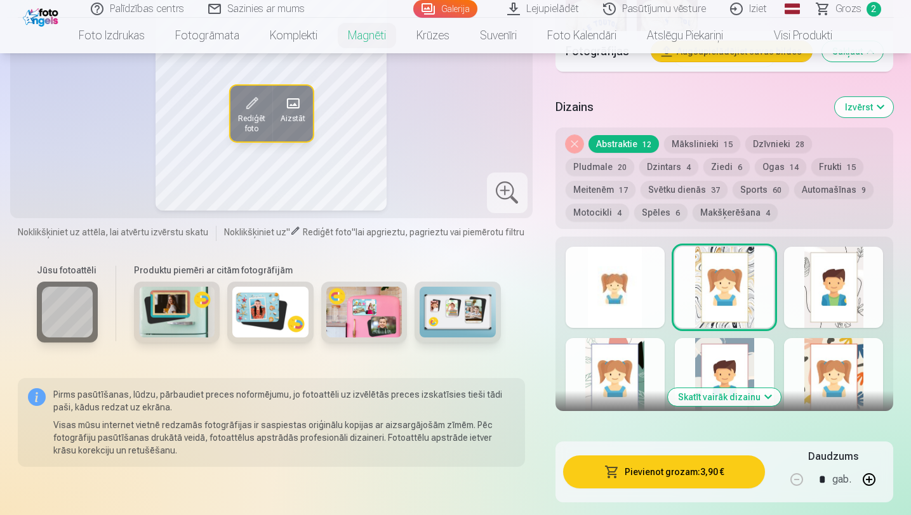
click at [837, 304] on div at bounding box center [833, 287] width 99 height 81
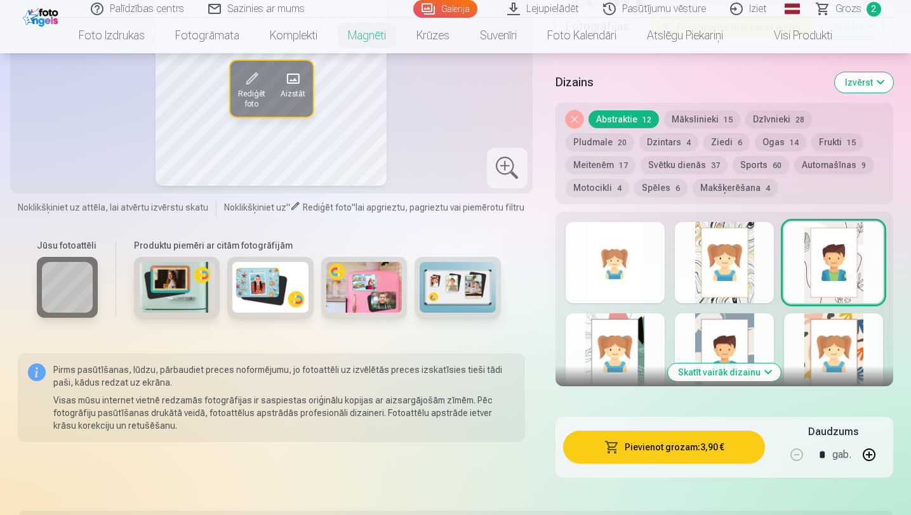
scroll to position [1964, 0]
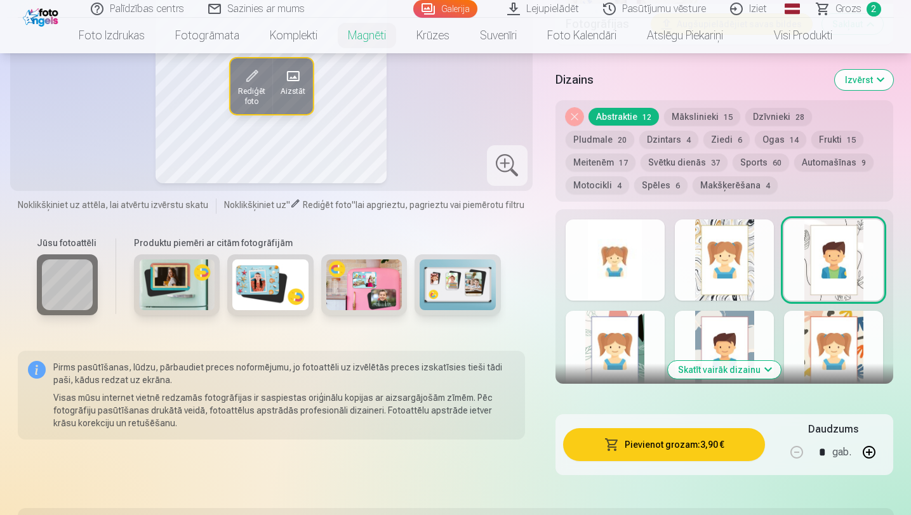
click at [719, 369] on button "Skatīt vairāk dizainu" at bounding box center [724, 370] width 113 height 18
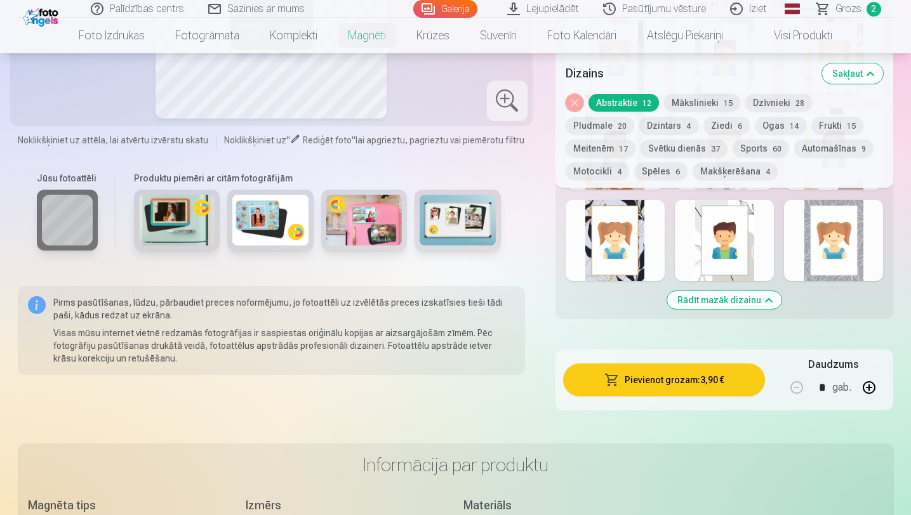
scroll to position [2258, 0]
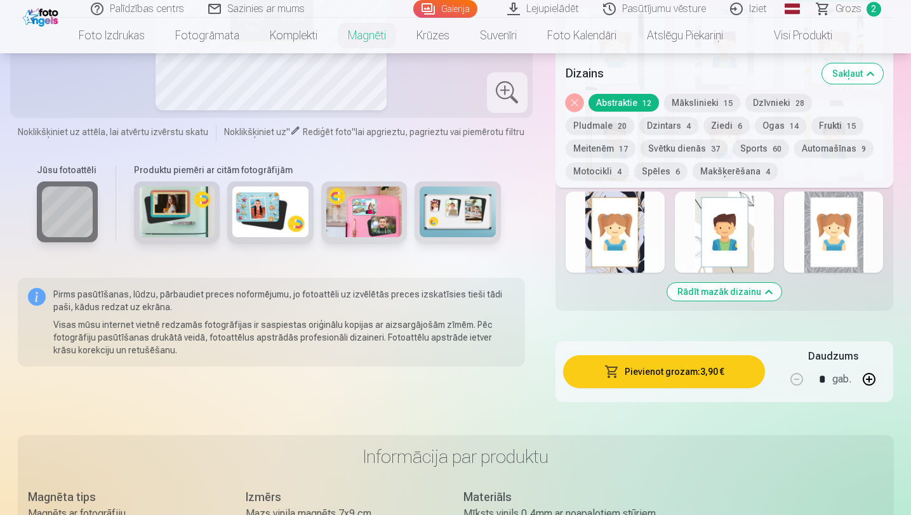
click at [711, 103] on button "Mākslinieki 15" at bounding box center [702, 103] width 76 height 18
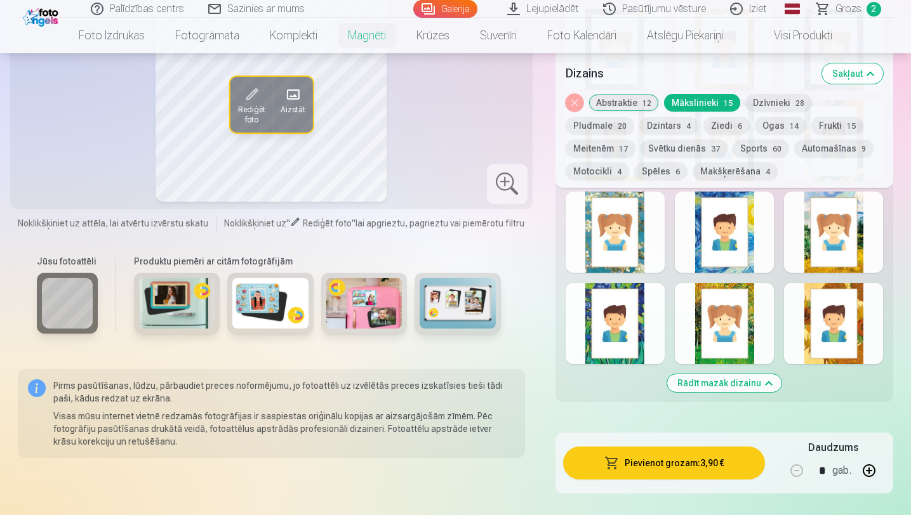
click at [595, 256] on div at bounding box center [614, 232] width 99 height 81
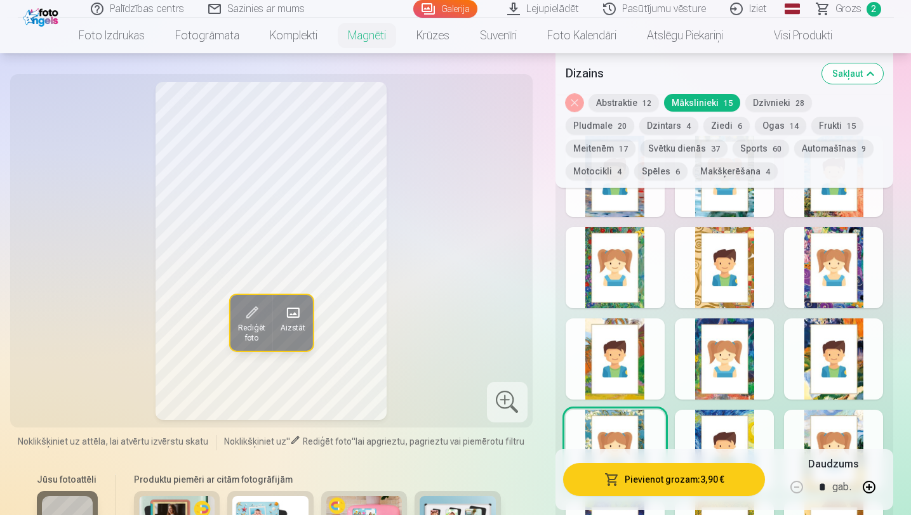
scroll to position [2059, 0]
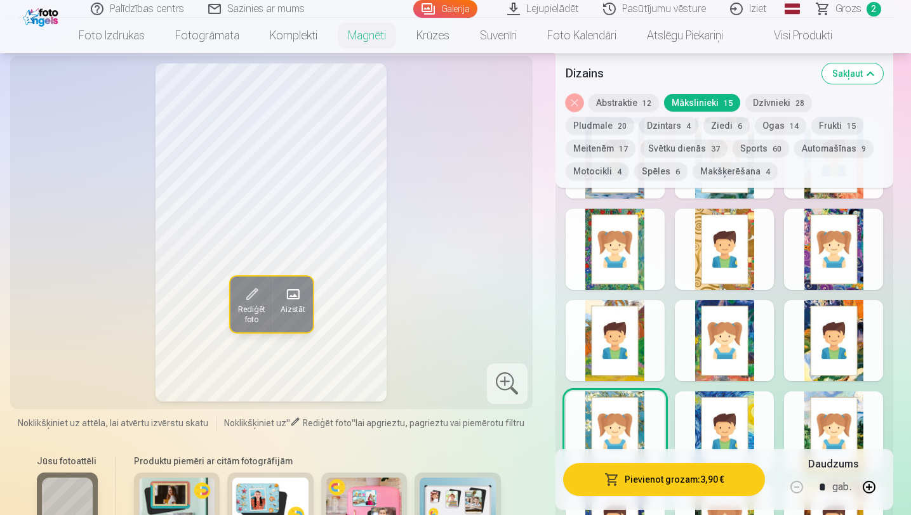
click at [717, 256] on div at bounding box center [724, 249] width 99 height 81
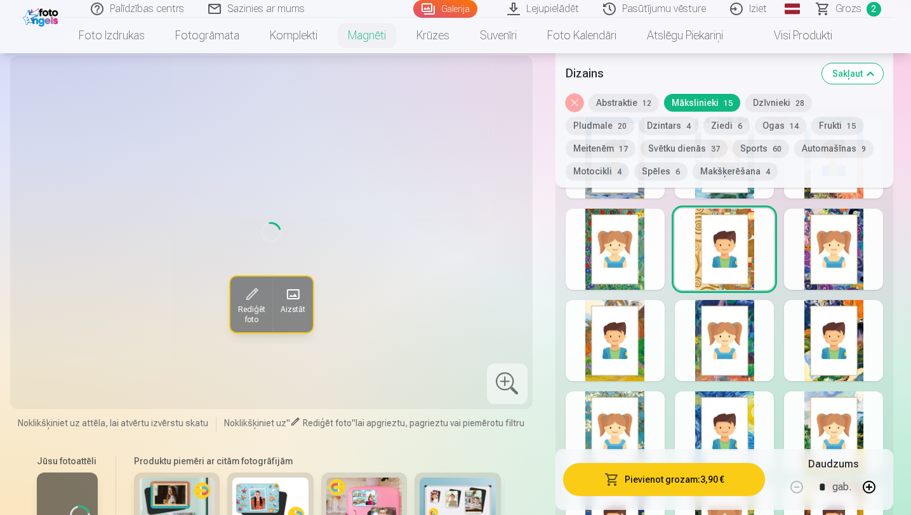
click at [725, 310] on div at bounding box center [724, 340] width 99 height 81
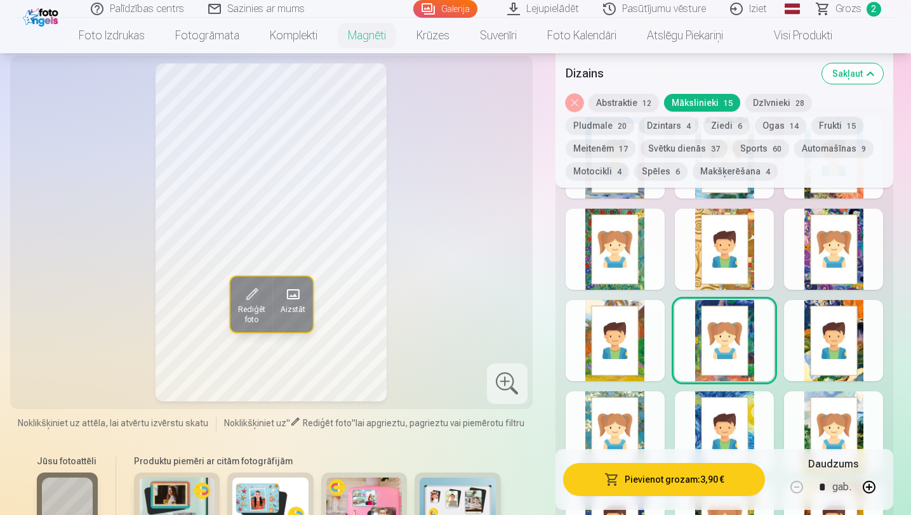
click at [657, 343] on div at bounding box center [614, 340] width 99 height 81
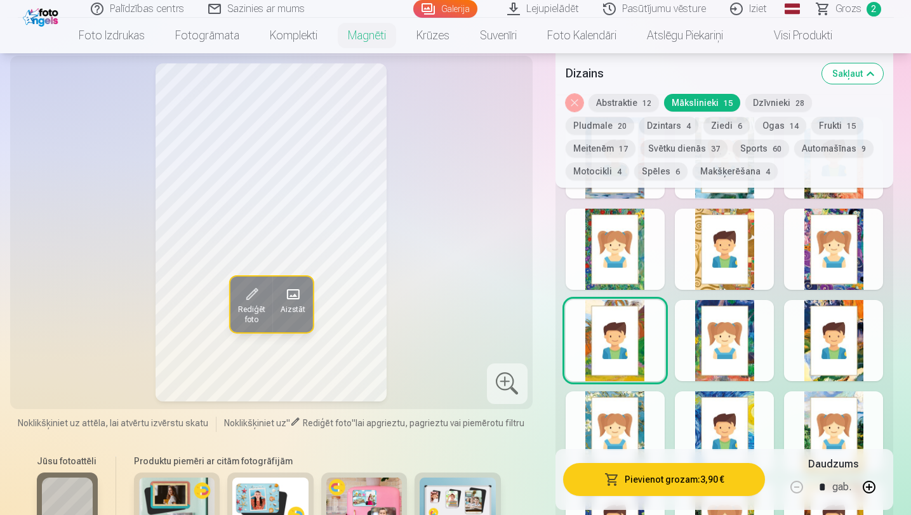
click at [829, 333] on div at bounding box center [833, 340] width 99 height 81
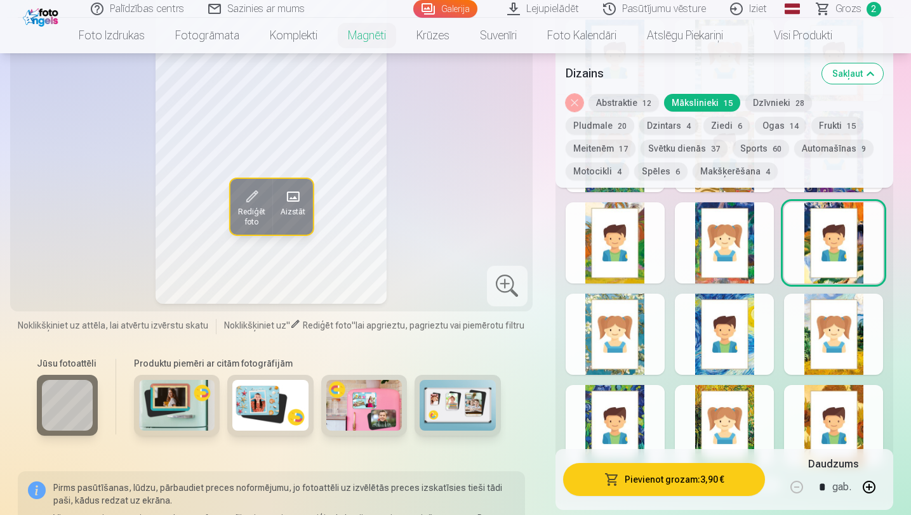
scroll to position [2189, 0]
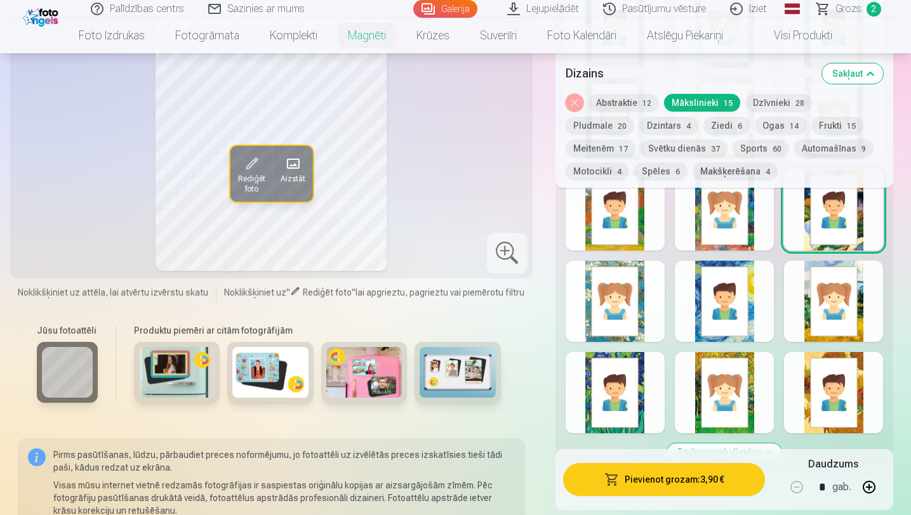
click at [739, 335] on div at bounding box center [724, 301] width 99 height 81
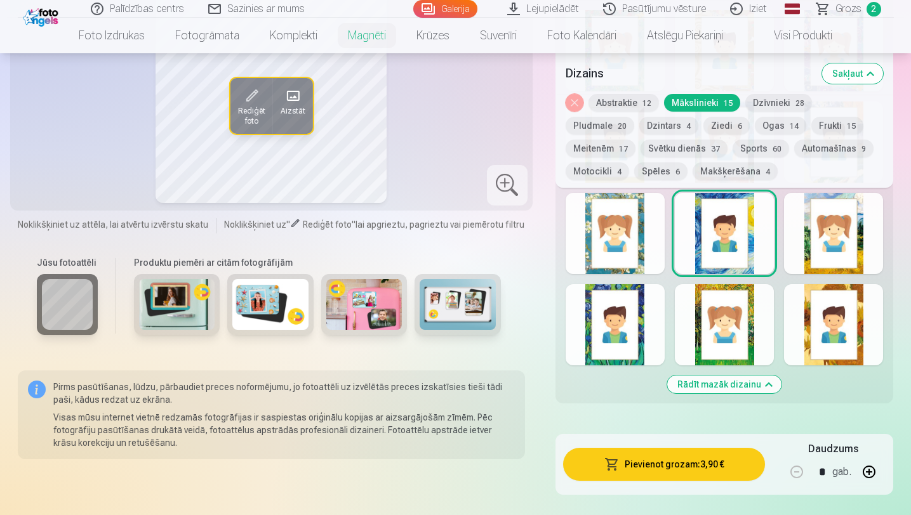
scroll to position [2258, 0]
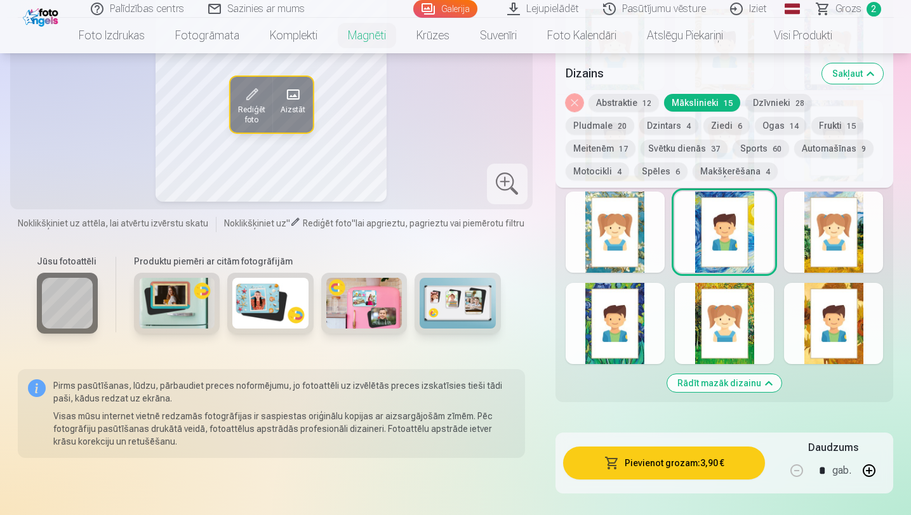
click at [825, 328] on div at bounding box center [833, 323] width 99 height 81
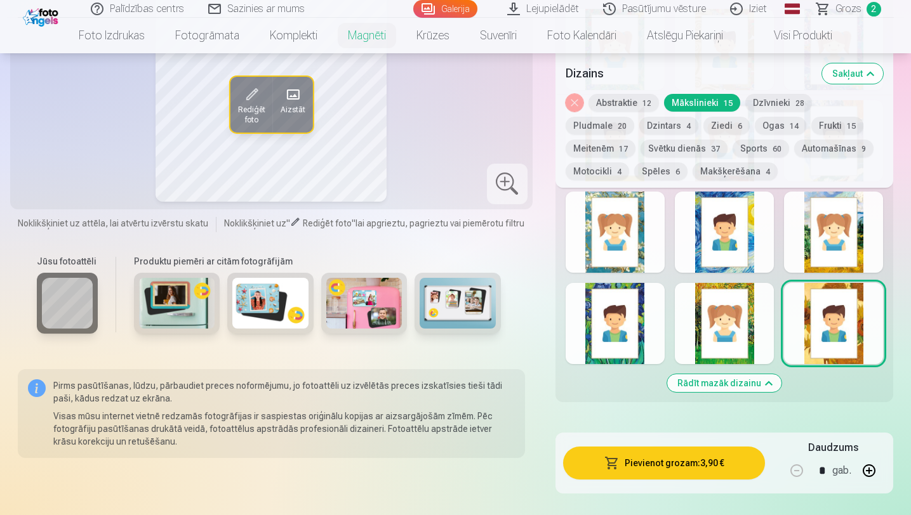
click at [715, 326] on div at bounding box center [724, 323] width 99 height 81
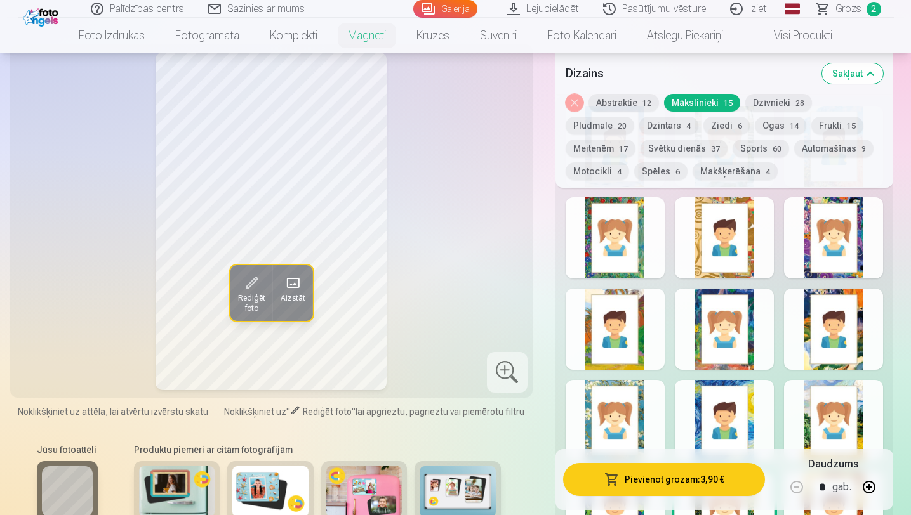
scroll to position [1913, 0]
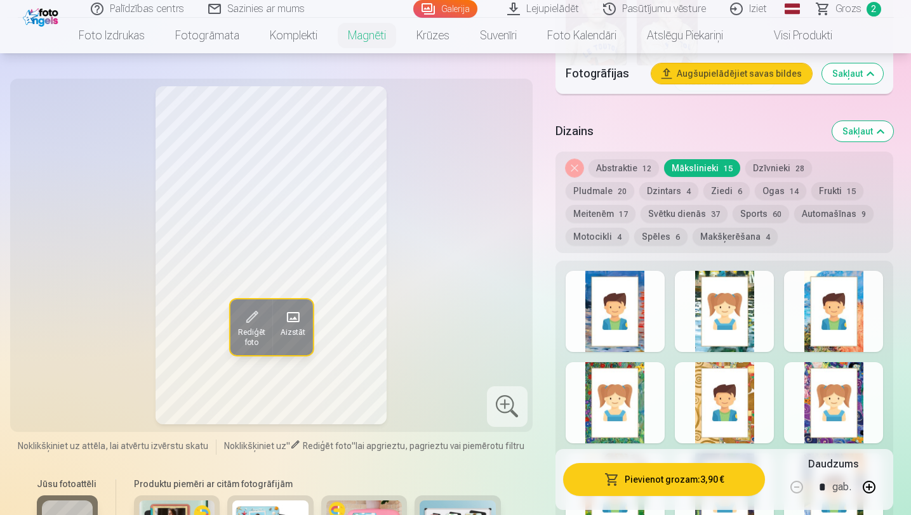
click at [610, 347] on div at bounding box center [614, 311] width 99 height 81
click at [827, 310] on div at bounding box center [833, 311] width 99 height 81
click at [770, 168] on button "Dzīvnieki 28" at bounding box center [778, 168] width 67 height 18
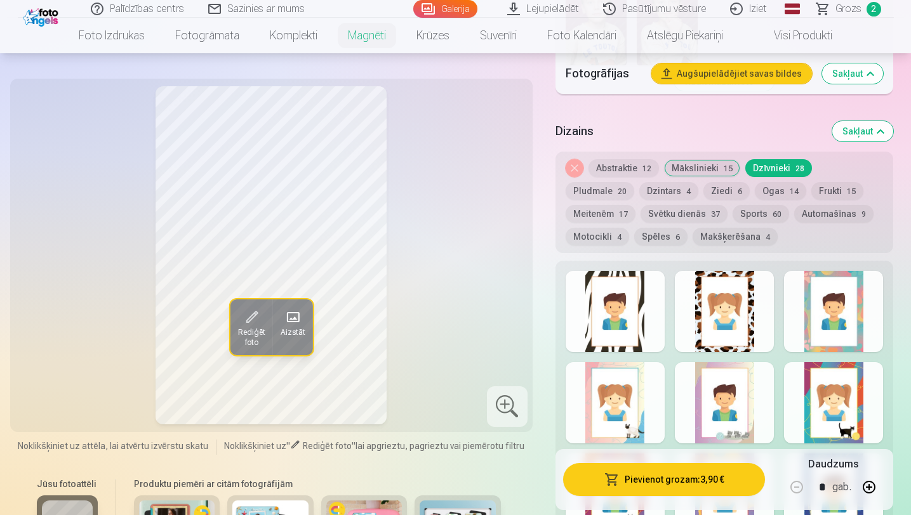
click at [748, 298] on div at bounding box center [724, 311] width 99 height 81
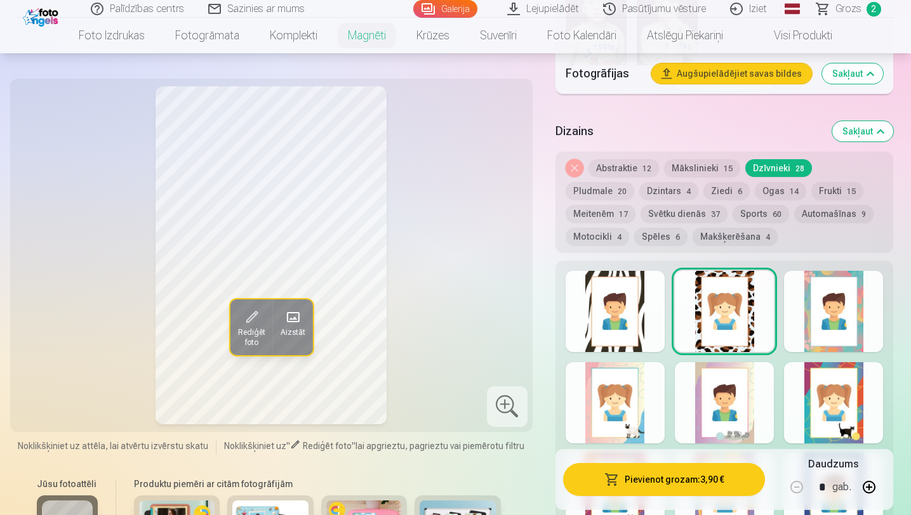
click at [827, 308] on div at bounding box center [833, 311] width 99 height 81
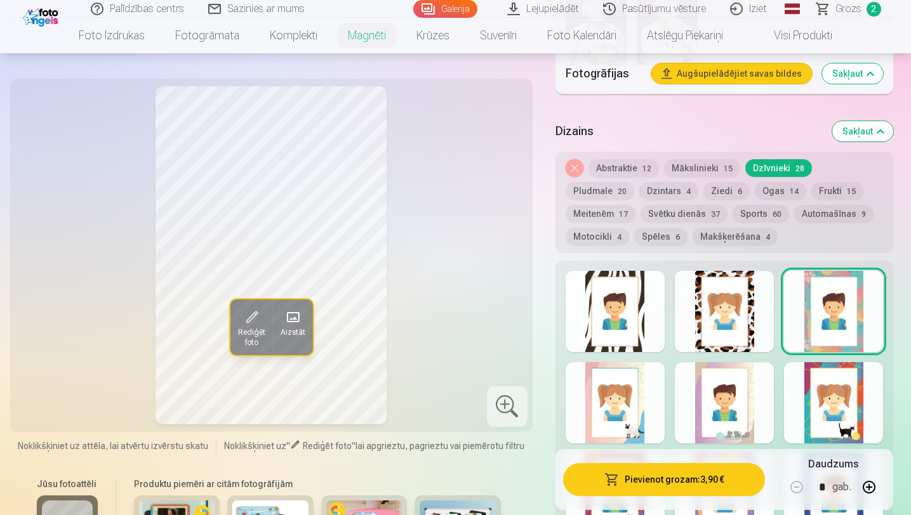
click at [843, 385] on div at bounding box center [833, 402] width 99 height 81
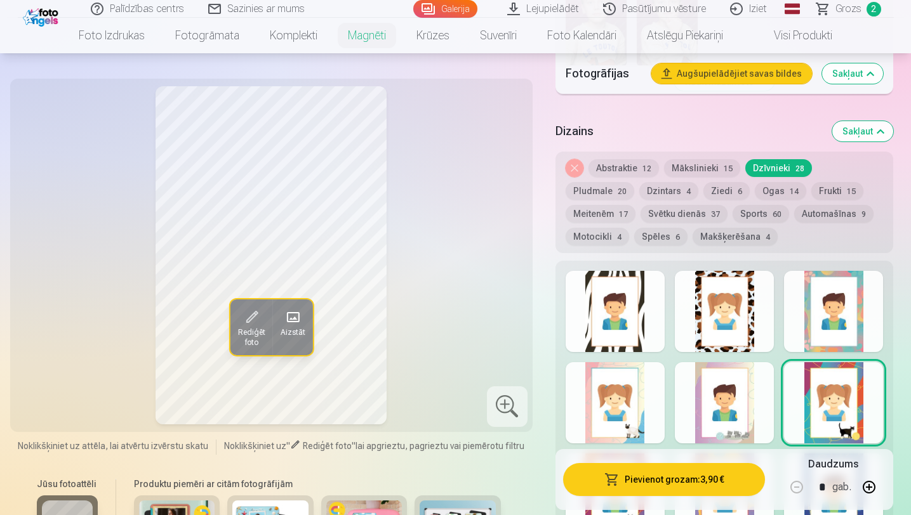
click at [634, 182] on button "Pludmale 20" at bounding box center [599, 191] width 69 height 18
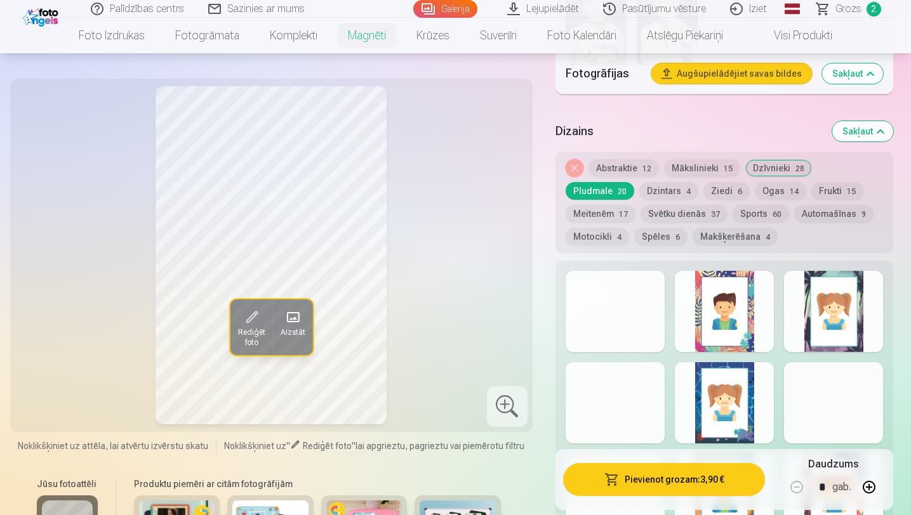
click at [607, 286] on div at bounding box center [614, 311] width 99 height 81
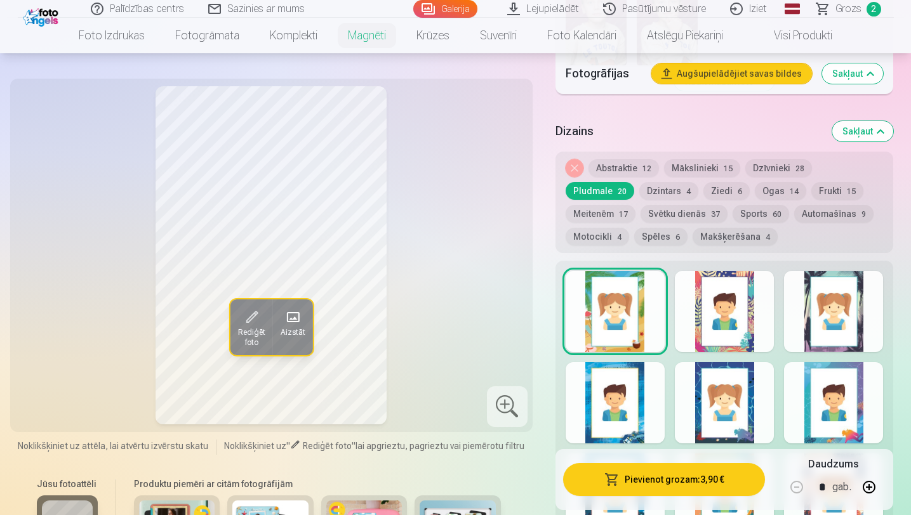
click at [685, 299] on div at bounding box center [724, 311] width 99 height 81
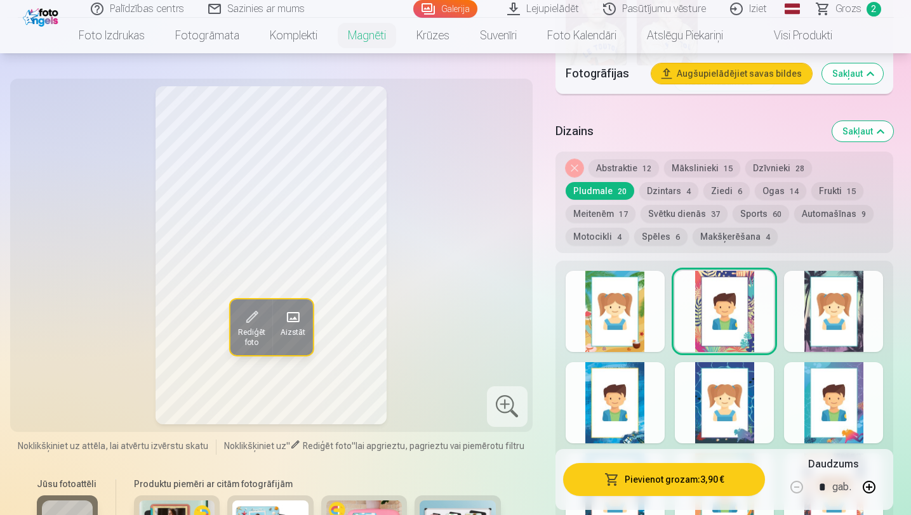
click at [768, 374] on div at bounding box center [724, 402] width 99 height 81
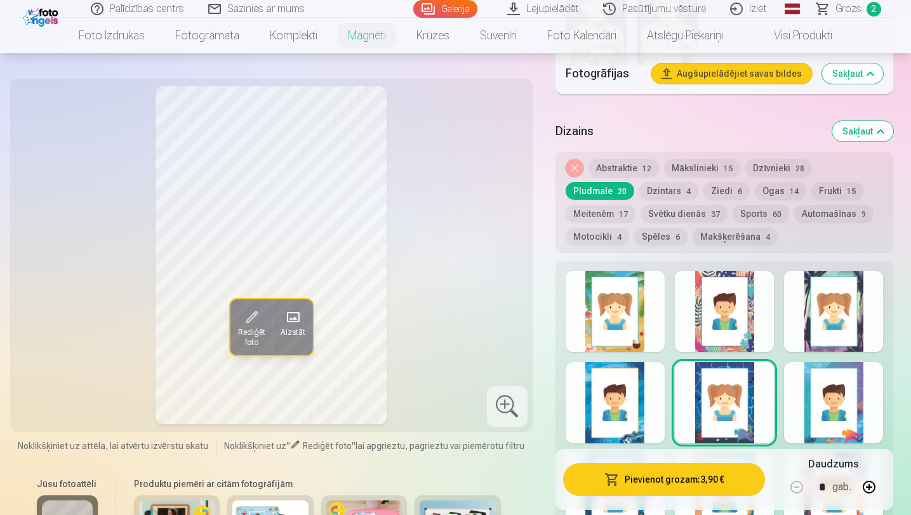
click at [639, 187] on button "Dzintars 4" at bounding box center [668, 191] width 59 height 18
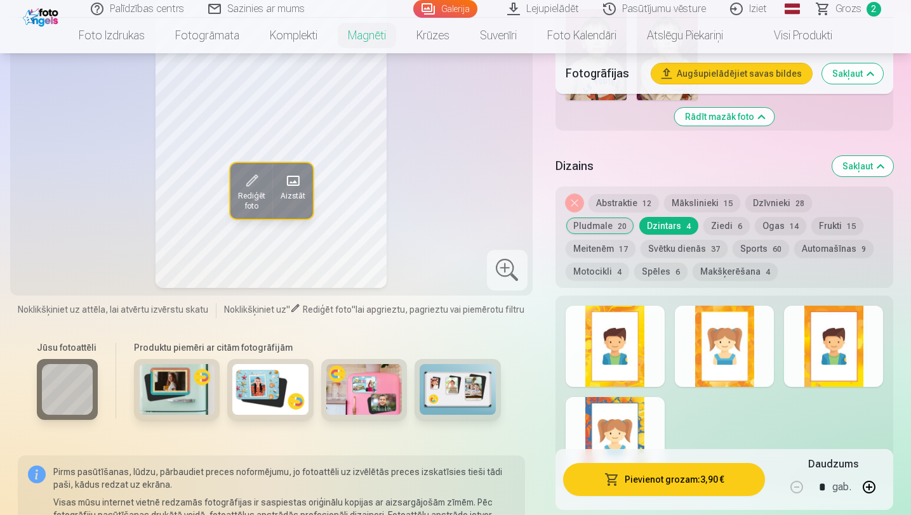
scroll to position [1868, 0]
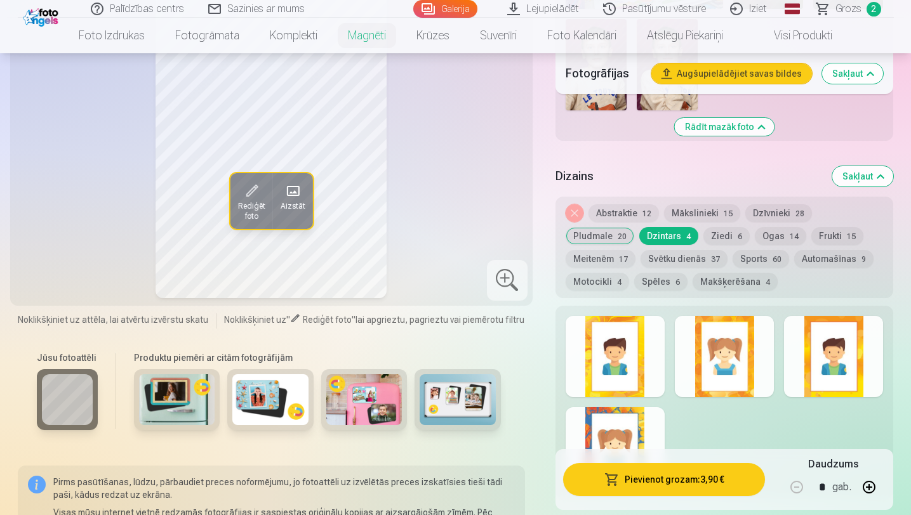
click at [713, 326] on div at bounding box center [724, 356] width 99 height 81
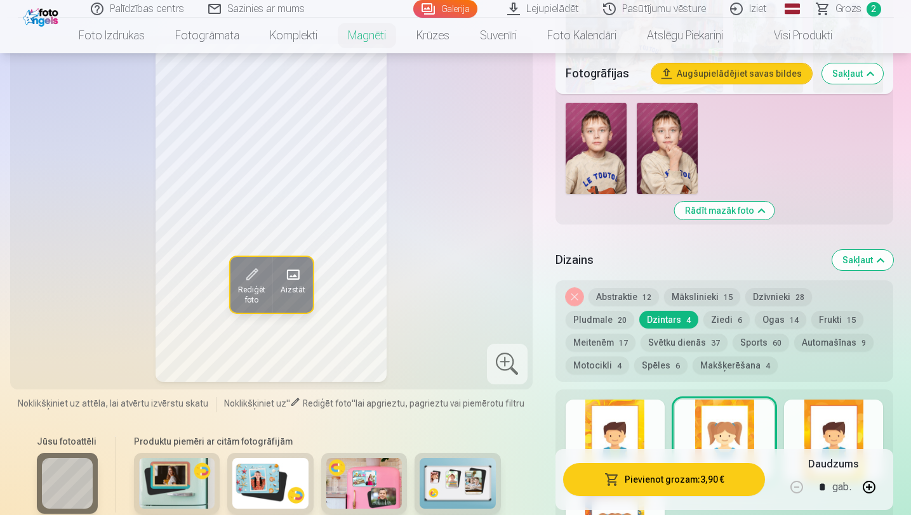
scroll to position [1782, 0]
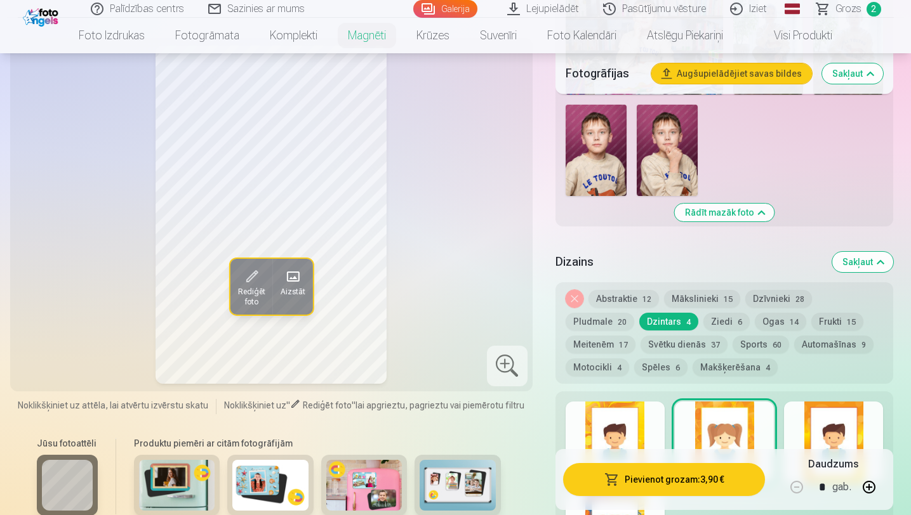
click at [703, 319] on button "Ziedi 6" at bounding box center [726, 322] width 46 height 18
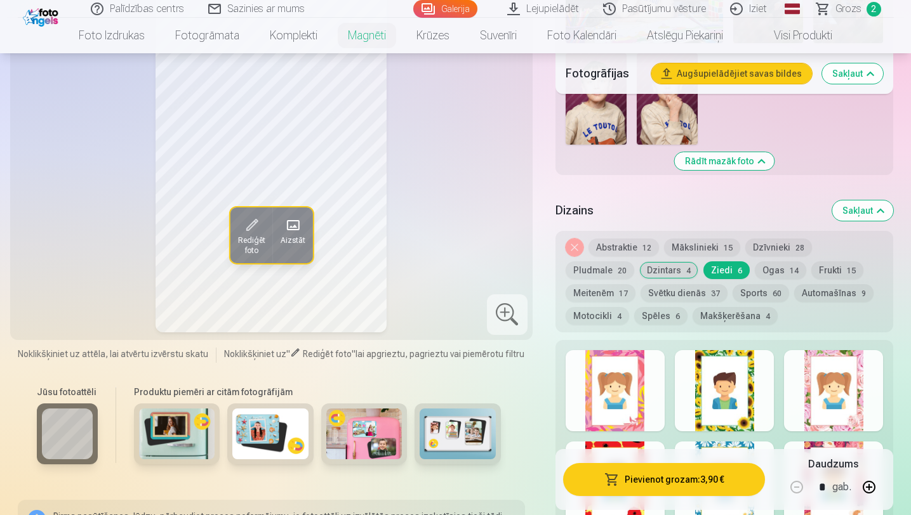
scroll to position [1828, 0]
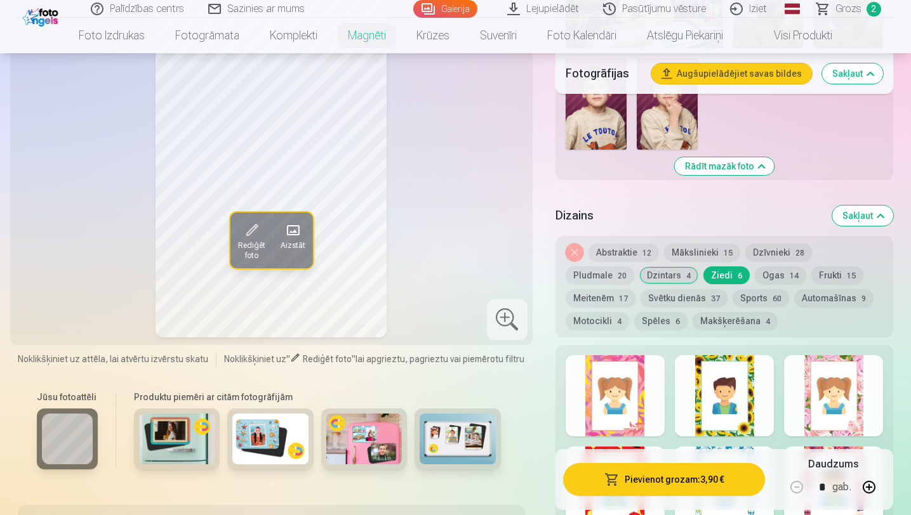
click at [754, 282] on button "Ogas 14" at bounding box center [779, 276] width 51 height 18
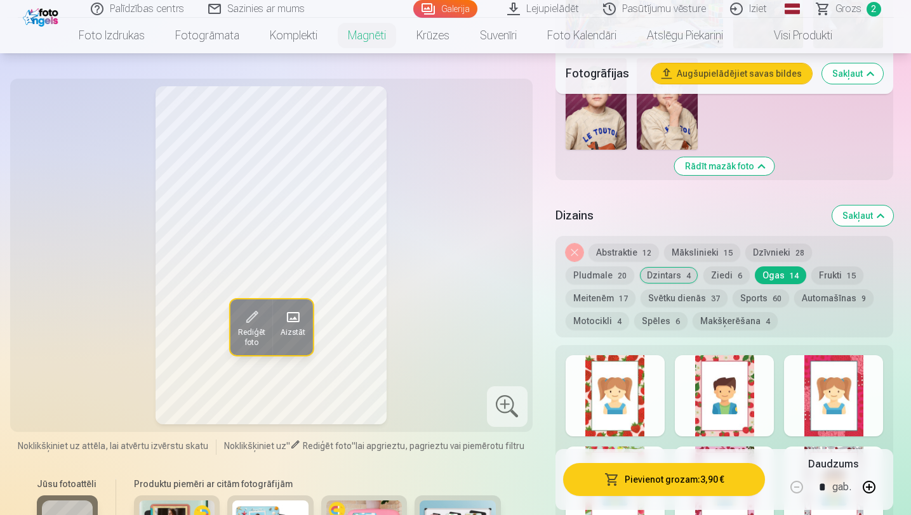
click at [725, 407] on div at bounding box center [724, 395] width 99 height 81
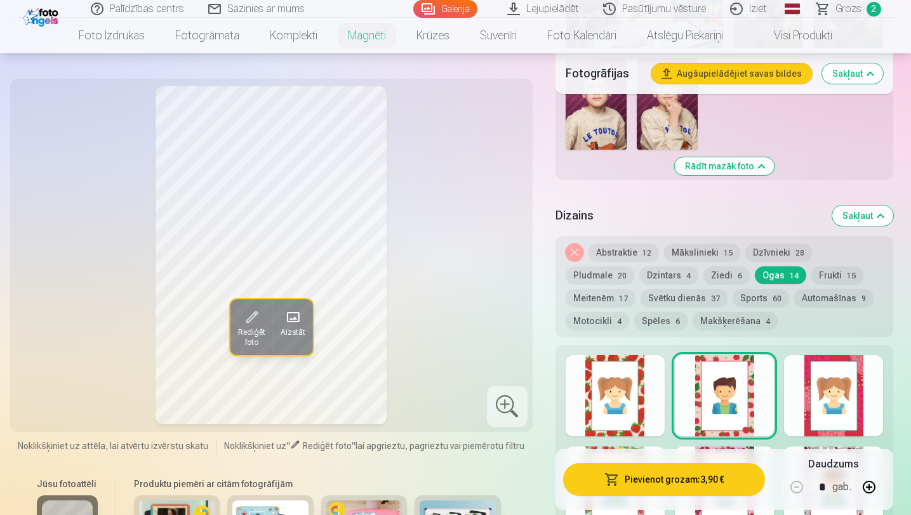
click at [811, 277] on button "Frukti 15" at bounding box center [837, 276] width 52 height 18
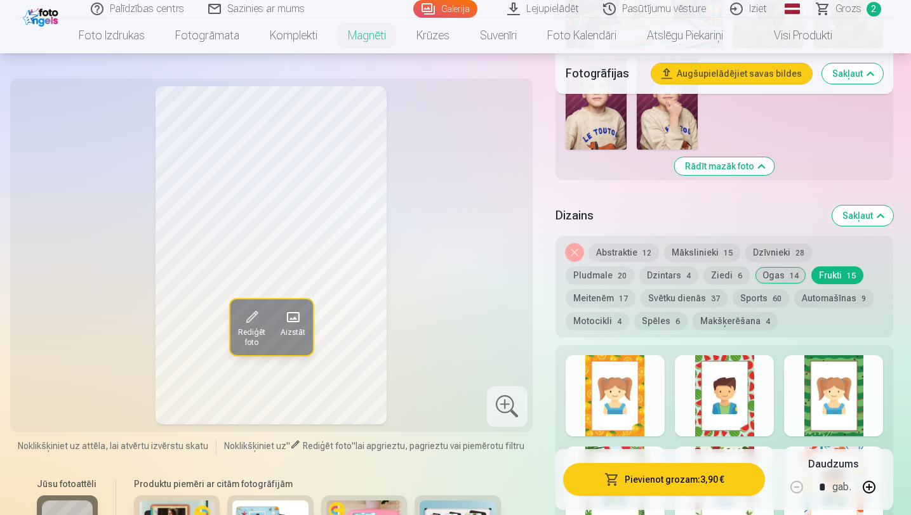
click at [635, 289] on button "Meitenēm 17" at bounding box center [600, 298] width 70 height 18
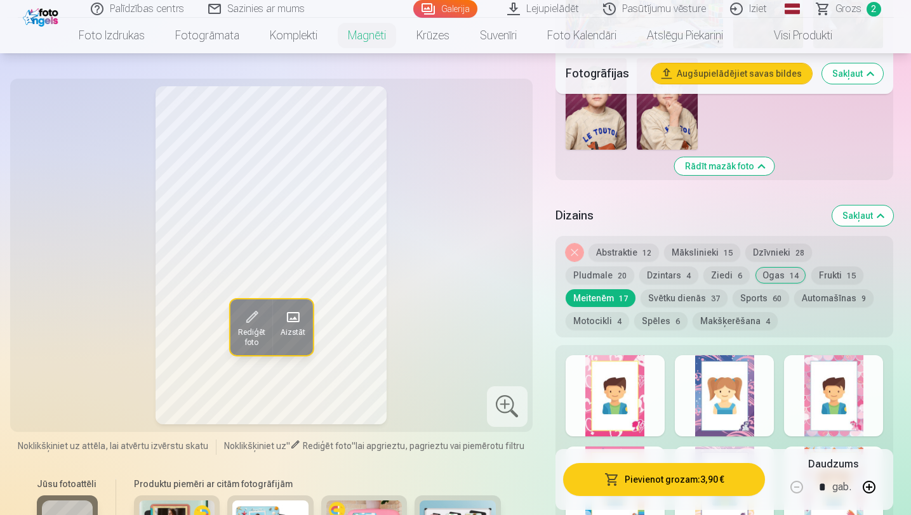
click at [629, 312] on button "Motocikli 4" at bounding box center [596, 321] width 63 height 18
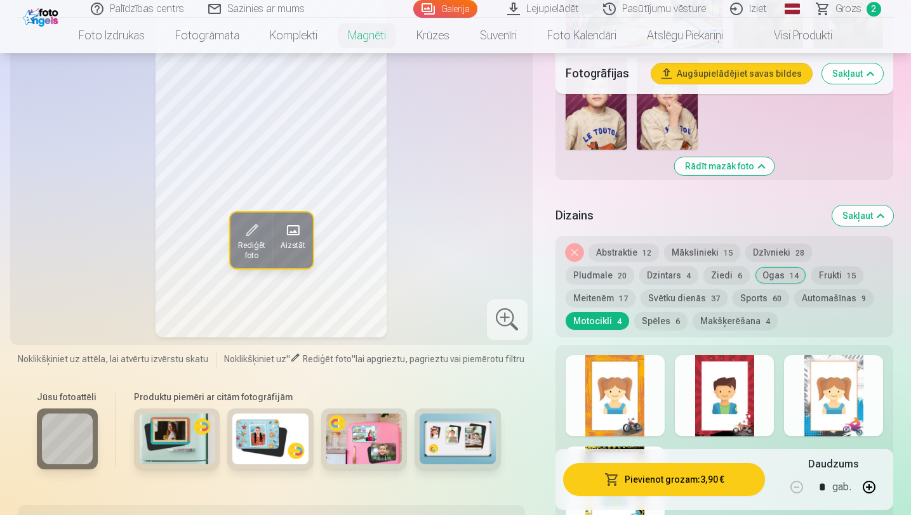
click at [794, 295] on button "Automašīnas 9" at bounding box center [833, 298] width 79 height 18
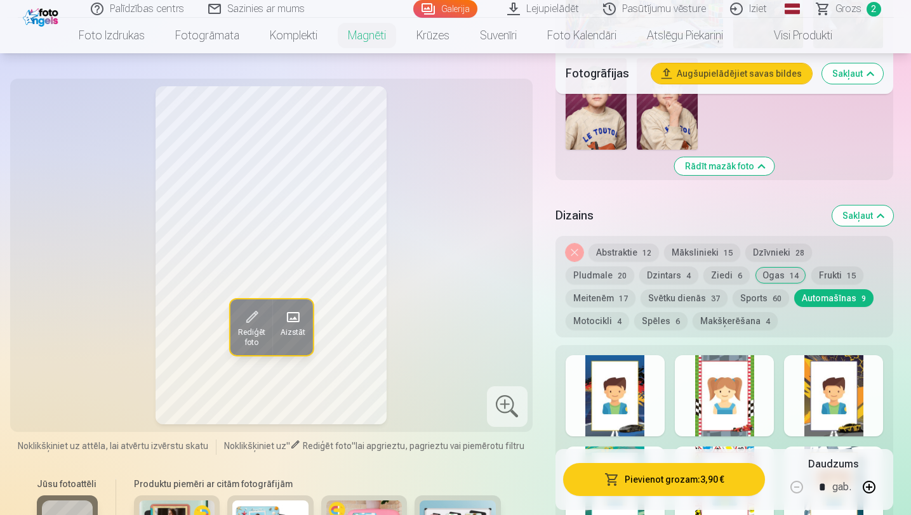
click at [692, 320] on button "Makšķerēšana 4" at bounding box center [734, 321] width 85 height 18
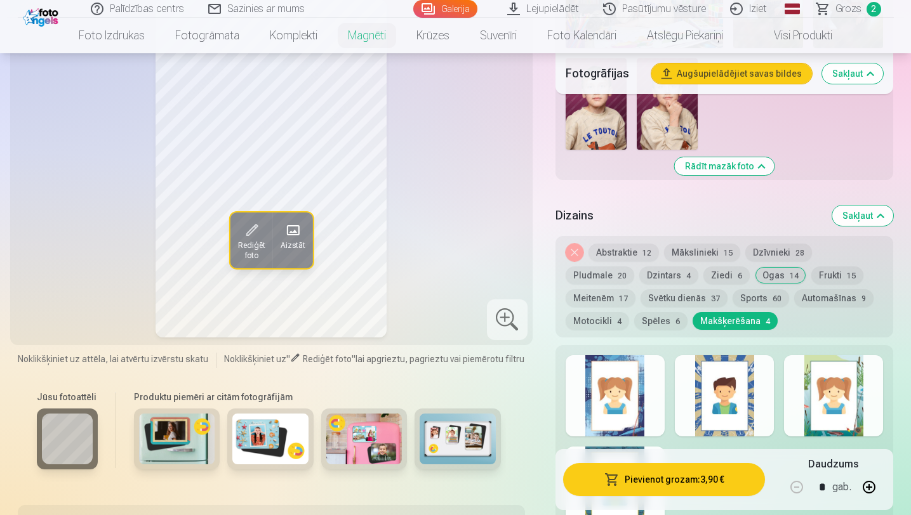
click at [640, 302] on button "Svētku dienās 37" at bounding box center [683, 298] width 87 height 18
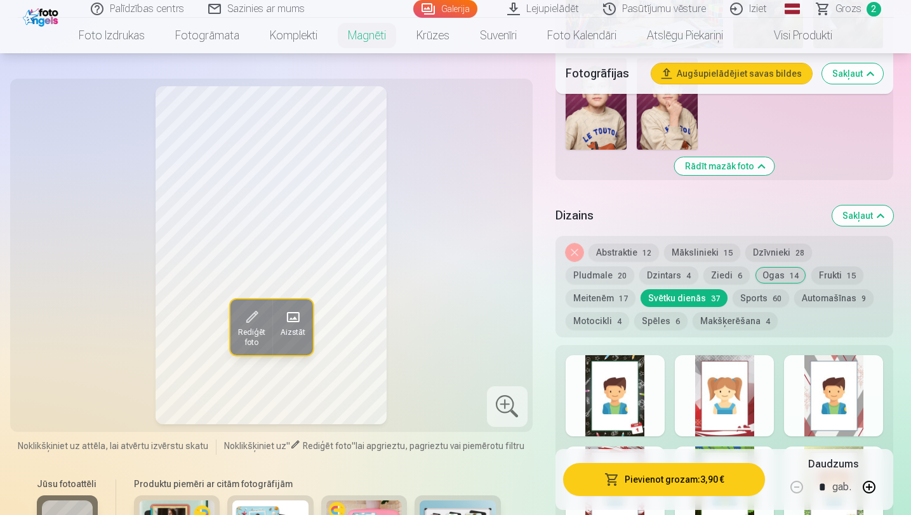
click at [649, 386] on div at bounding box center [614, 395] width 99 height 81
click at [706, 383] on div at bounding box center [724, 395] width 99 height 81
click at [820, 383] on div at bounding box center [833, 395] width 99 height 81
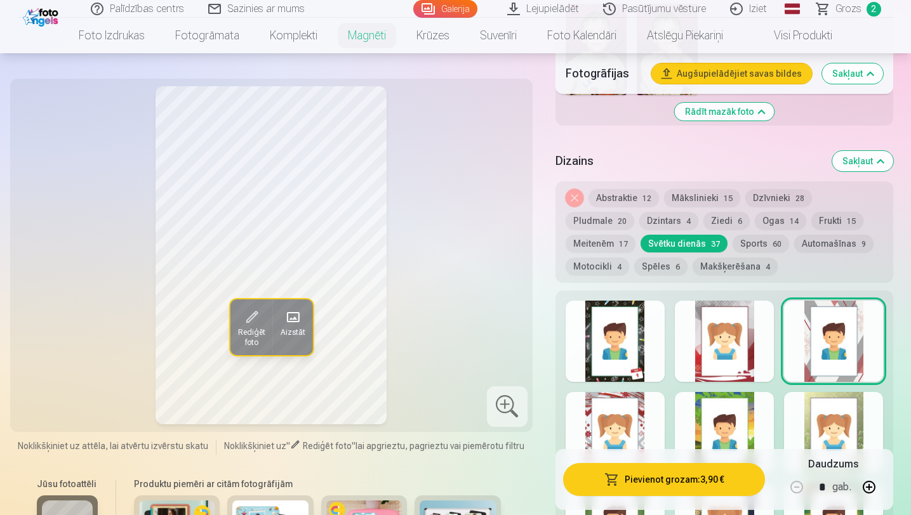
scroll to position [1887, 0]
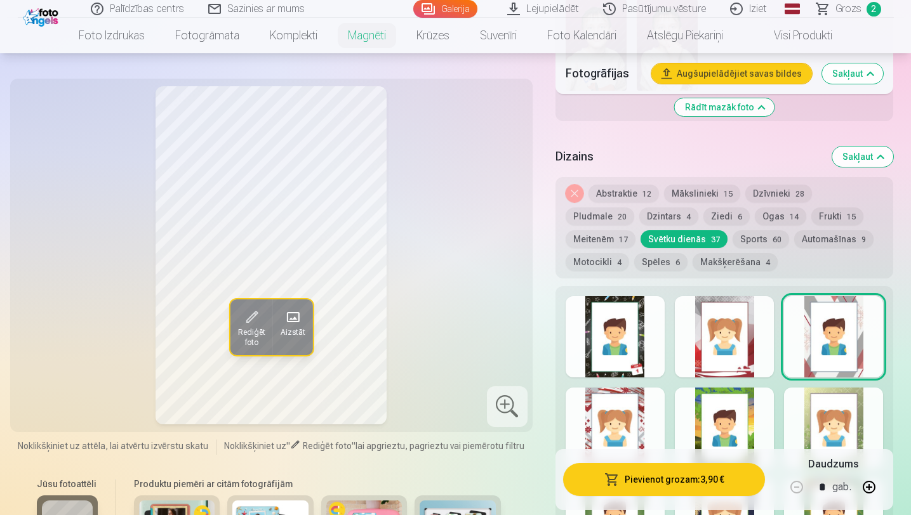
click at [602, 430] on div at bounding box center [614, 428] width 99 height 81
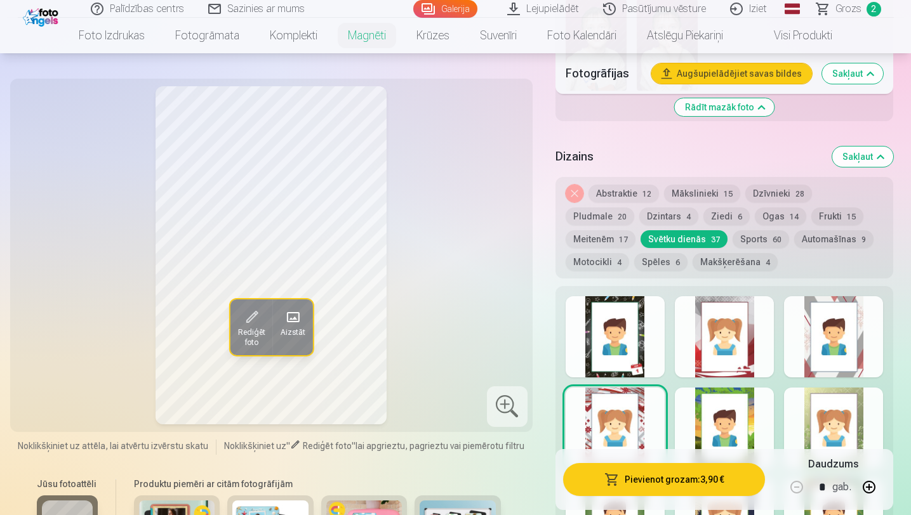
click at [685, 431] on div at bounding box center [724, 428] width 99 height 81
click at [829, 419] on div at bounding box center [833, 428] width 99 height 81
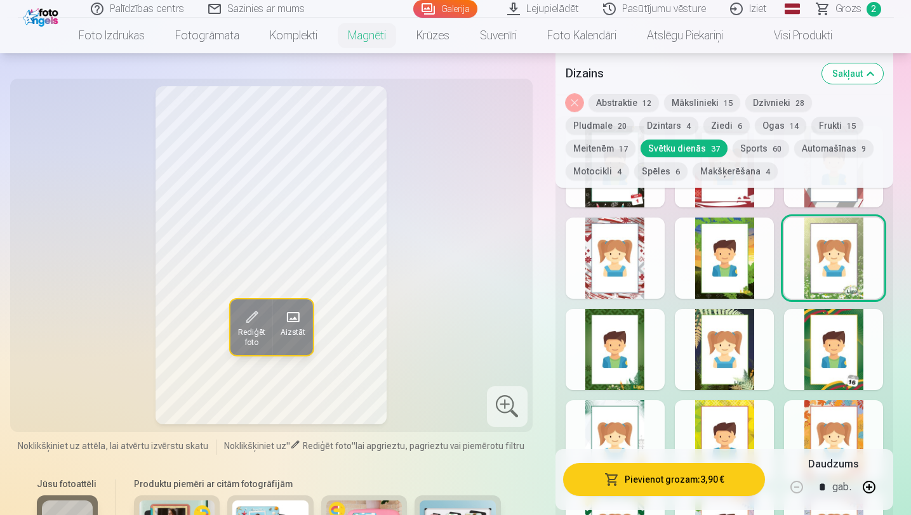
scroll to position [2049, 0]
click at [716, 352] on div at bounding box center [724, 350] width 99 height 81
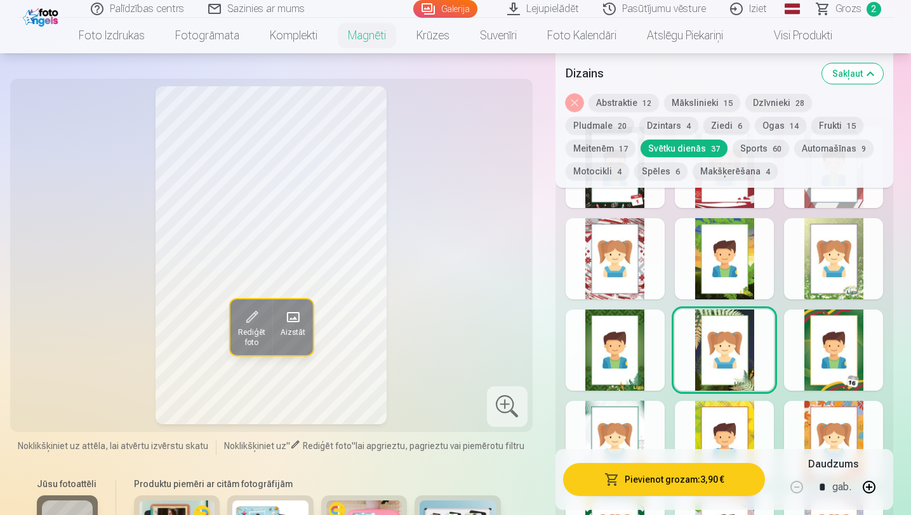
click at [813, 352] on div at bounding box center [833, 350] width 99 height 81
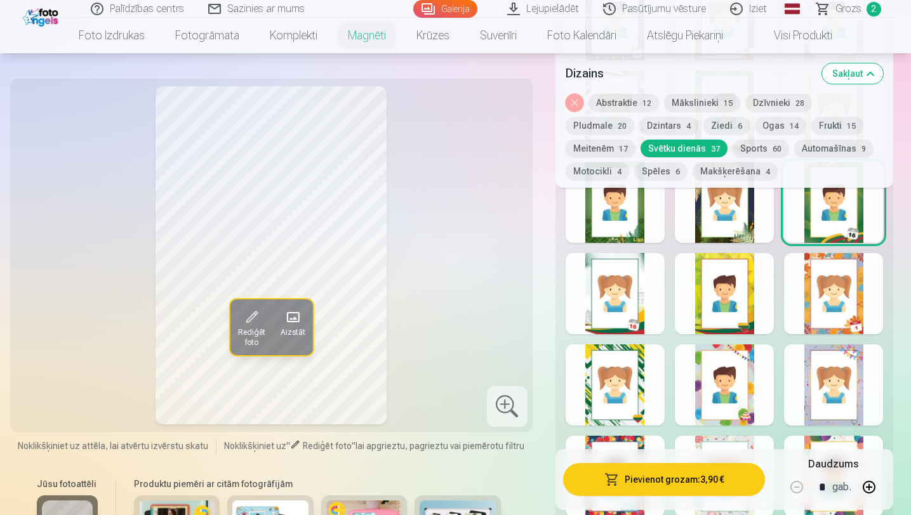
scroll to position [2206, 0]
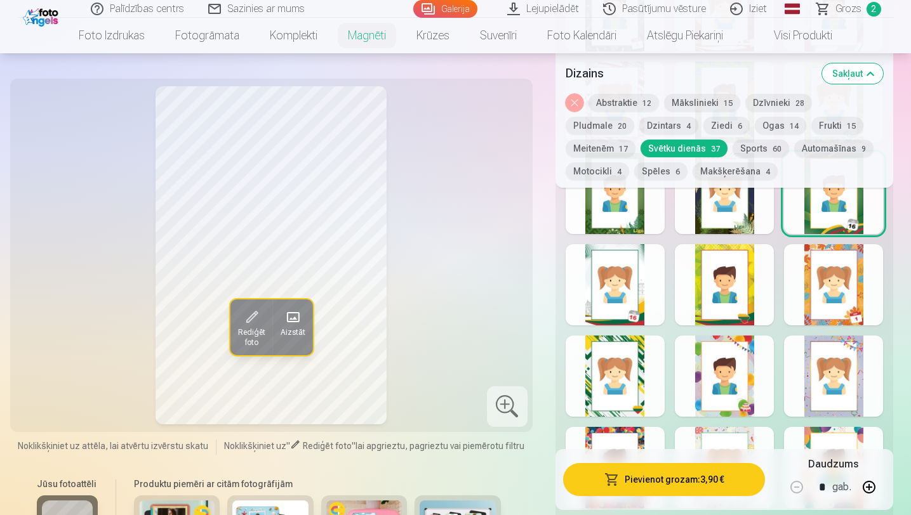
click at [730, 372] on div at bounding box center [724, 376] width 99 height 81
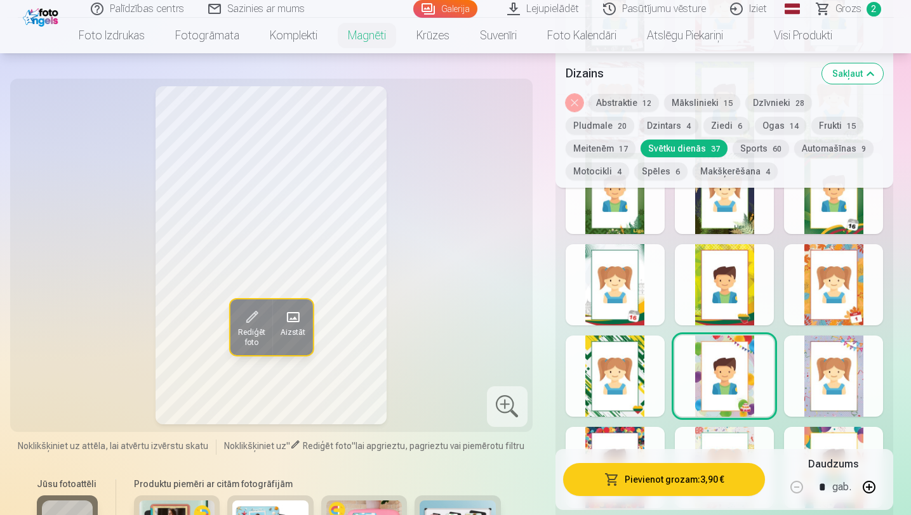
click at [721, 304] on div at bounding box center [724, 284] width 99 height 81
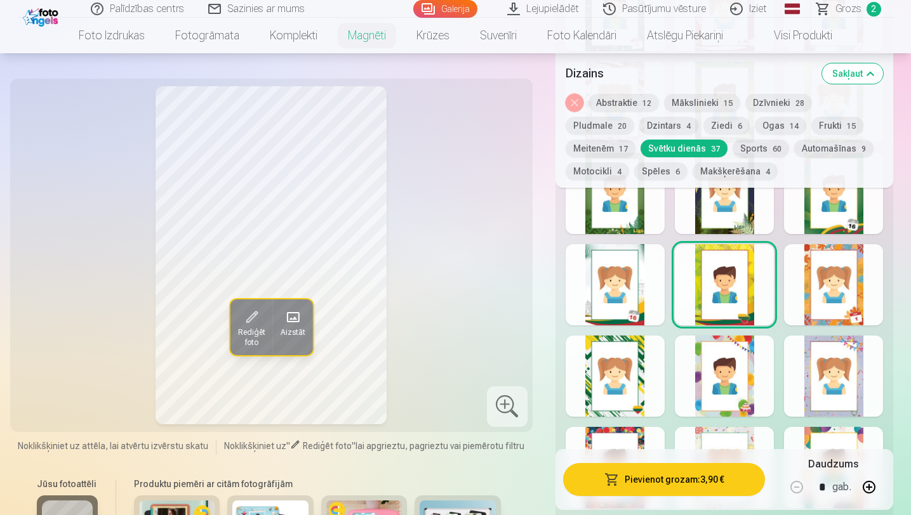
click at [648, 303] on div at bounding box center [614, 284] width 99 height 81
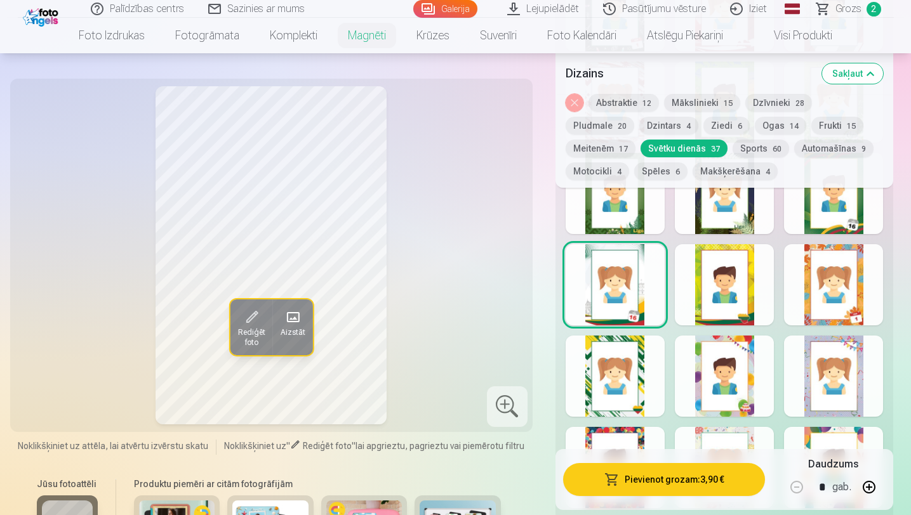
click at [654, 372] on div at bounding box center [614, 376] width 99 height 81
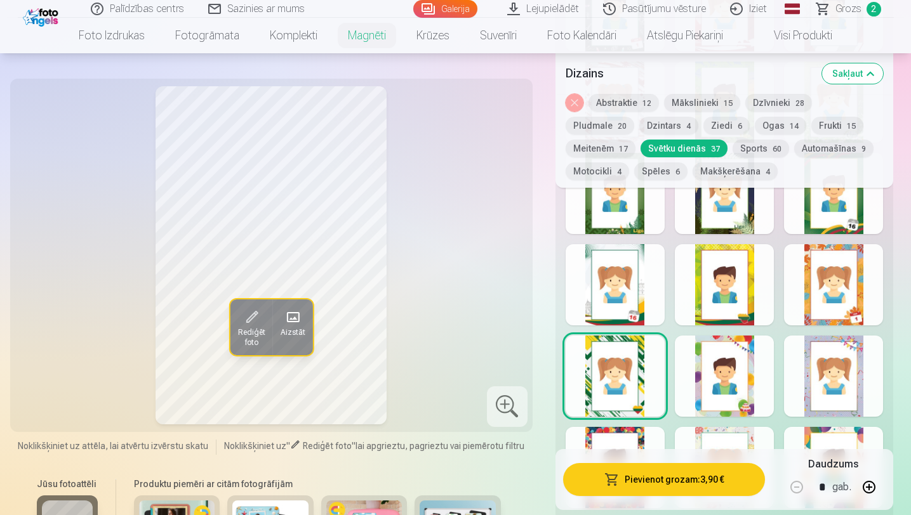
click at [818, 365] on div at bounding box center [833, 376] width 99 height 81
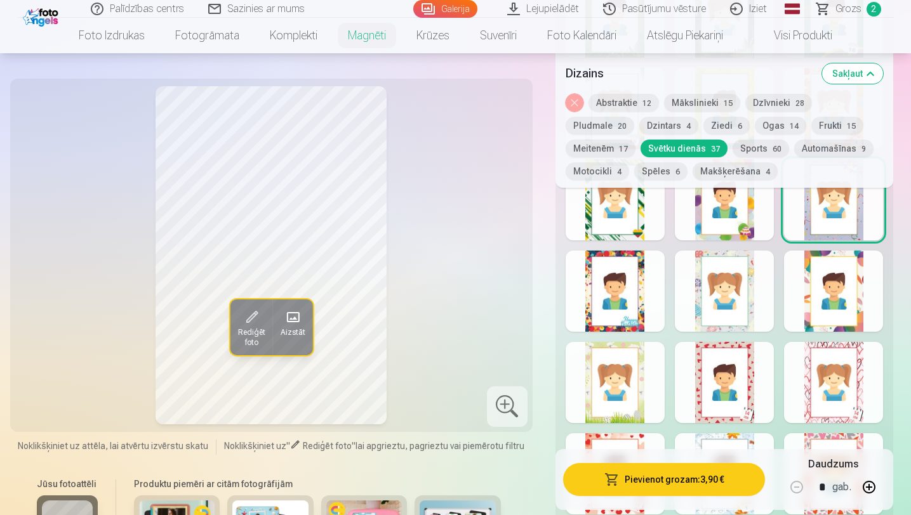
scroll to position [2385, 0]
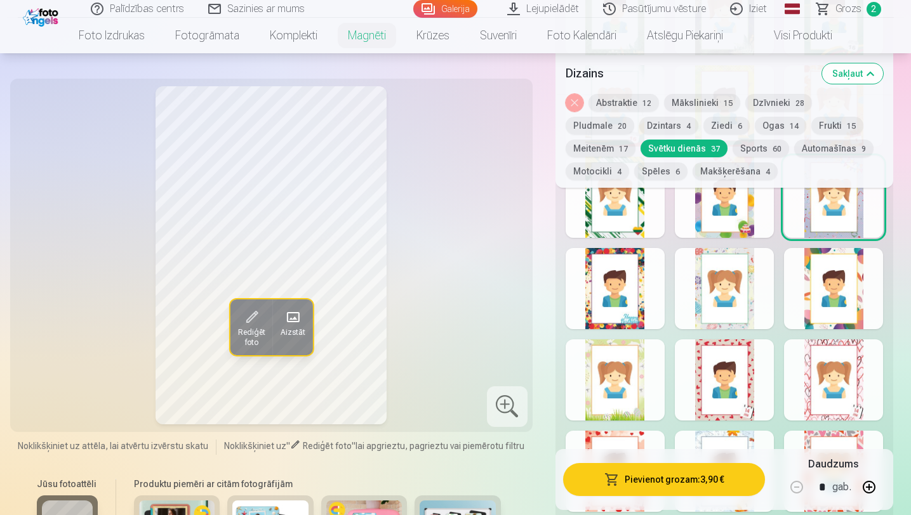
click at [749, 305] on div at bounding box center [724, 288] width 99 height 81
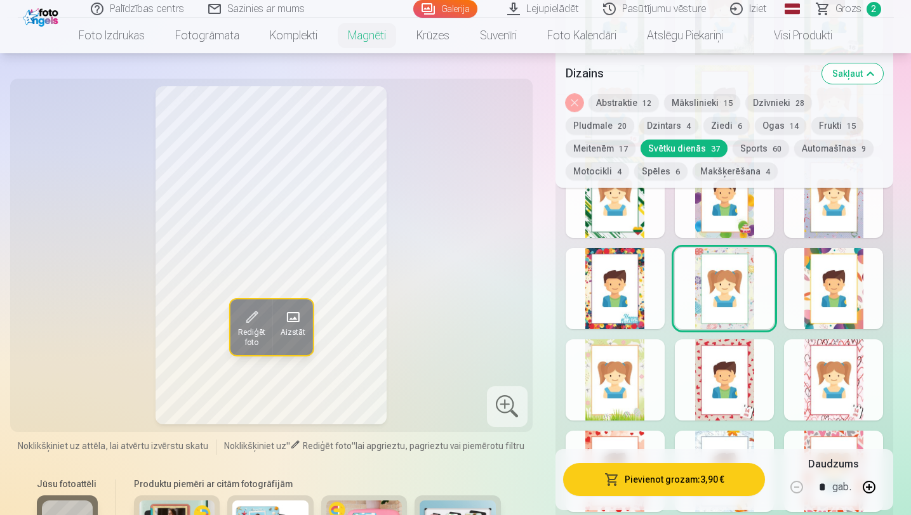
click at [630, 303] on div at bounding box center [614, 288] width 99 height 81
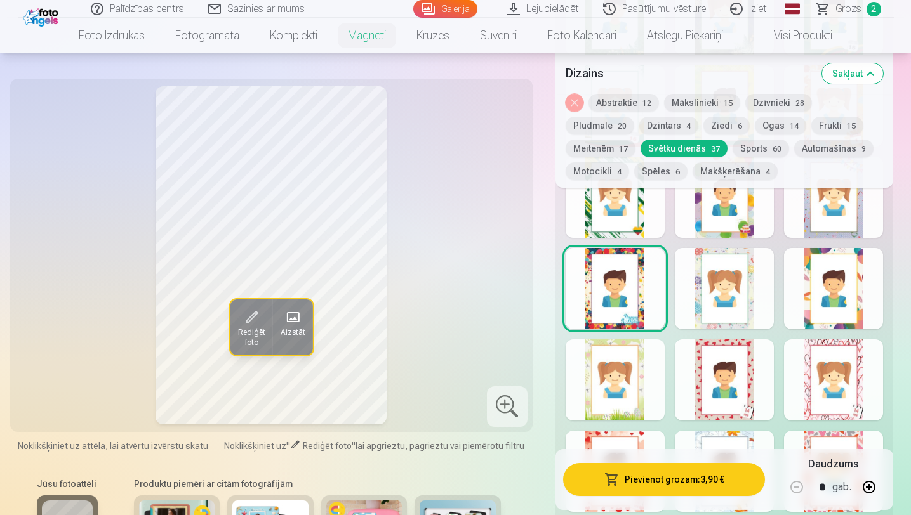
click at [821, 315] on div at bounding box center [833, 288] width 99 height 81
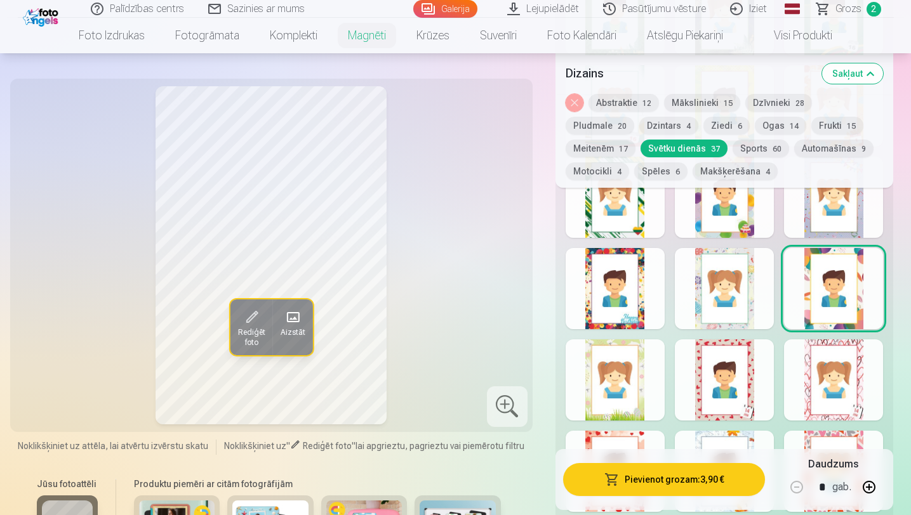
click at [827, 362] on div at bounding box center [833, 379] width 99 height 81
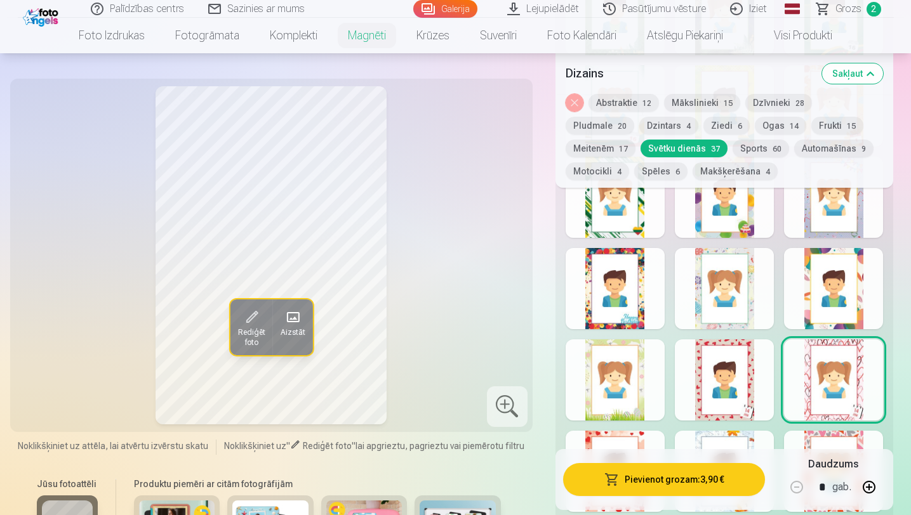
click at [763, 366] on div at bounding box center [724, 379] width 99 height 81
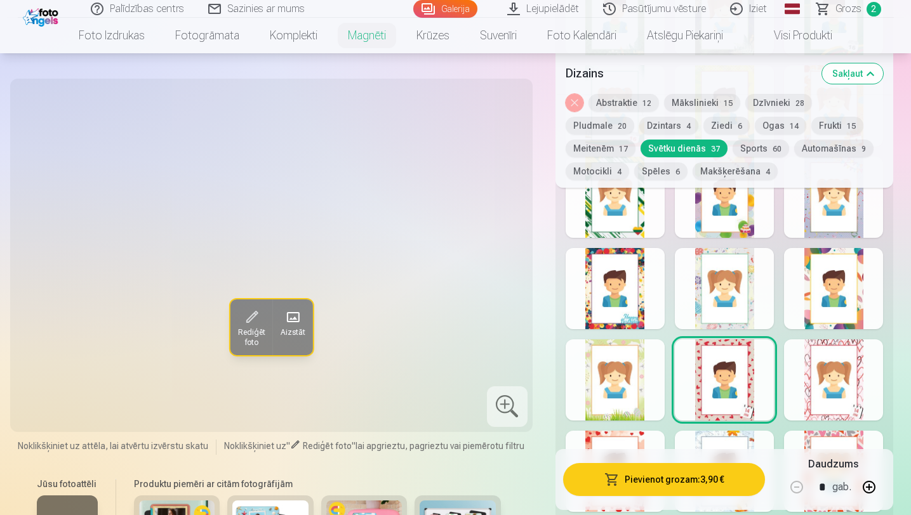
click at [636, 379] on div at bounding box center [614, 379] width 99 height 81
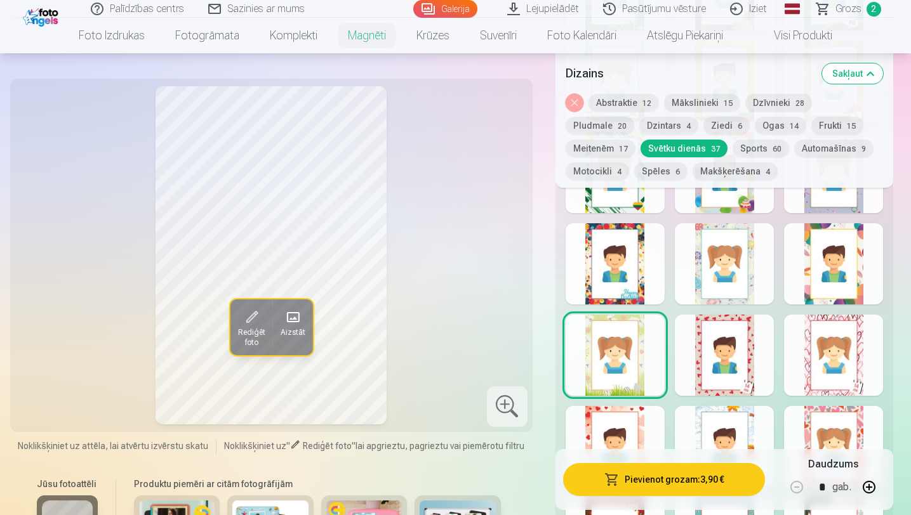
scroll to position [2417, 0]
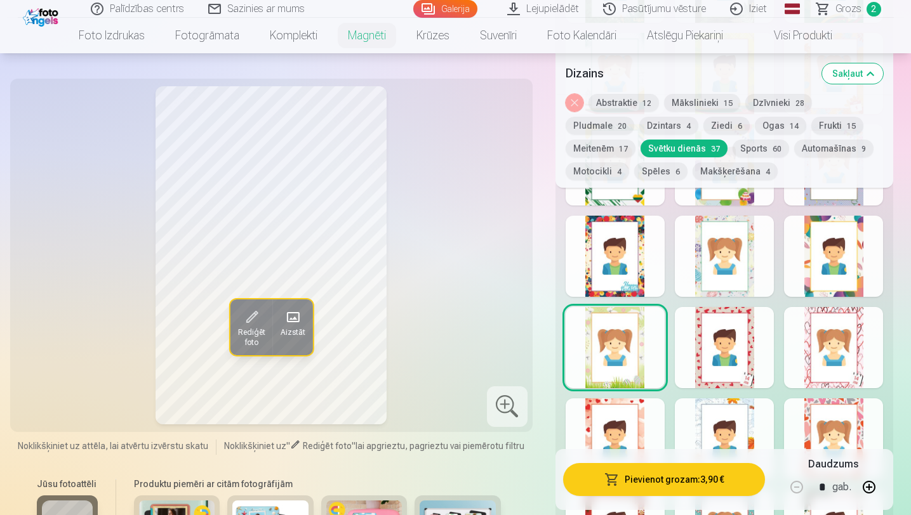
click at [722, 345] on div at bounding box center [724, 347] width 99 height 81
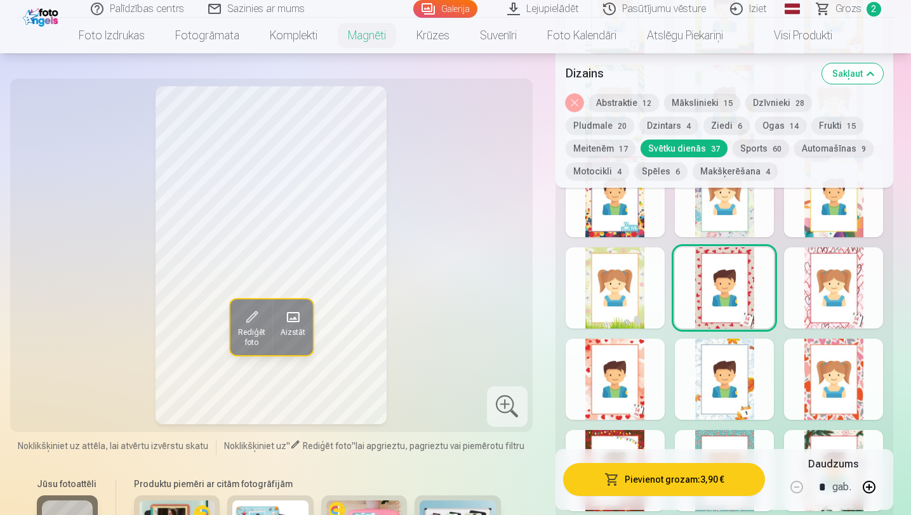
scroll to position [2481, 0]
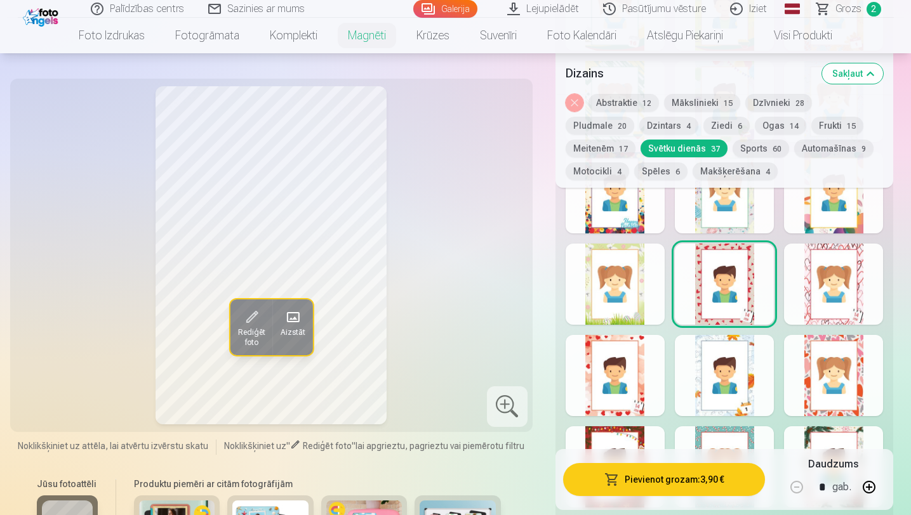
click at [721, 346] on div at bounding box center [724, 375] width 99 height 81
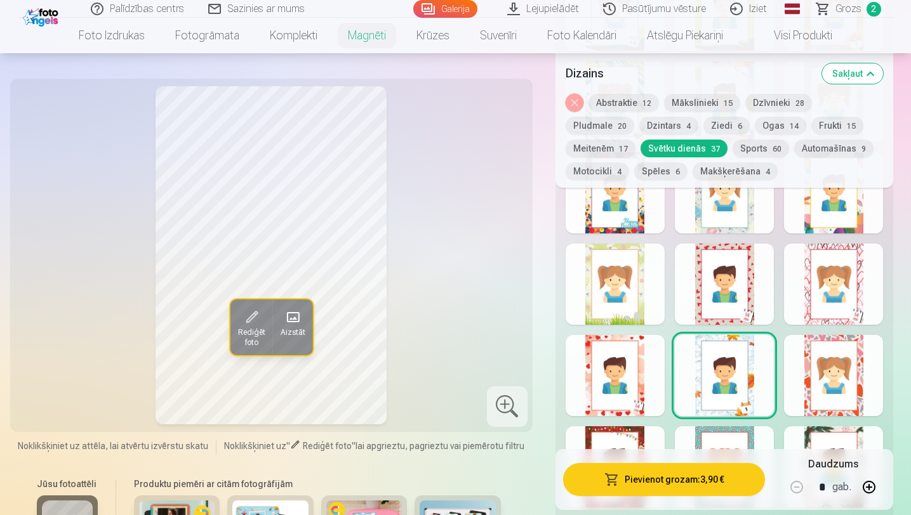
click at [617, 366] on div at bounding box center [614, 375] width 99 height 81
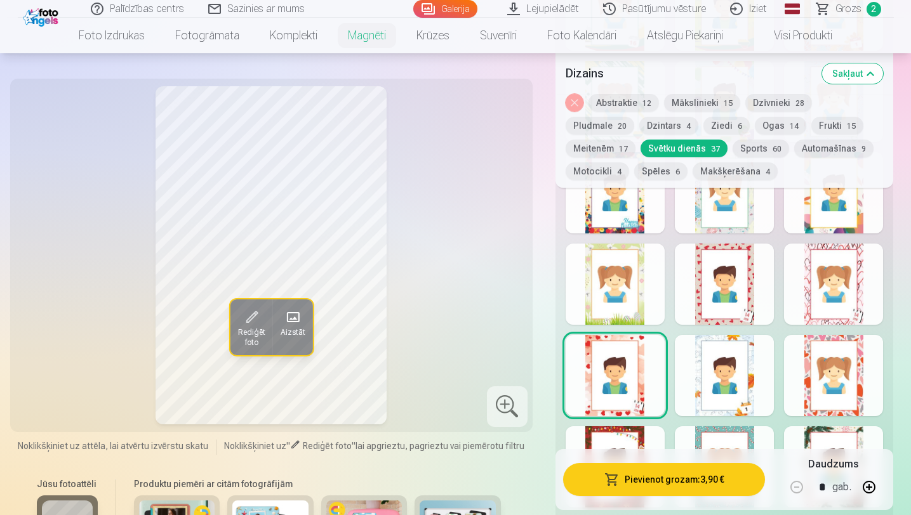
click at [731, 375] on div at bounding box center [724, 375] width 99 height 81
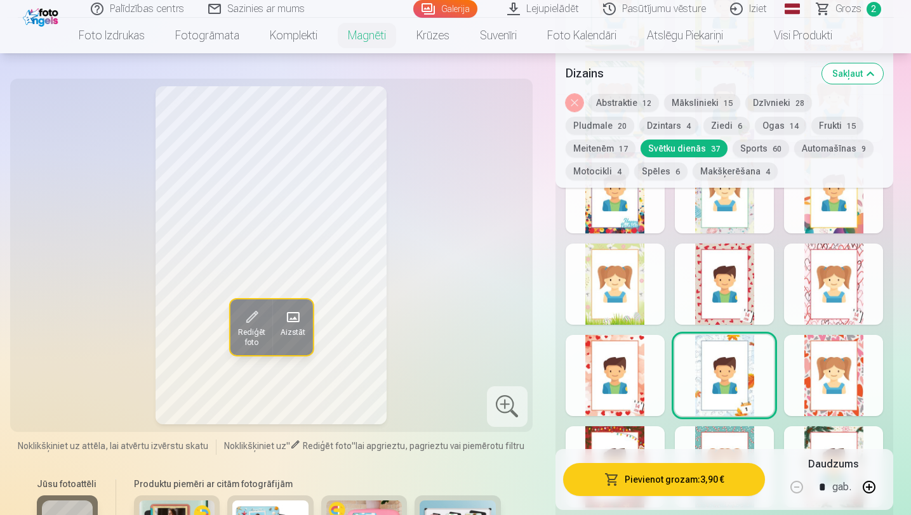
click at [836, 379] on div at bounding box center [833, 375] width 99 height 81
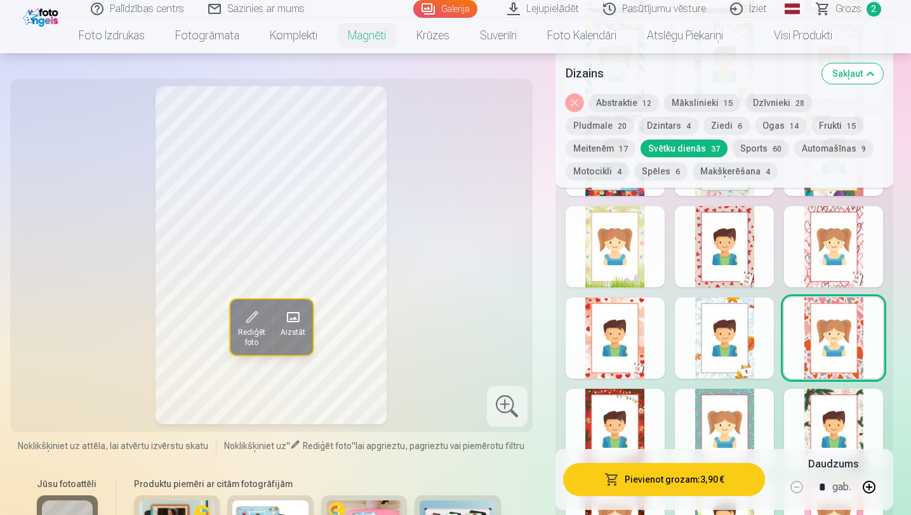
scroll to position [2538, 0]
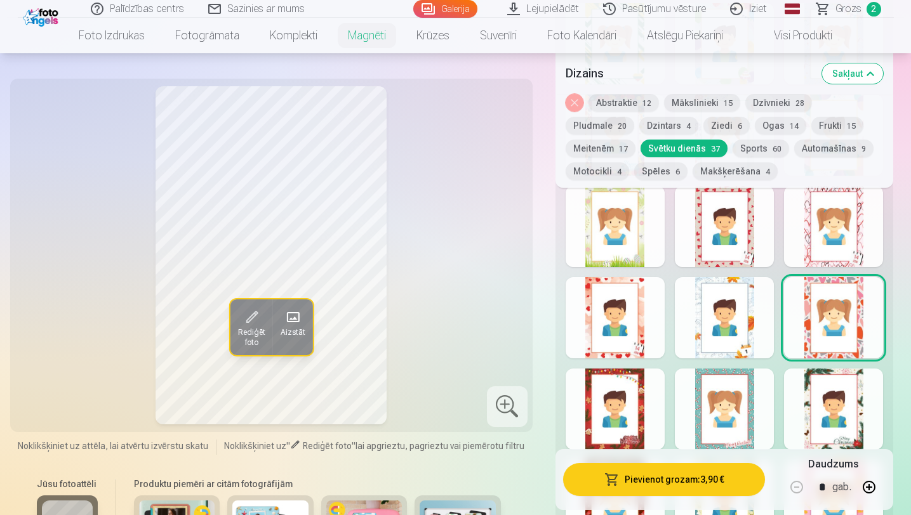
click at [621, 426] on div at bounding box center [614, 409] width 99 height 81
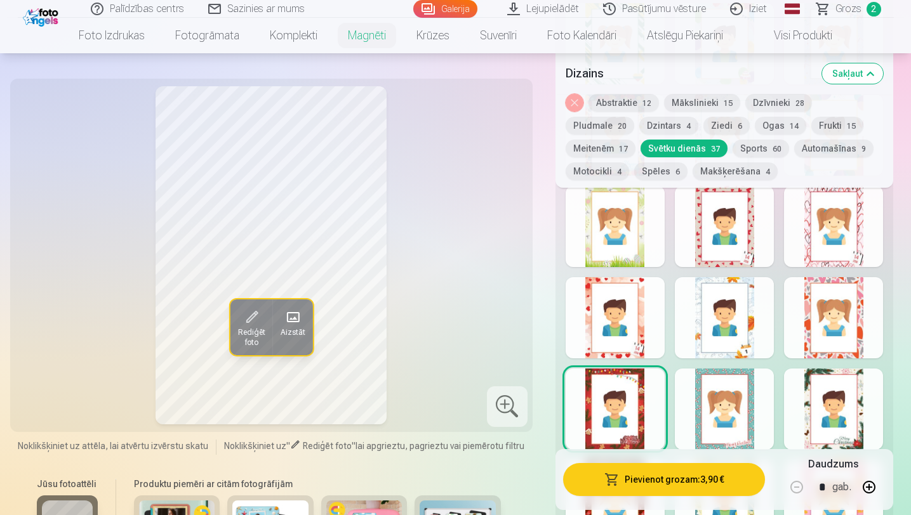
click at [730, 413] on div at bounding box center [724, 409] width 99 height 81
click at [805, 416] on div at bounding box center [833, 409] width 99 height 81
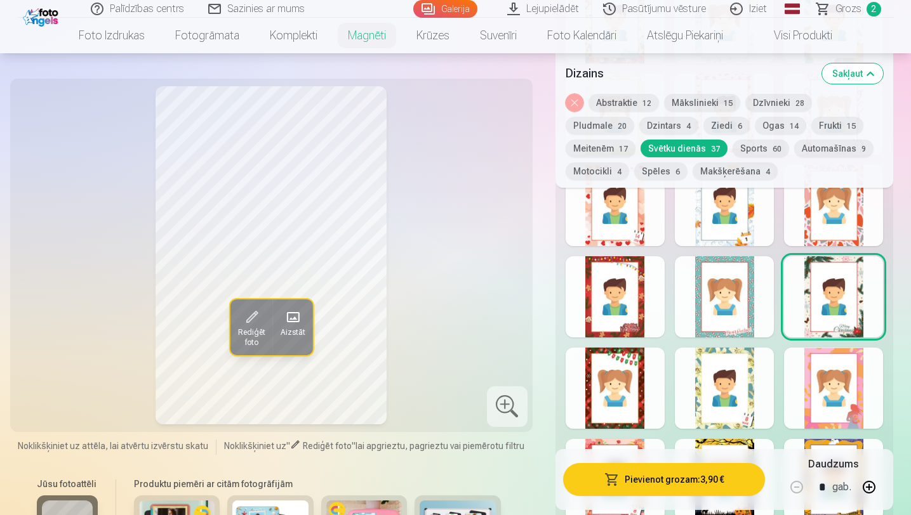
scroll to position [2651, 0]
click at [869, 394] on div at bounding box center [833, 387] width 99 height 81
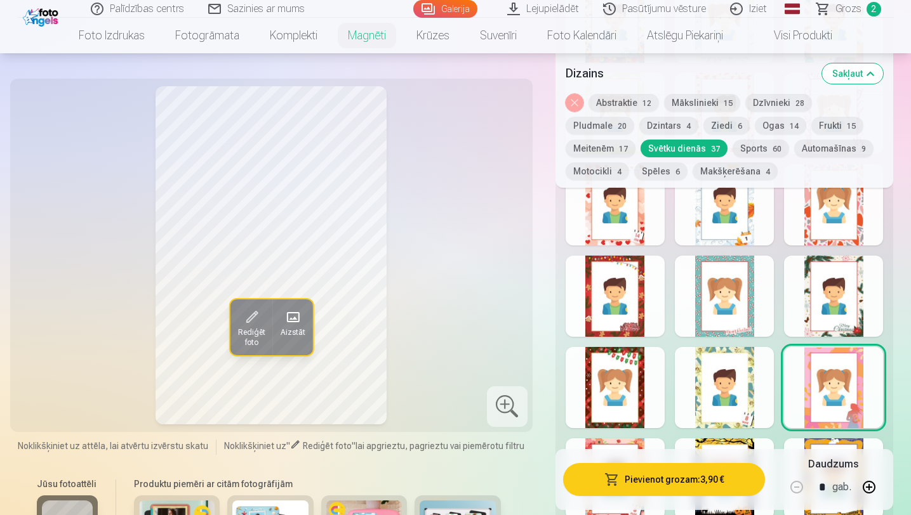
click at [760, 399] on div at bounding box center [724, 387] width 99 height 81
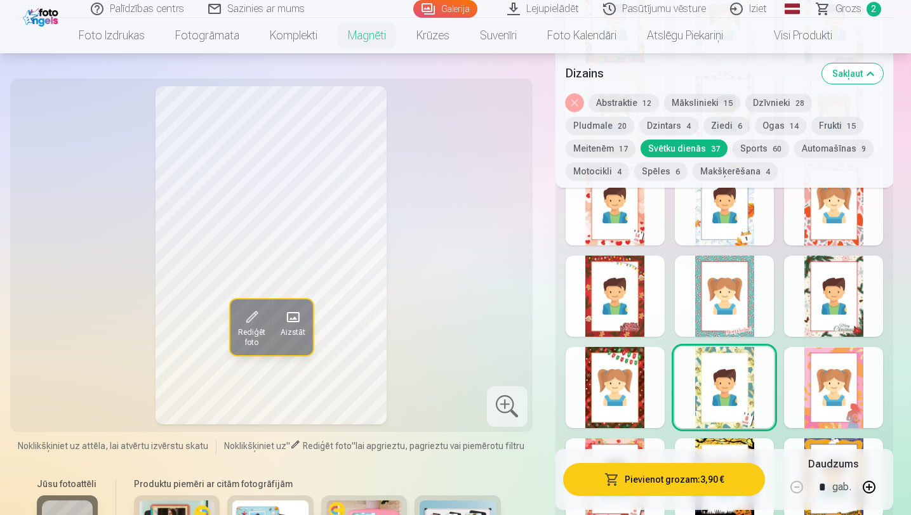
click at [614, 397] on div at bounding box center [614, 387] width 99 height 81
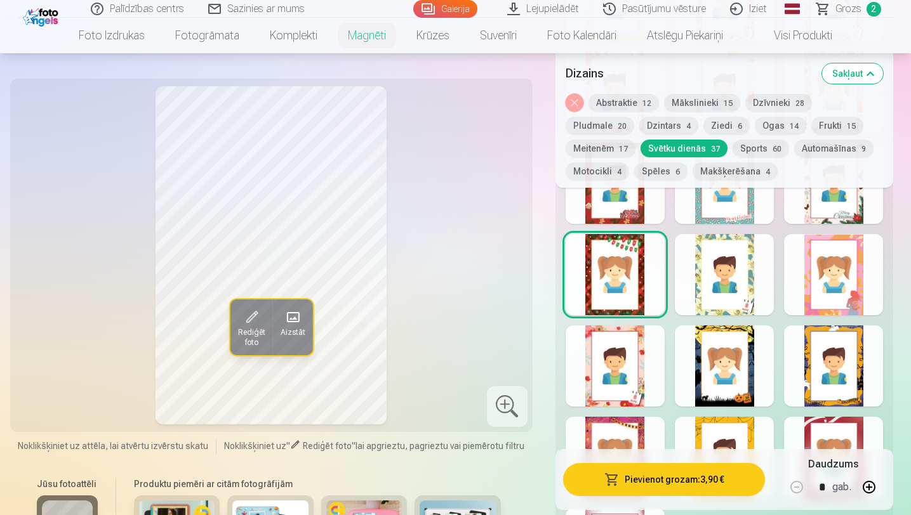
scroll to position [2776, 0]
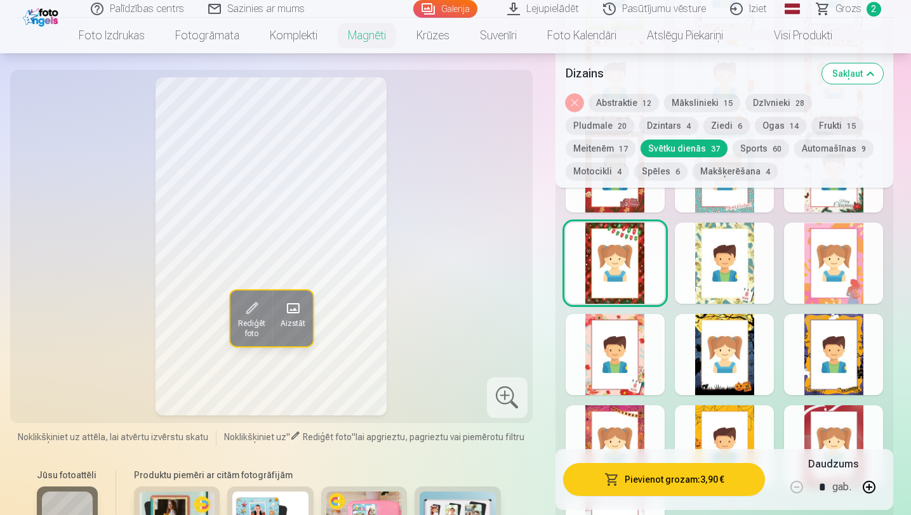
click at [614, 386] on div at bounding box center [614, 354] width 99 height 81
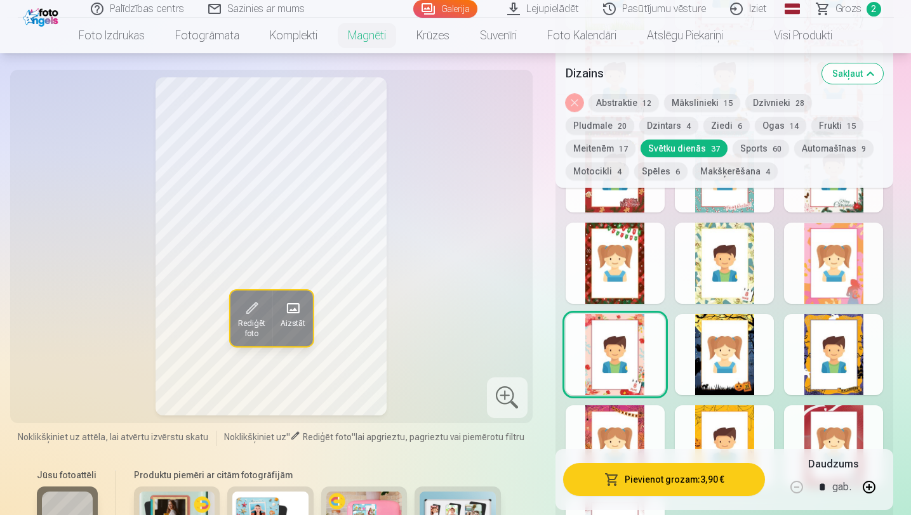
click at [730, 371] on div at bounding box center [724, 354] width 99 height 81
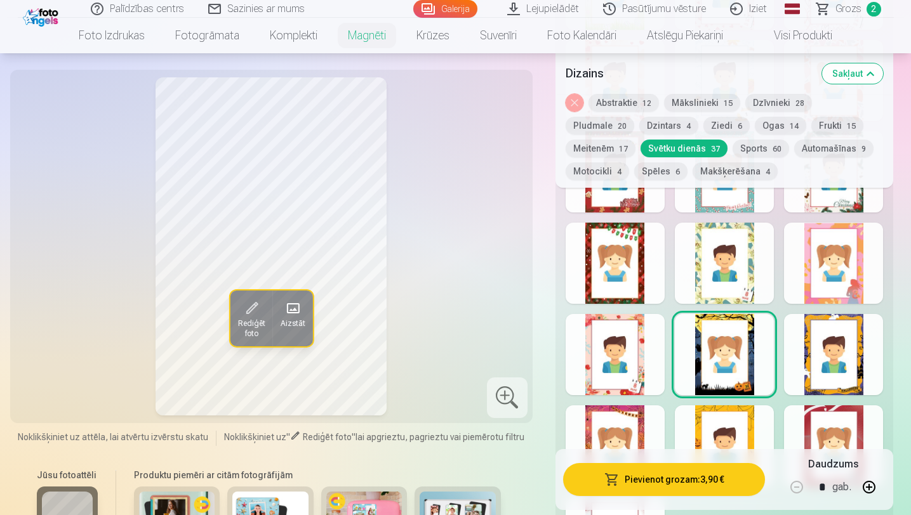
click at [805, 372] on div at bounding box center [833, 354] width 99 height 81
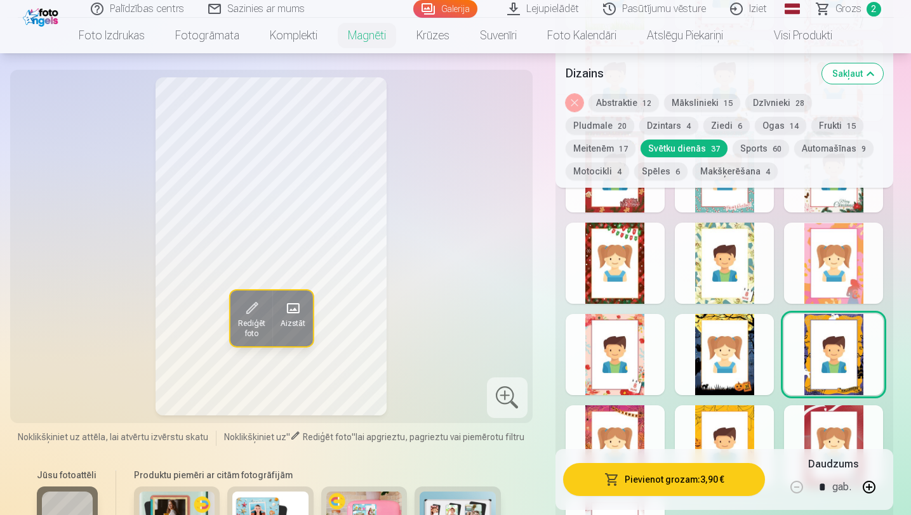
click at [718, 366] on div at bounding box center [724, 354] width 99 height 81
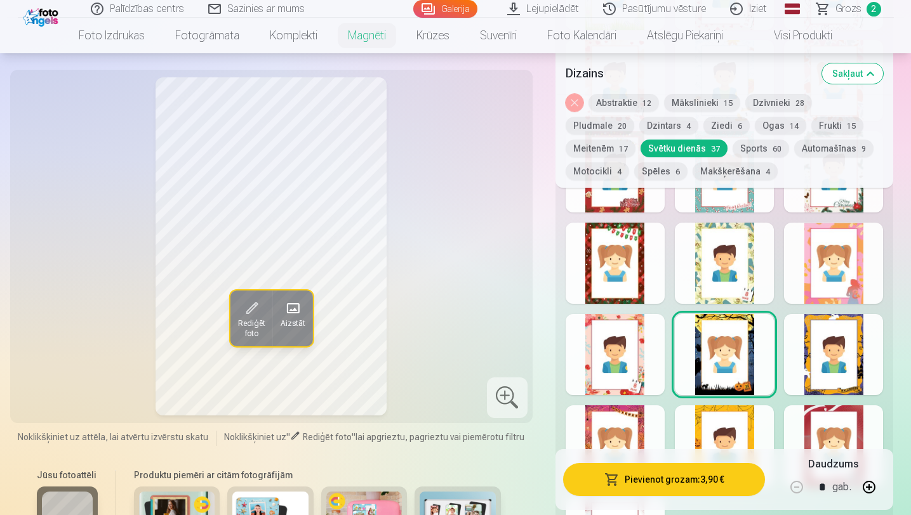
click at [624, 364] on div at bounding box center [614, 354] width 99 height 81
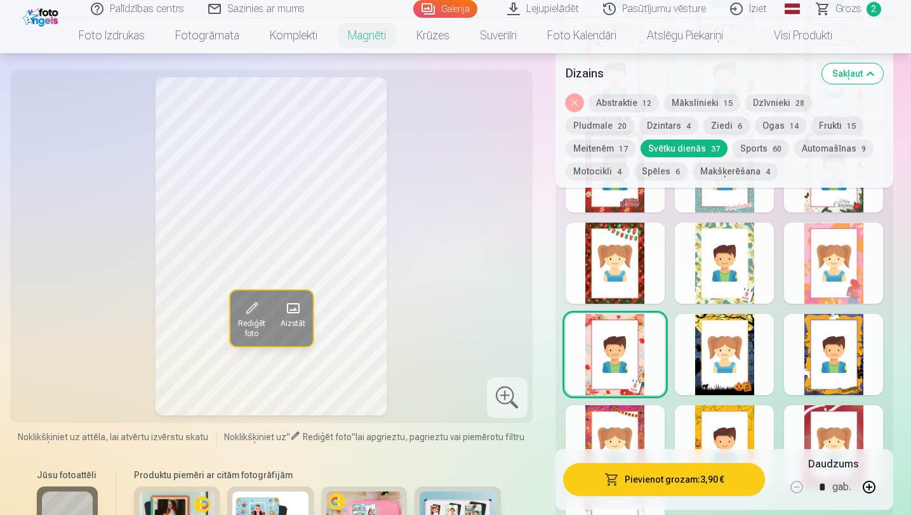
click at [723, 344] on div at bounding box center [724, 354] width 99 height 81
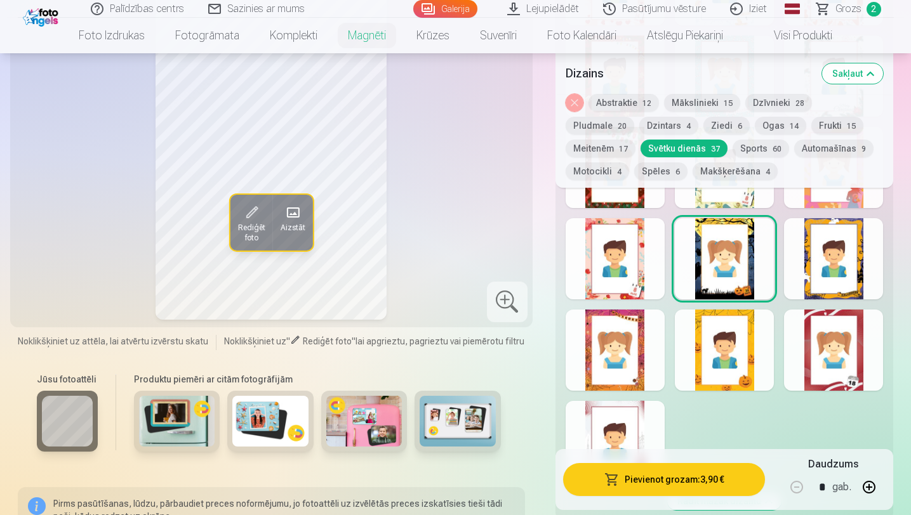
scroll to position [2878, 0]
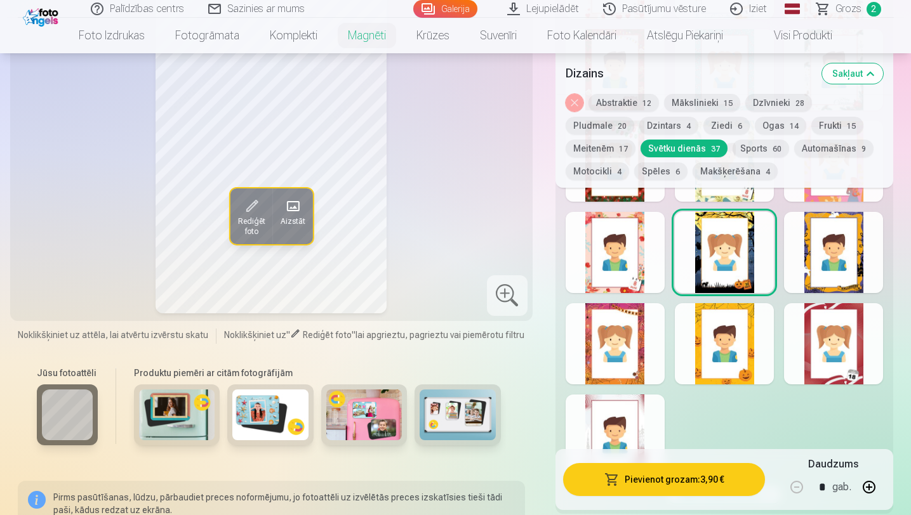
click at [715, 335] on div at bounding box center [724, 343] width 99 height 81
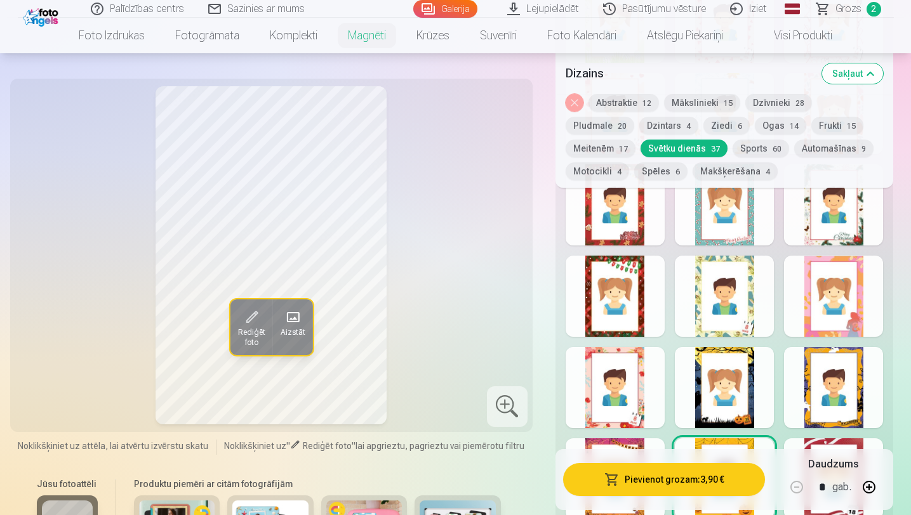
scroll to position [2786, 0]
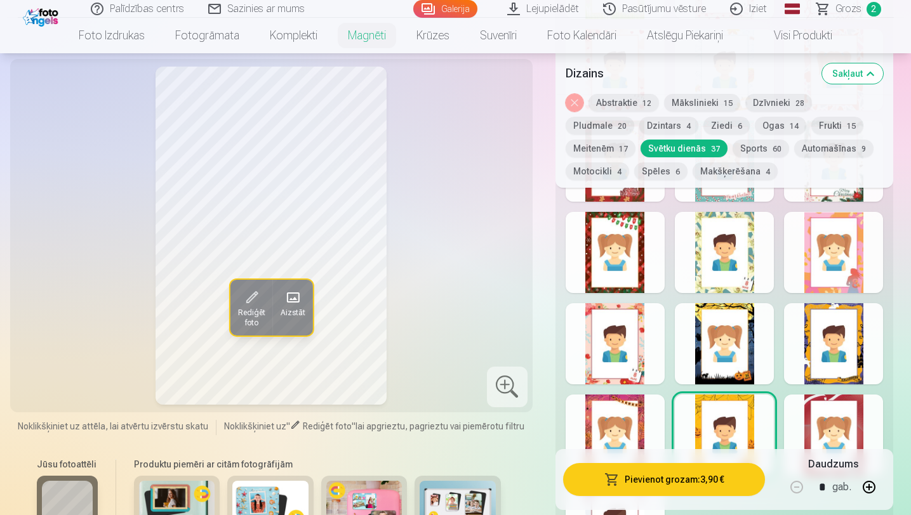
click at [733, 358] on div at bounding box center [724, 343] width 99 height 81
click at [812, 355] on div at bounding box center [833, 343] width 99 height 81
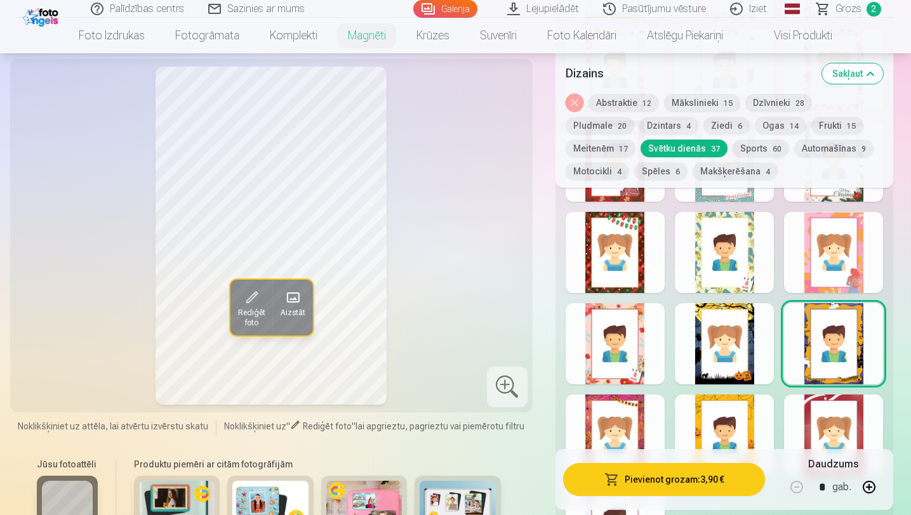
click at [614, 425] on div at bounding box center [614, 435] width 99 height 81
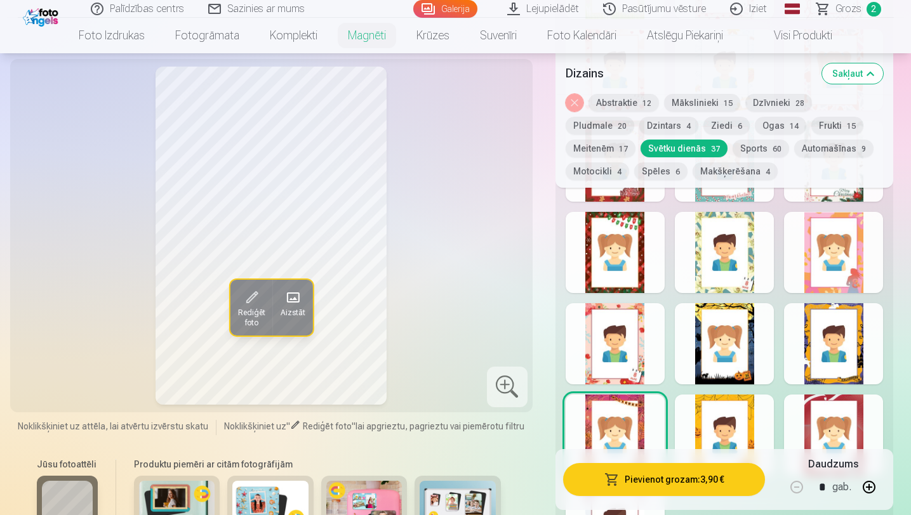
click at [730, 419] on div at bounding box center [724, 435] width 99 height 81
click at [801, 431] on div at bounding box center [833, 435] width 99 height 81
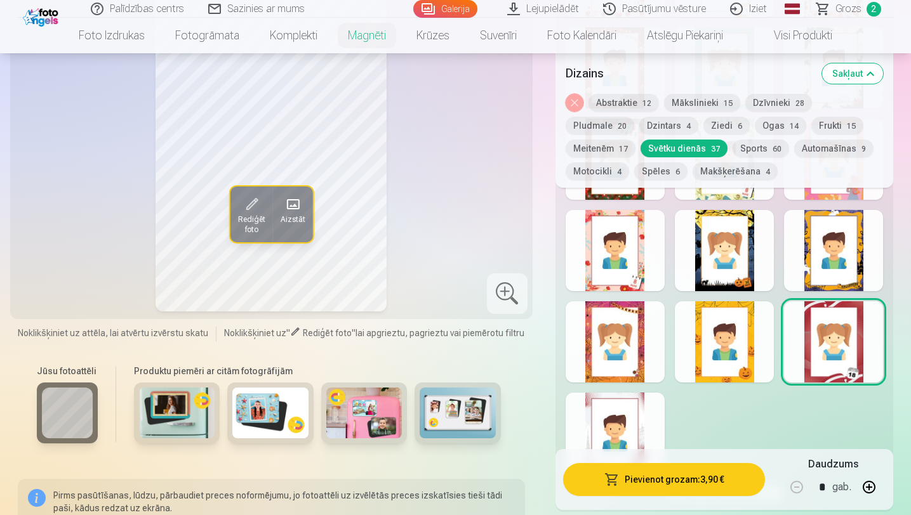
scroll to position [2879, 0]
click at [642, 409] on div at bounding box center [614, 433] width 99 height 81
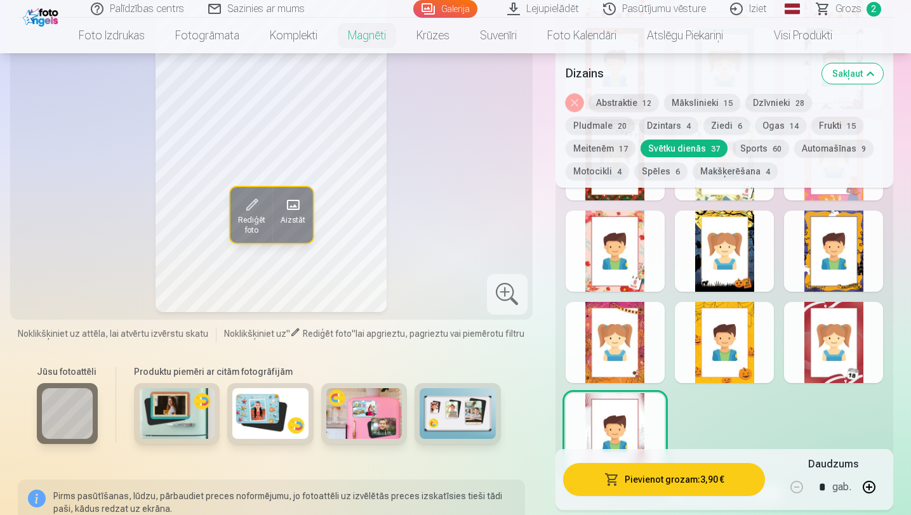
scroll to position [2852, 0]
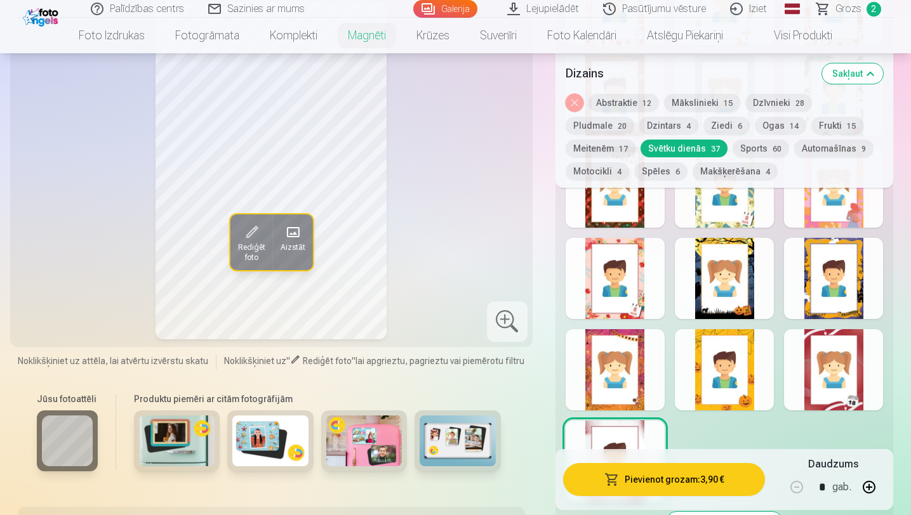
click at [744, 360] on div at bounding box center [724, 369] width 99 height 81
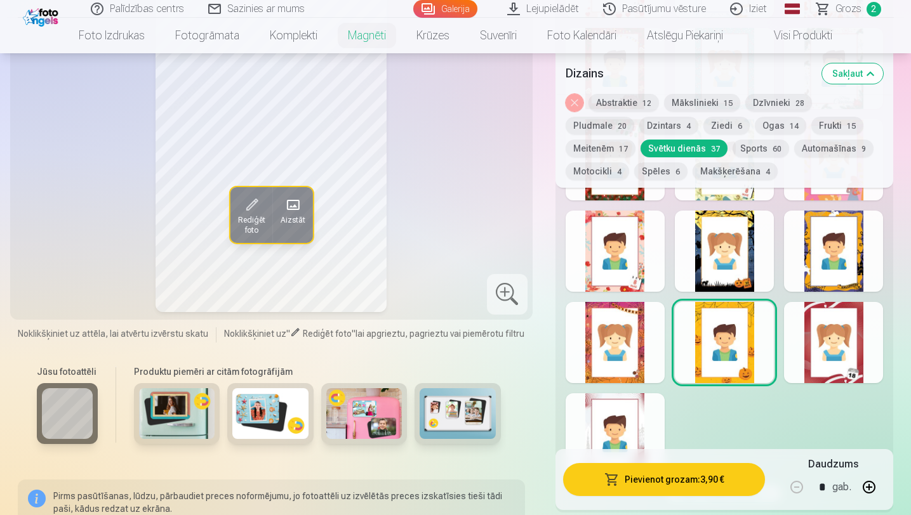
scroll to position [2877, 0]
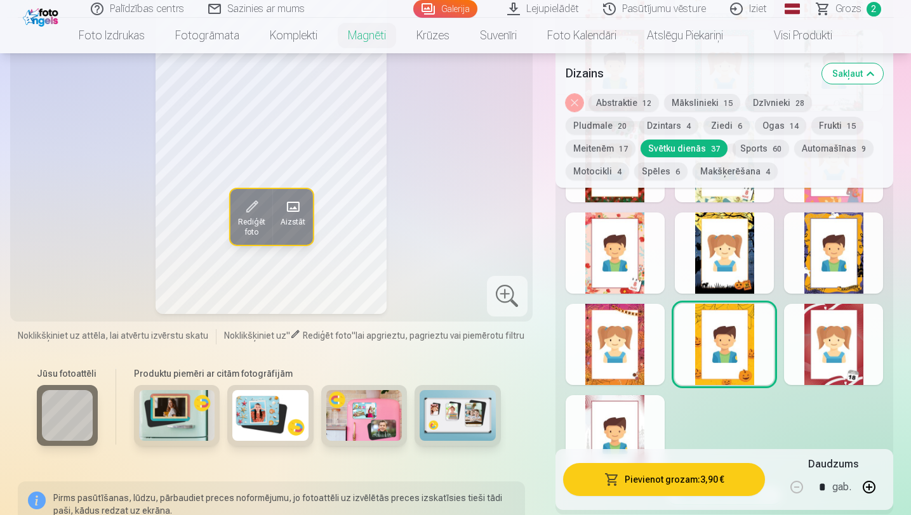
click at [723, 261] on div at bounding box center [724, 253] width 99 height 81
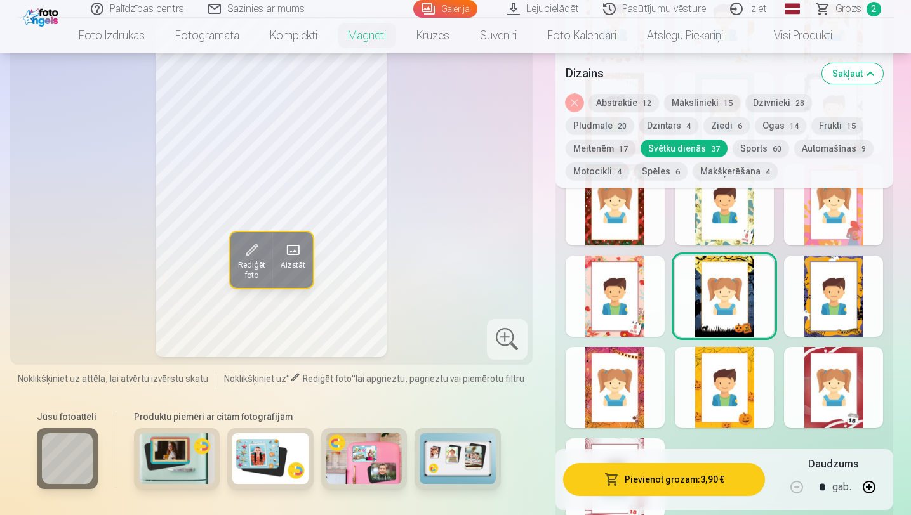
scroll to position [2831, 0]
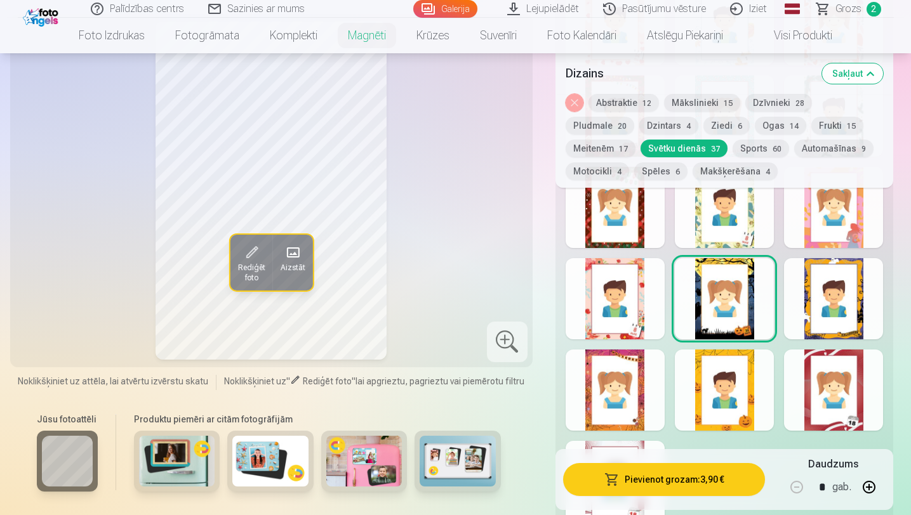
click at [727, 399] on div at bounding box center [724, 390] width 99 height 81
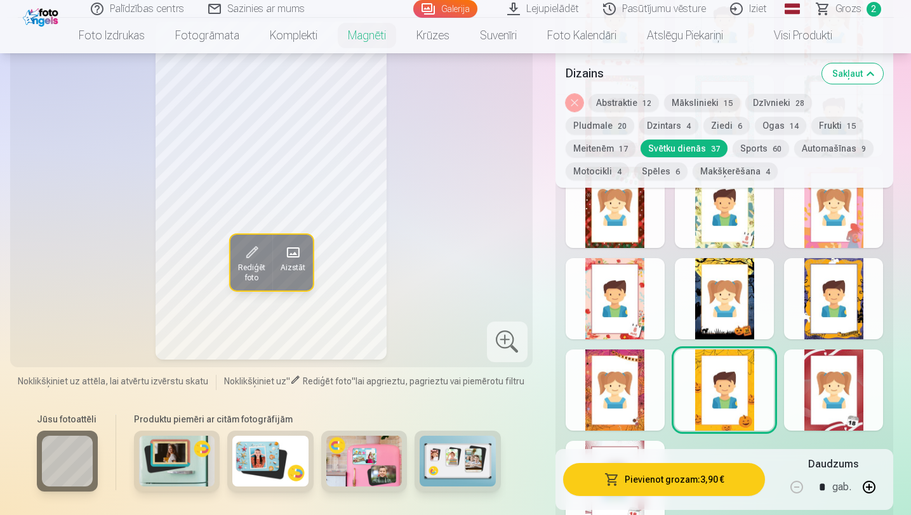
click at [795, 307] on div at bounding box center [833, 298] width 99 height 81
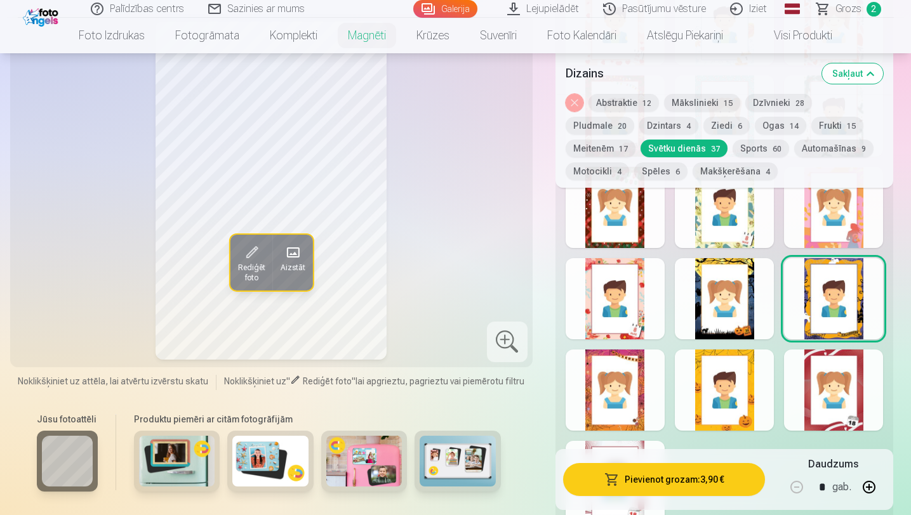
click at [730, 322] on div at bounding box center [724, 298] width 99 height 81
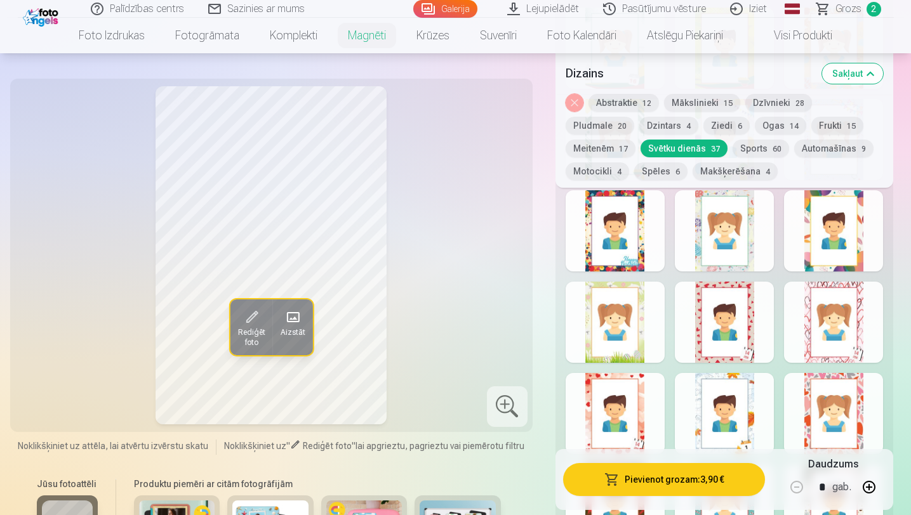
scroll to position [2389, 0]
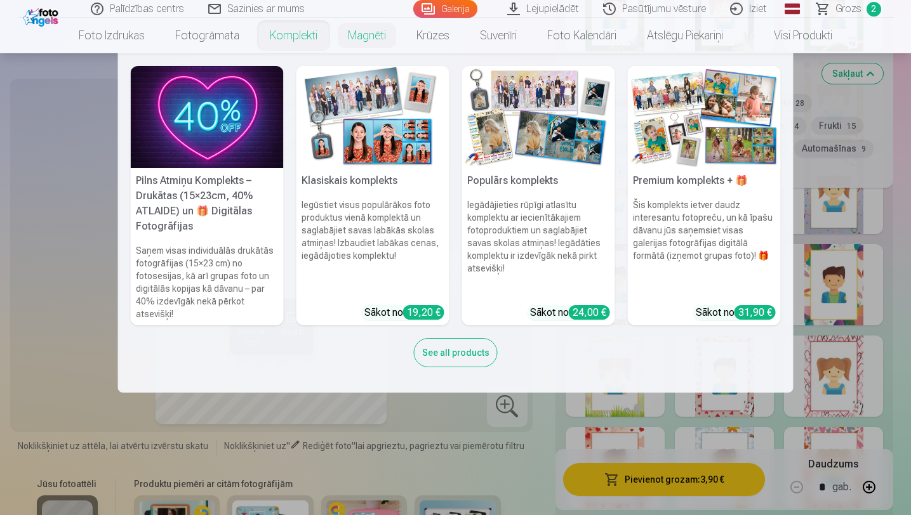
click at [298, 36] on link "Komplekti" at bounding box center [293, 36] width 78 height 36
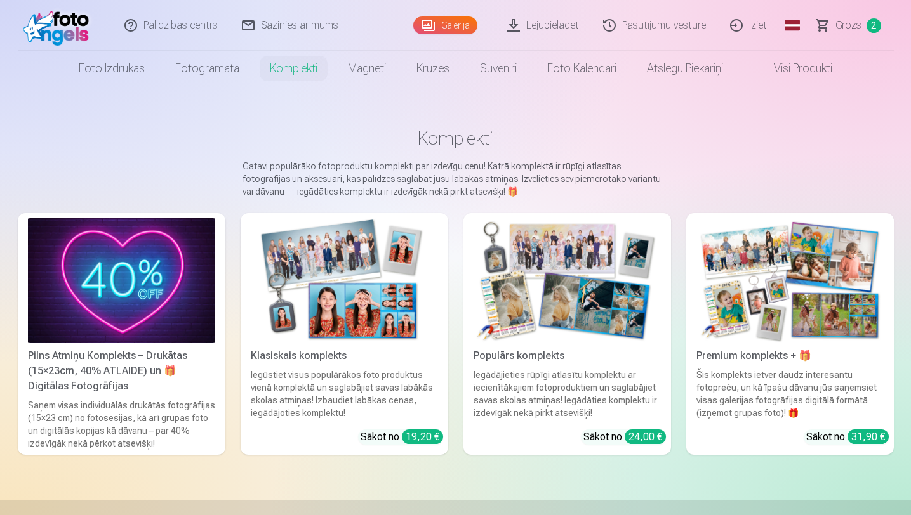
click at [766, 294] on img at bounding box center [789, 280] width 187 height 125
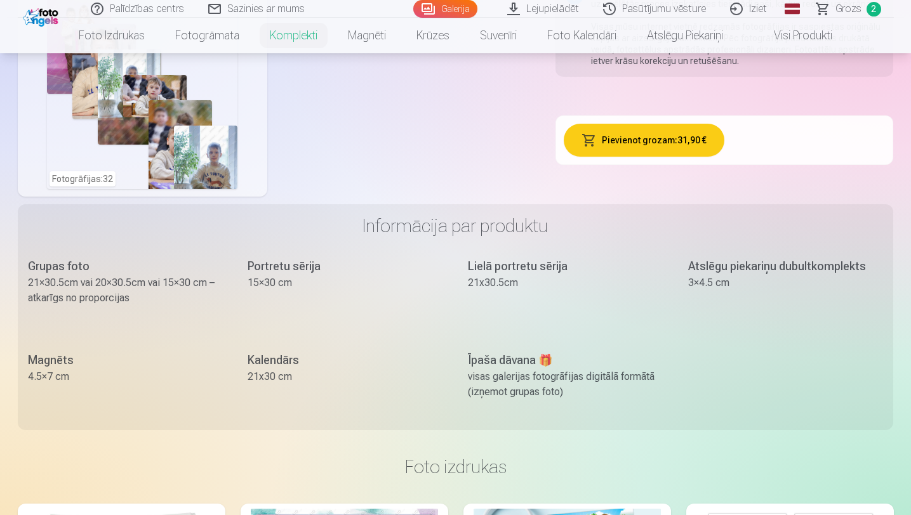
scroll to position [894, 0]
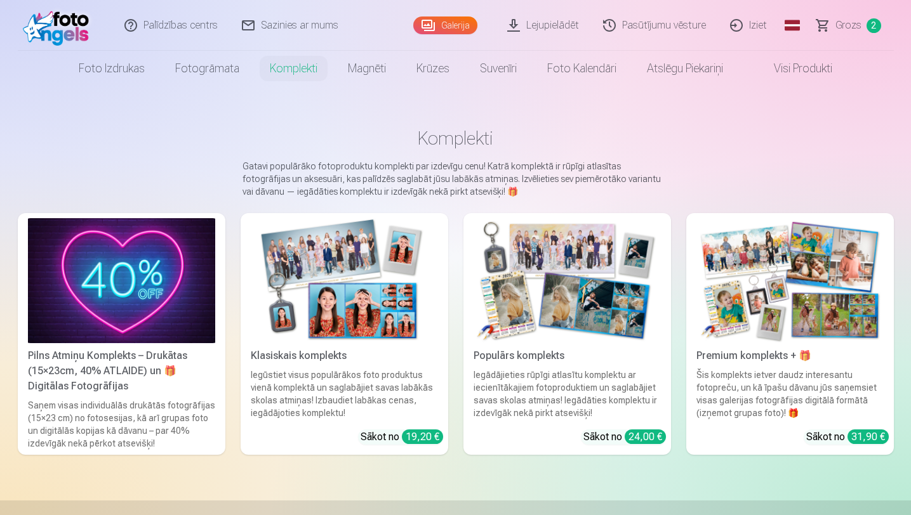
click at [489, 306] on img at bounding box center [566, 280] width 187 height 125
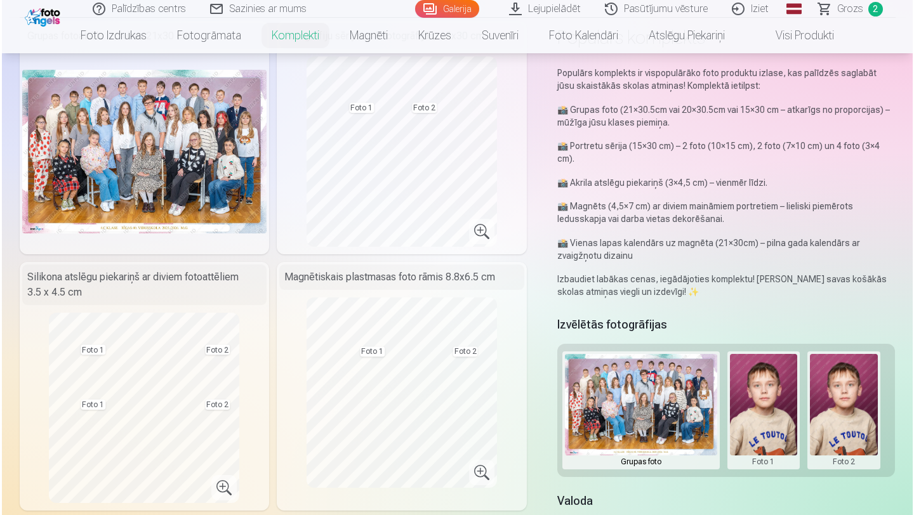
scroll to position [88, 0]
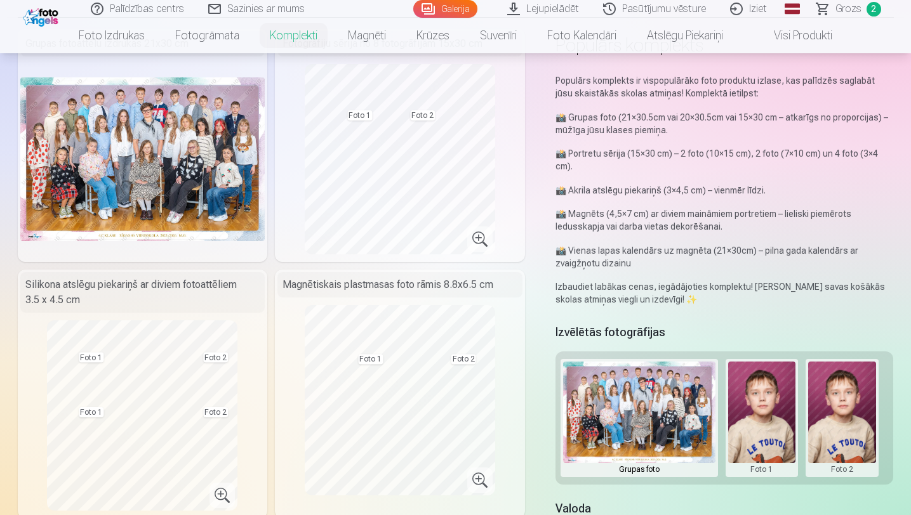
click at [159, 158] on img at bounding box center [142, 158] width 245 height 163
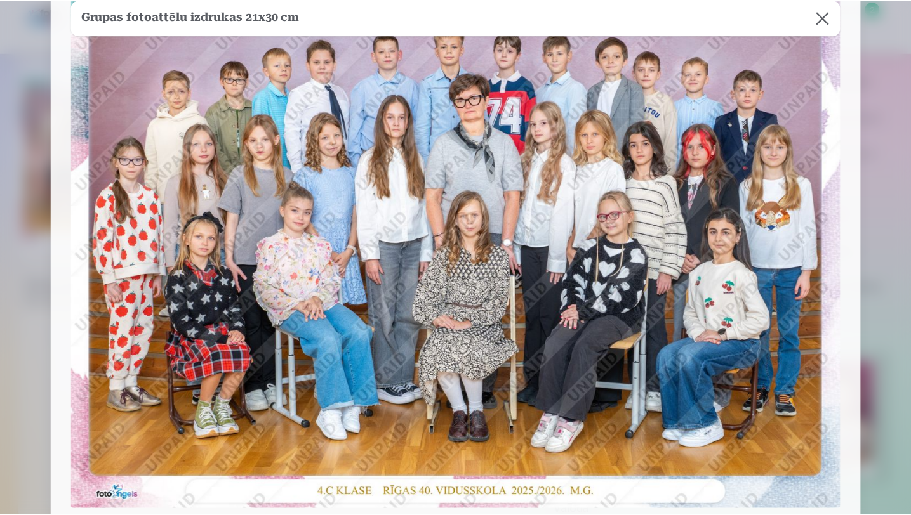
scroll to position [0, 0]
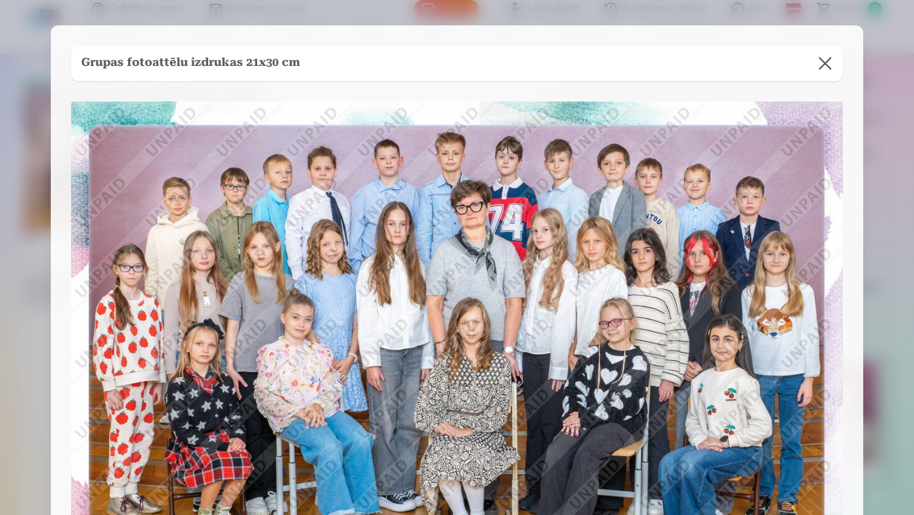
click at [829, 61] on button at bounding box center [825, 64] width 36 height 36
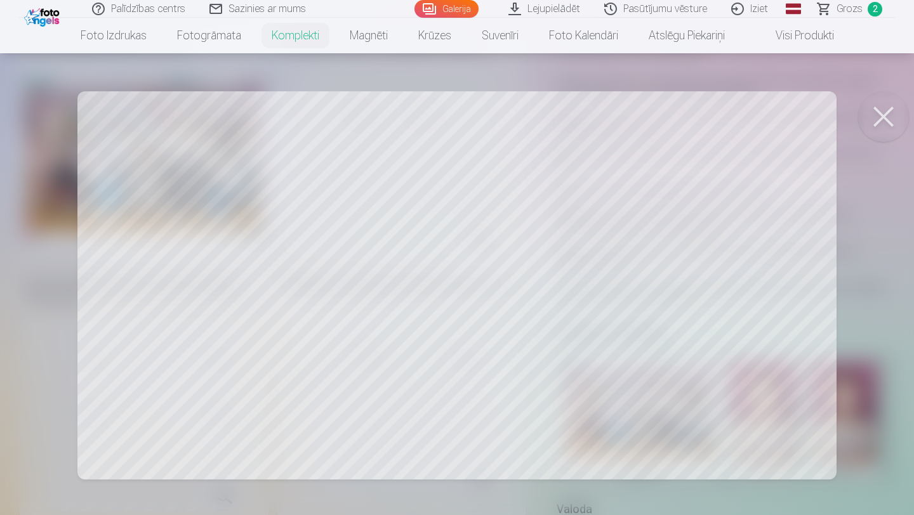
click at [885, 114] on button at bounding box center [883, 116] width 51 height 51
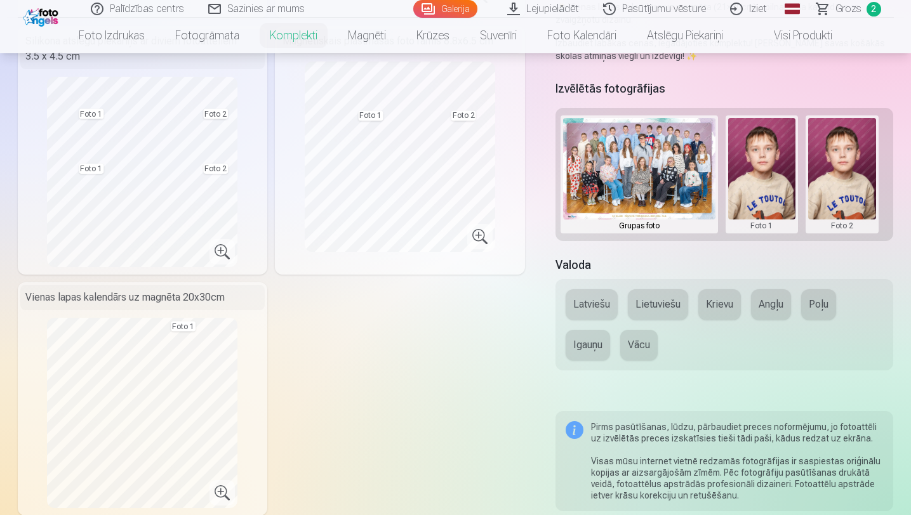
scroll to position [337, 0]
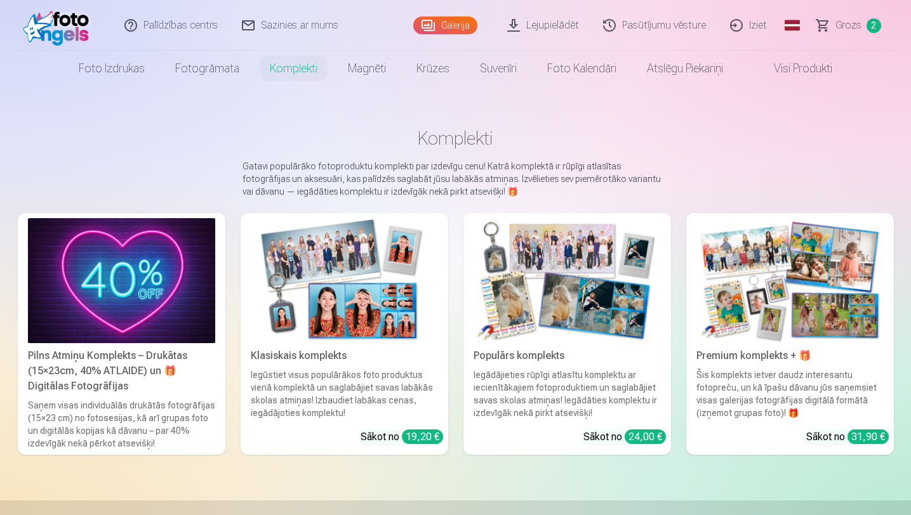
click at [315, 343] on link "Klasiskais komplekts Iegūstiet visus populārākos foto produktus vienā komplektā…" at bounding box center [344, 334] width 208 height 242
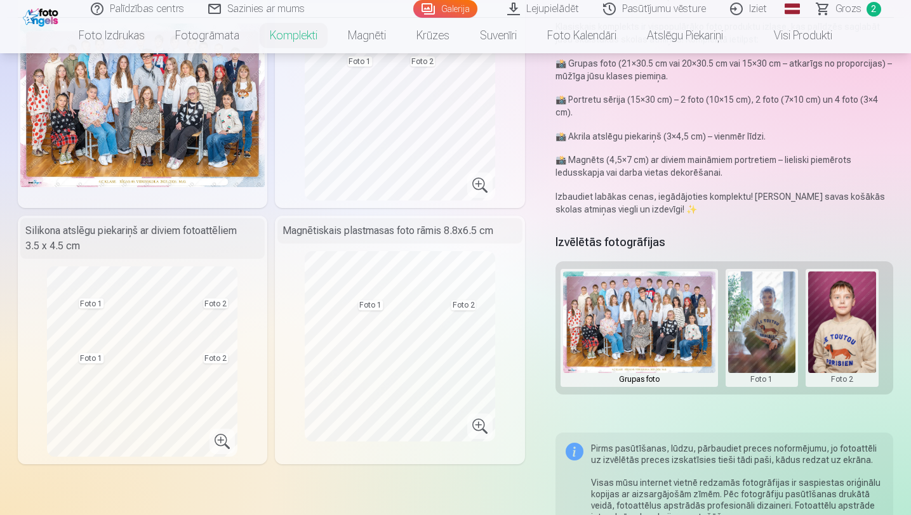
scroll to position [147, 0]
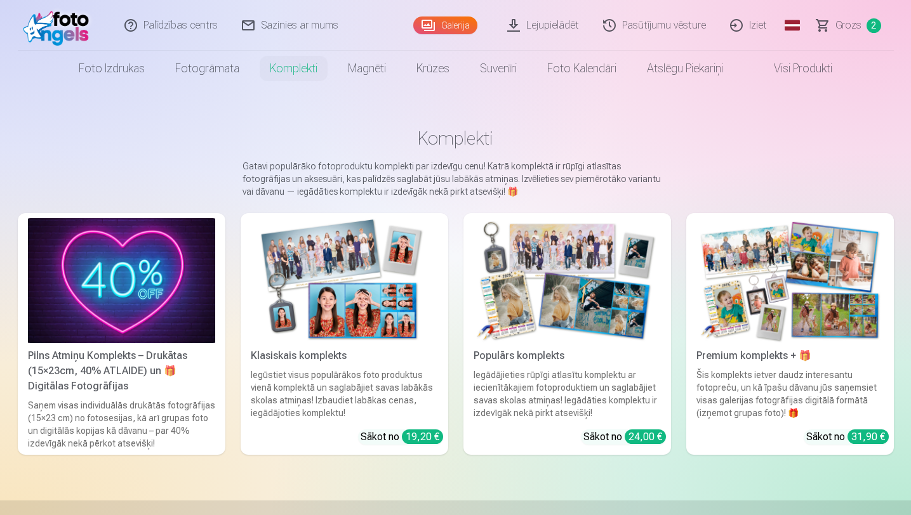
click at [777, 272] on img at bounding box center [789, 280] width 187 height 125
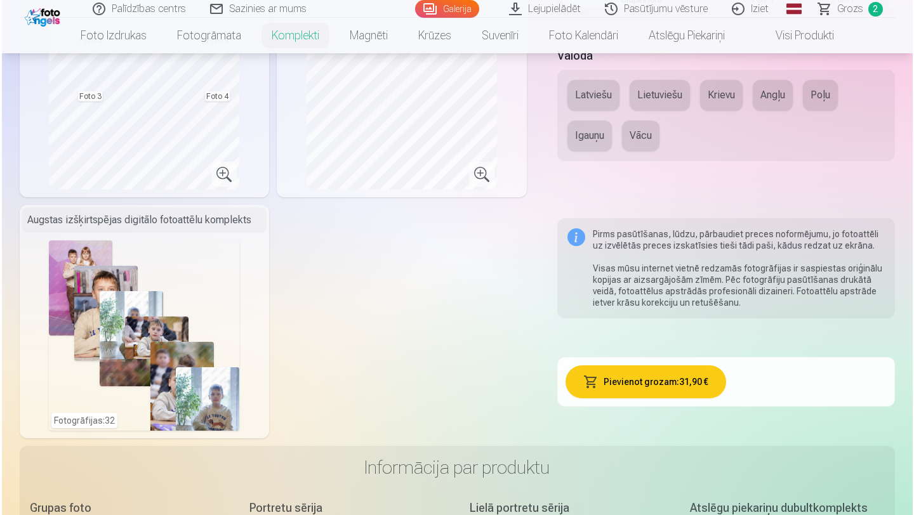
scroll to position [652, 0]
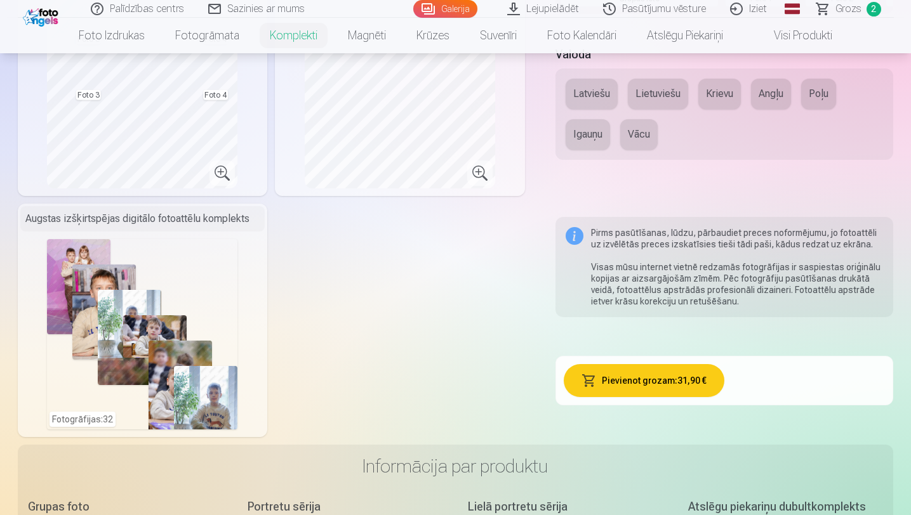
click at [164, 322] on div "Fotogrāfijas : 32" at bounding box center [142, 334] width 190 height 190
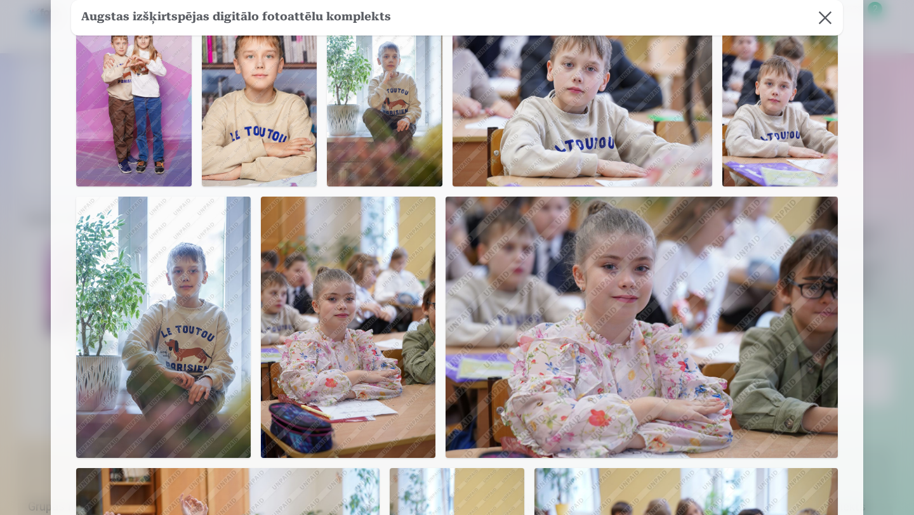
scroll to position [0, 0]
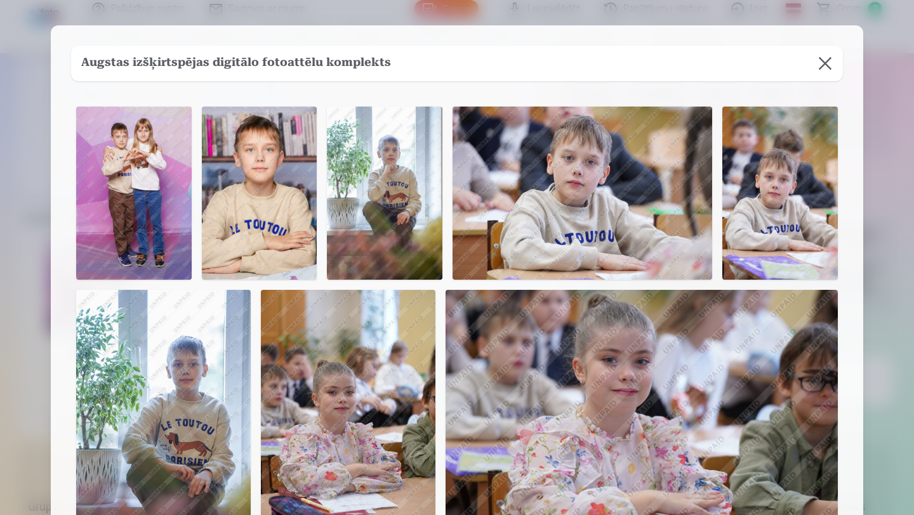
click at [818, 65] on button at bounding box center [825, 64] width 36 height 36
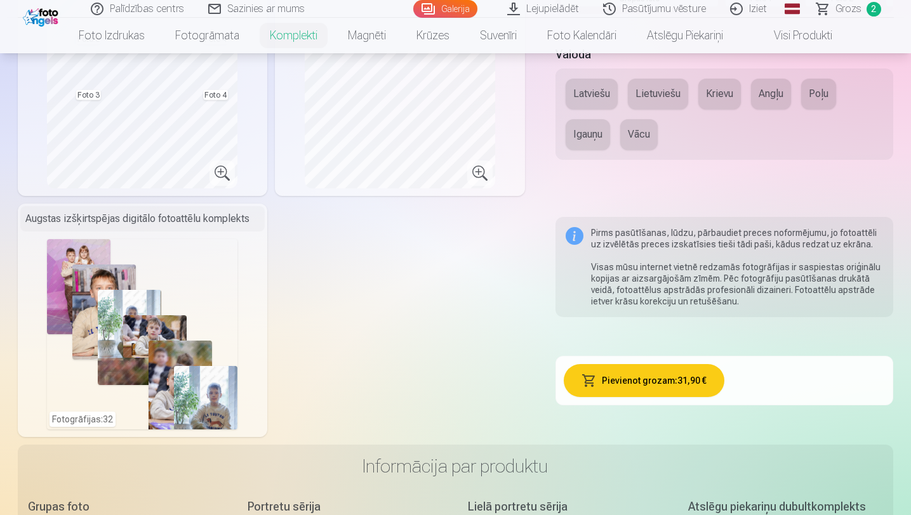
click at [186, 338] on div "Fotogrāfijas : 32" at bounding box center [142, 334] width 190 height 190
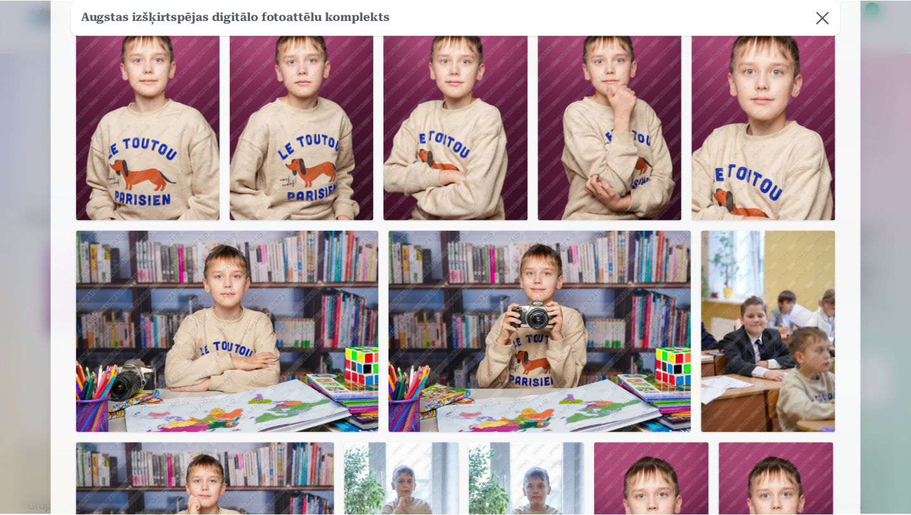
scroll to position [1234, 0]
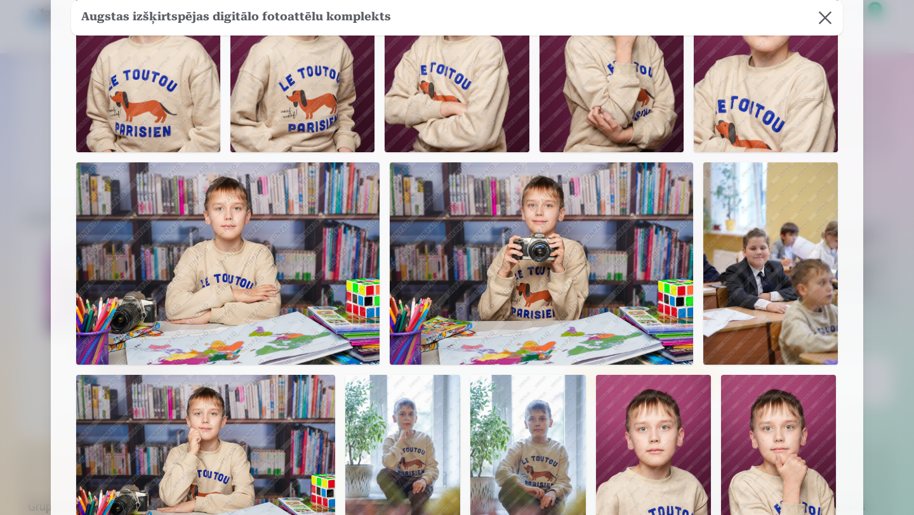
click at [199, 393] on img at bounding box center [205, 461] width 259 height 173
click at [826, 20] on button at bounding box center [825, 18] width 36 height 36
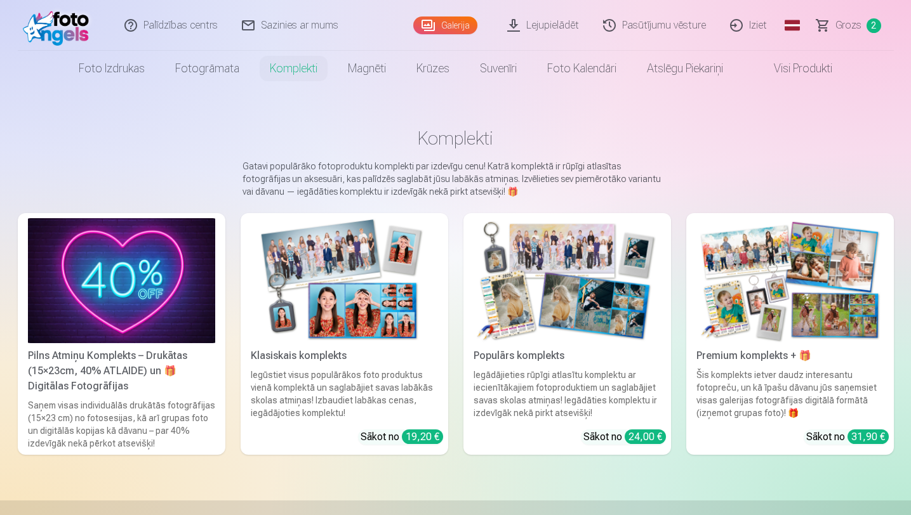
click at [369, 315] on img at bounding box center [344, 280] width 187 height 125
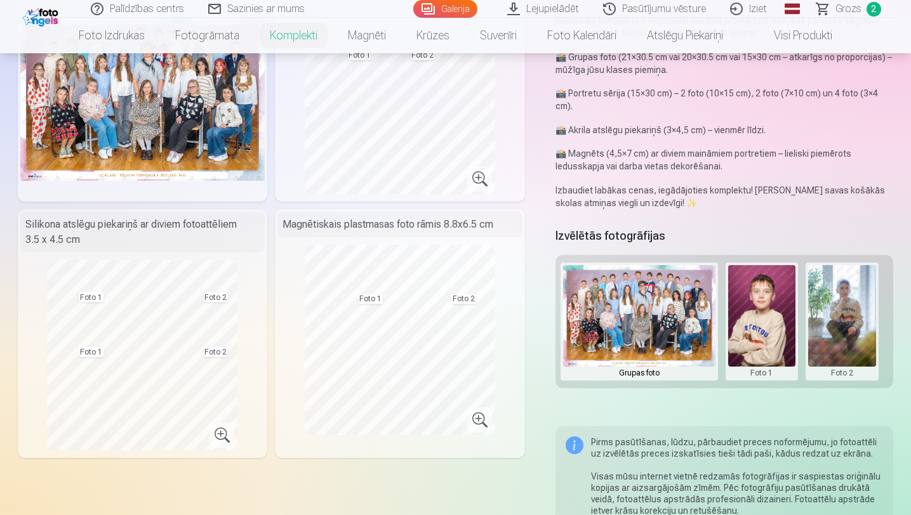
scroll to position [150, 0]
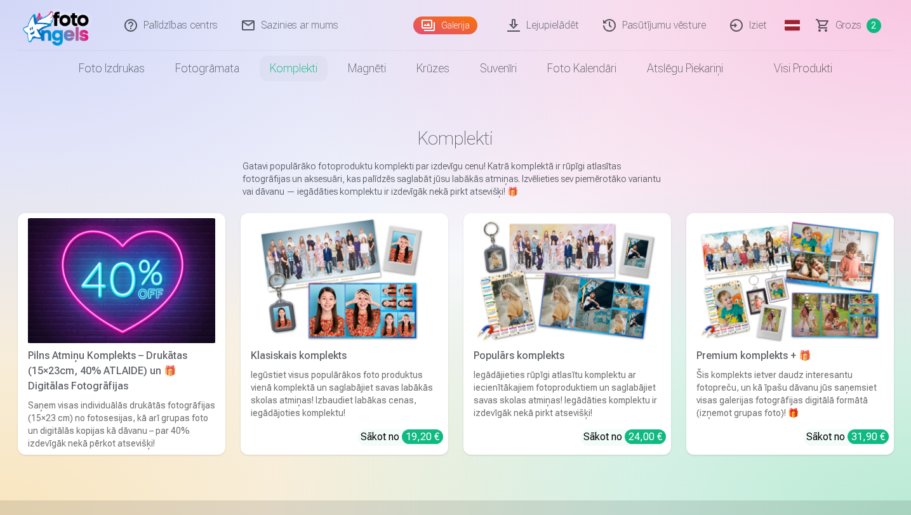
click at [145, 273] on img at bounding box center [121, 280] width 187 height 125
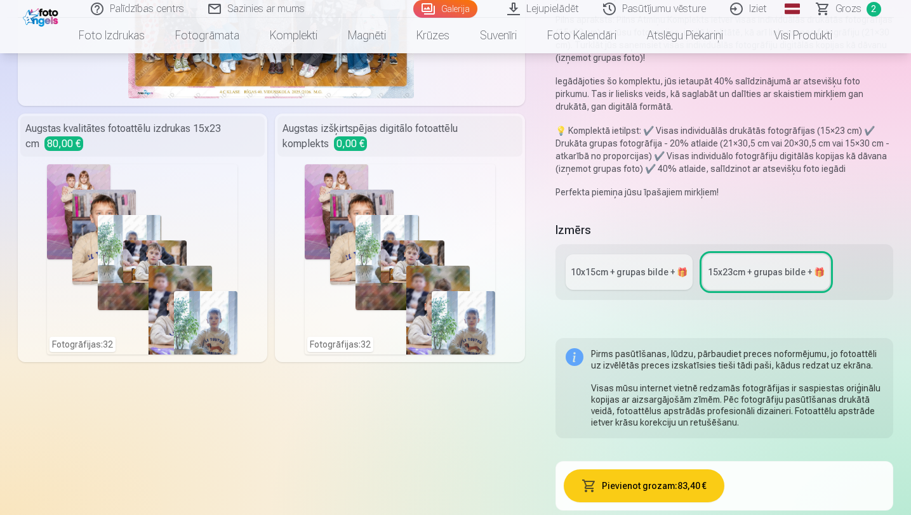
scroll to position [260, 0]
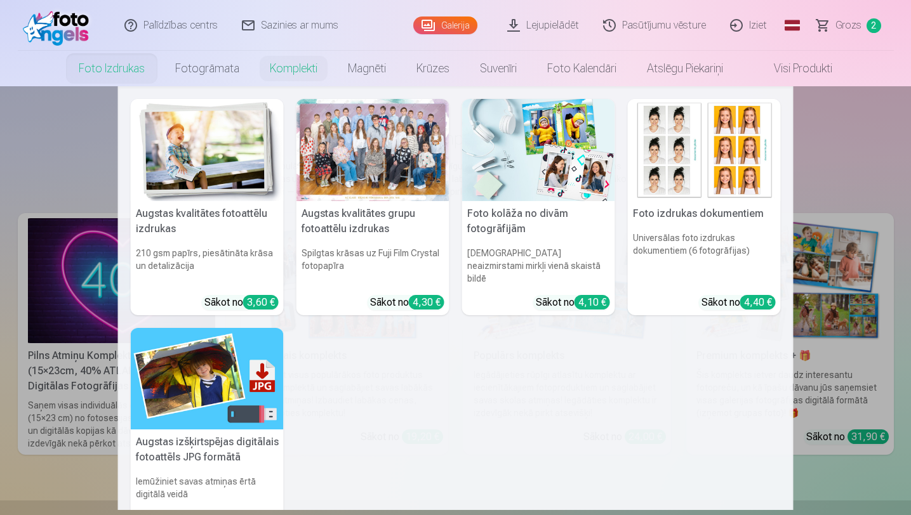
click at [102, 71] on link "Foto izdrukas" at bounding box center [111, 69] width 96 height 36
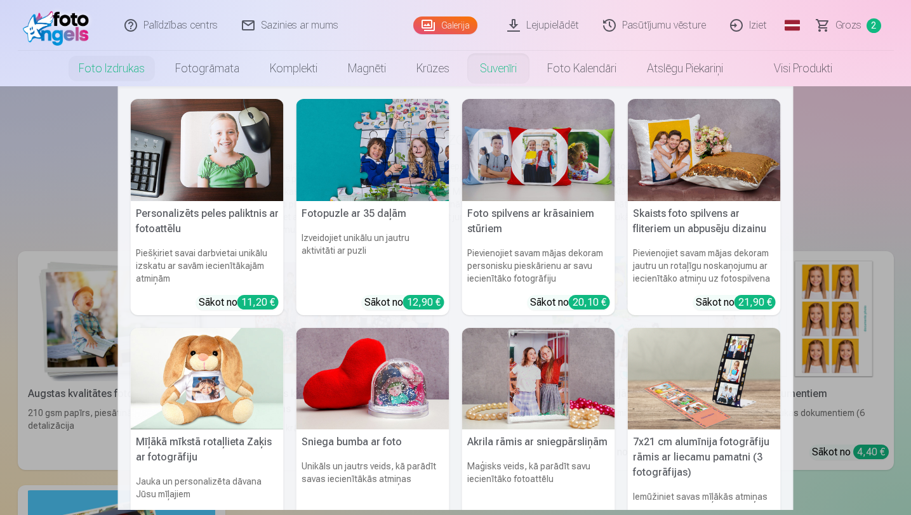
click at [498, 67] on link "Suvenīri" at bounding box center [498, 69] width 67 height 36
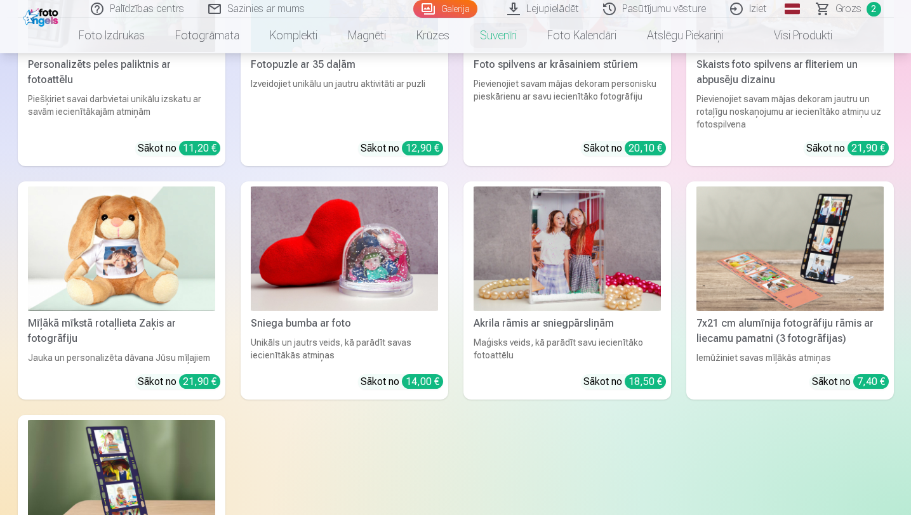
scroll to position [317, 0]
click at [504, 279] on img at bounding box center [566, 248] width 187 height 125
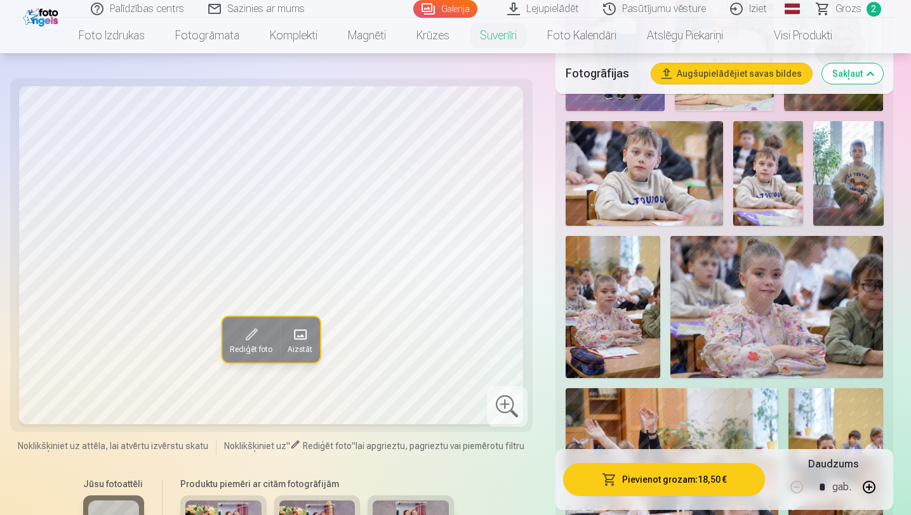
scroll to position [382, 0]
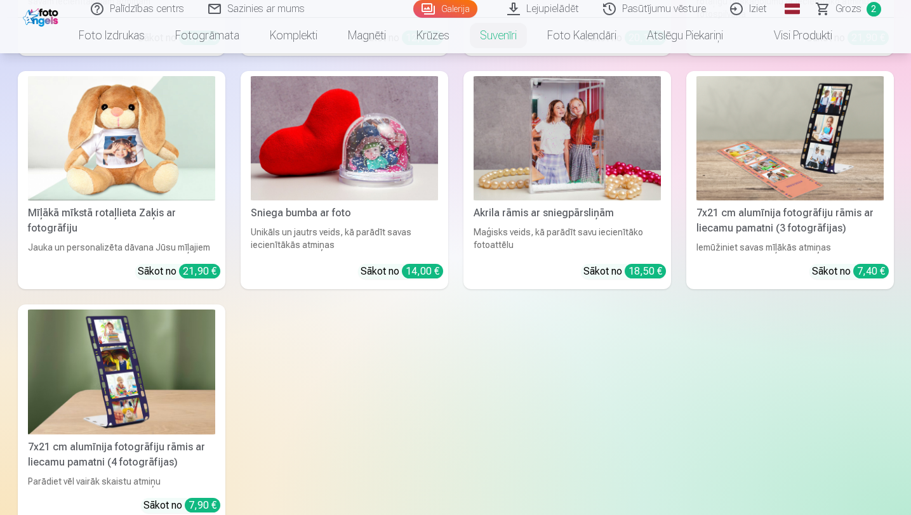
scroll to position [431, 0]
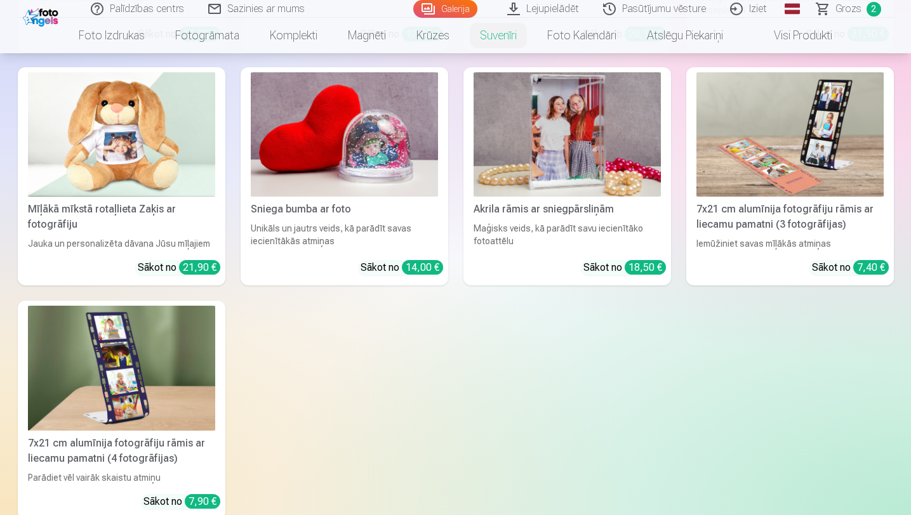
click at [802, 183] on img at bounding box center [789, 134] width 187 height 125
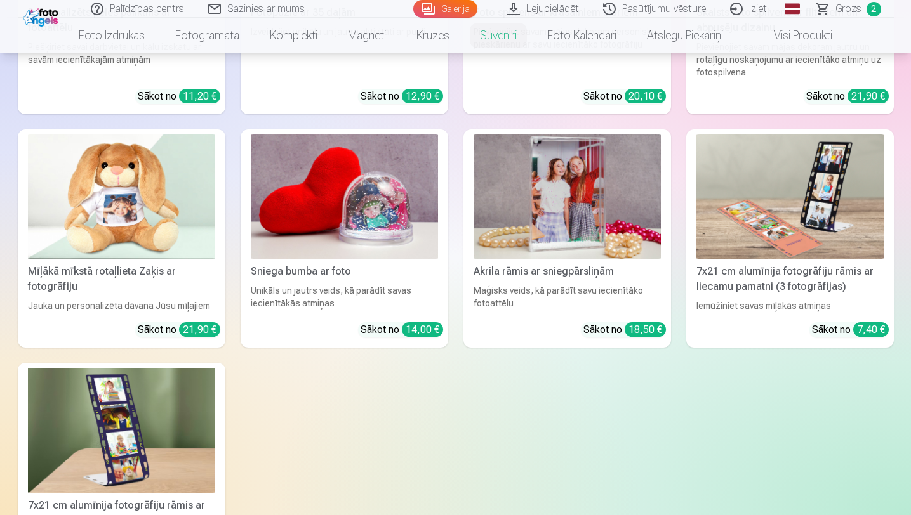
scroll to position [355, 0]
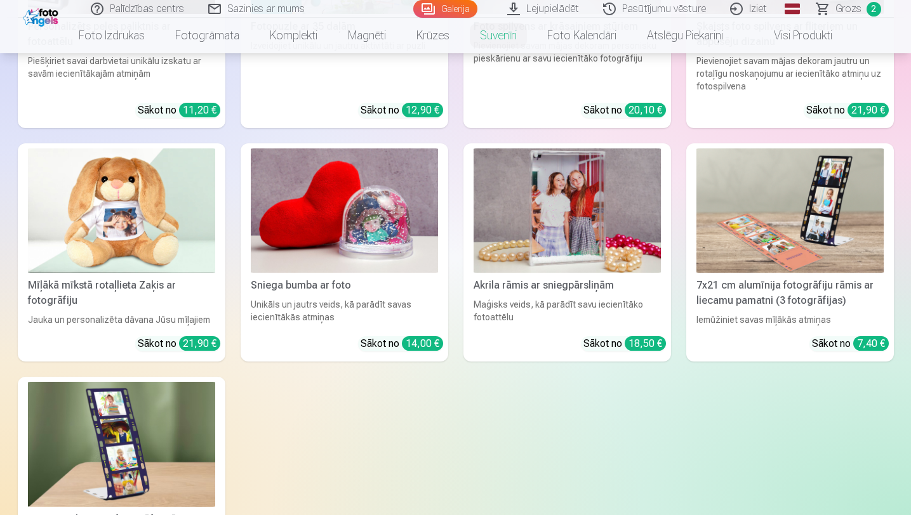
click at [570, 246] on img at bounding box center [566, 210] width 187 height 125
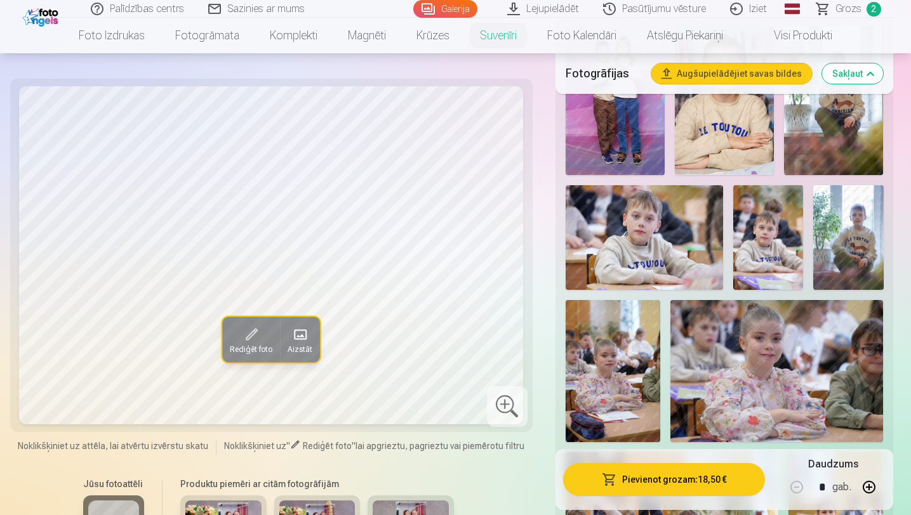
scroll to position [317, 0]
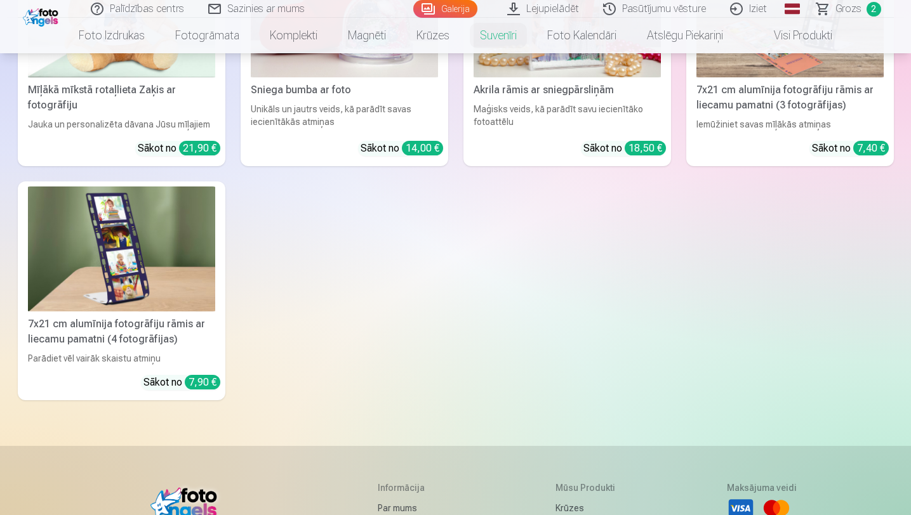
scroll to position [465, 0]
